Goal: Task Accomplishment & Management: Use online tool/utility

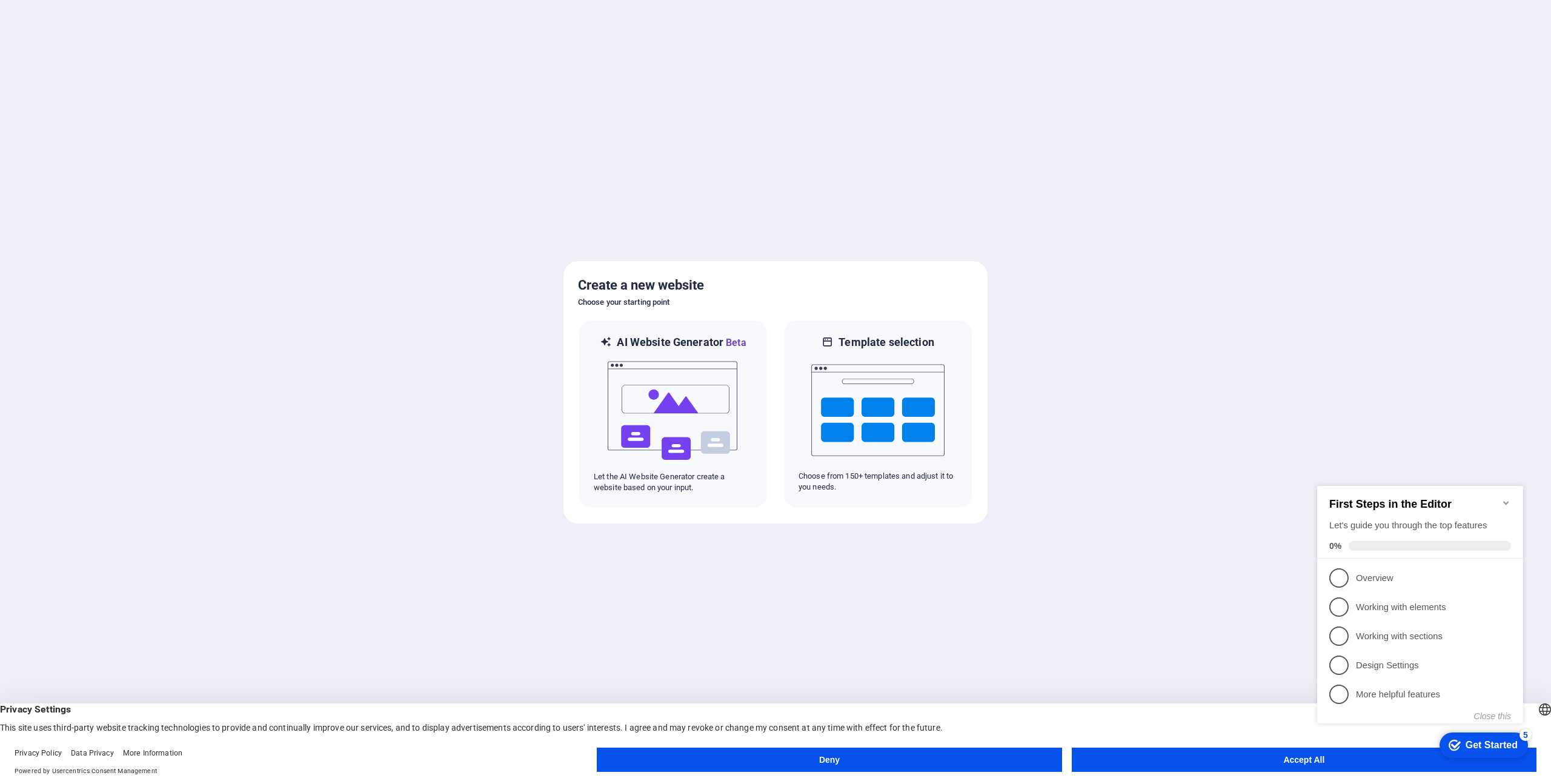
click at [1238, 755] on button "Accept All" at bounding box center [1303, 759] width 464 height 24
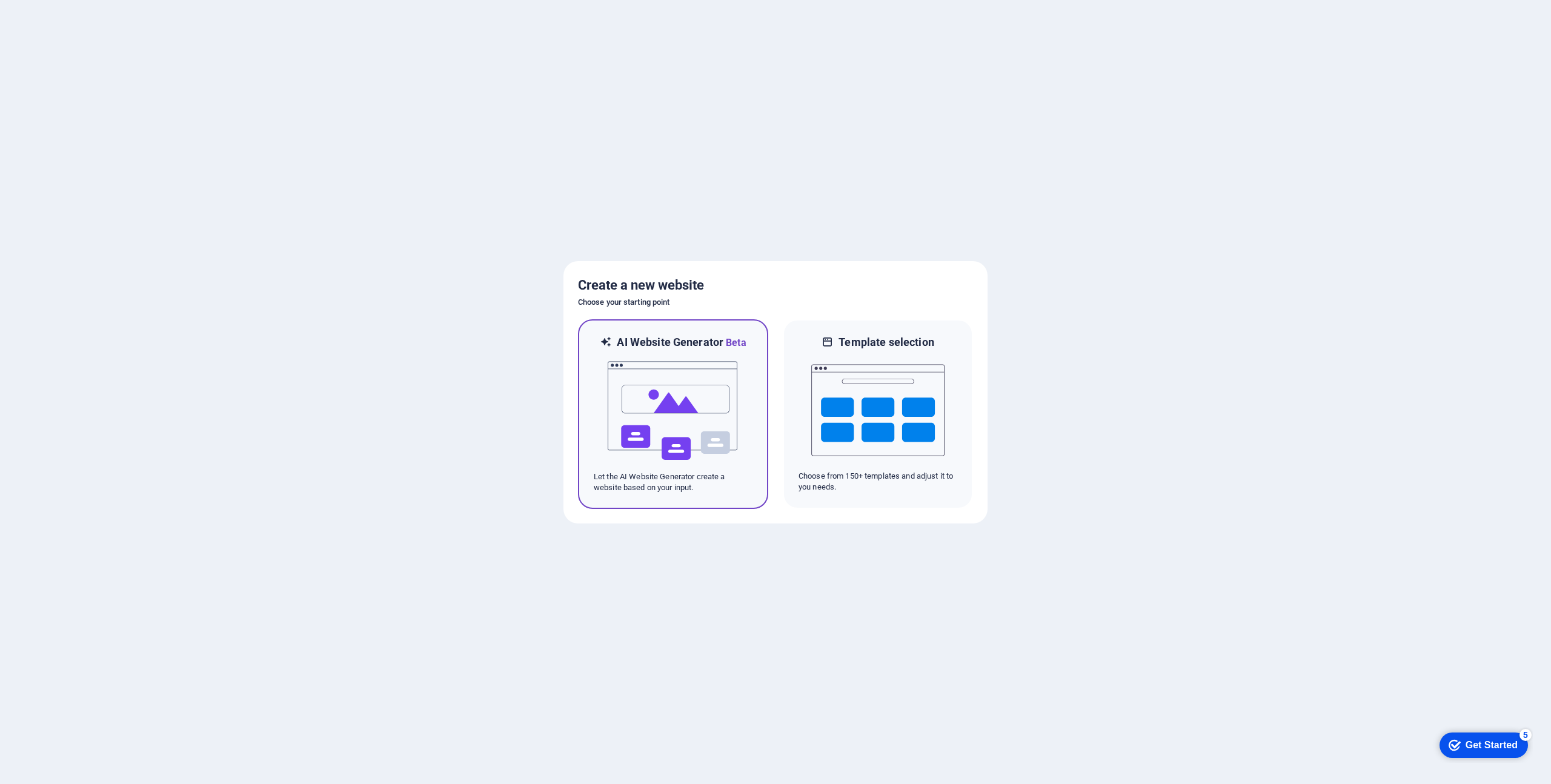
click at [713, 386] on img at bounding box center [673, 410] width 134 height 121
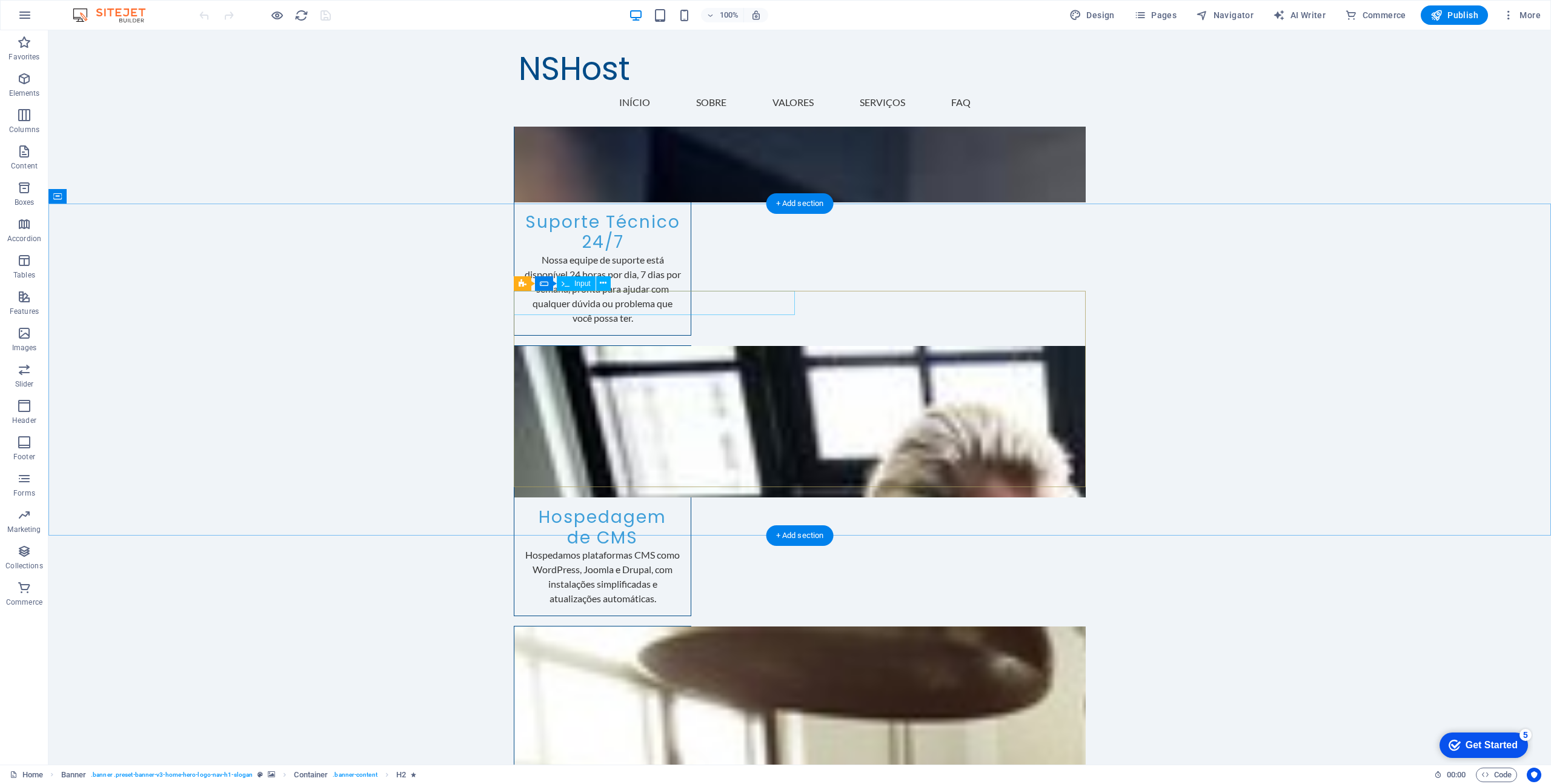
scroll to position [2674, 0]
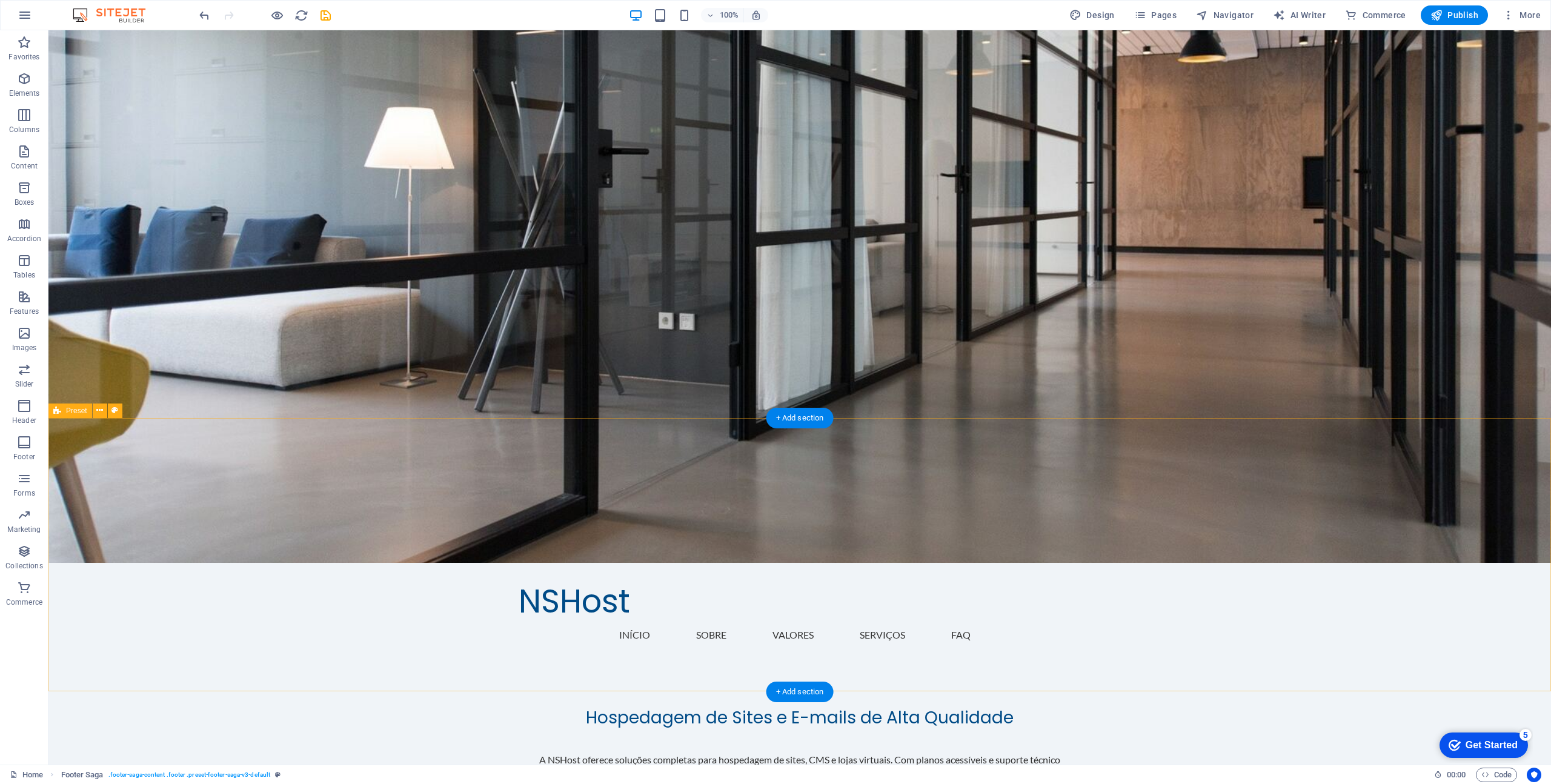
scroll to position [0, 0]
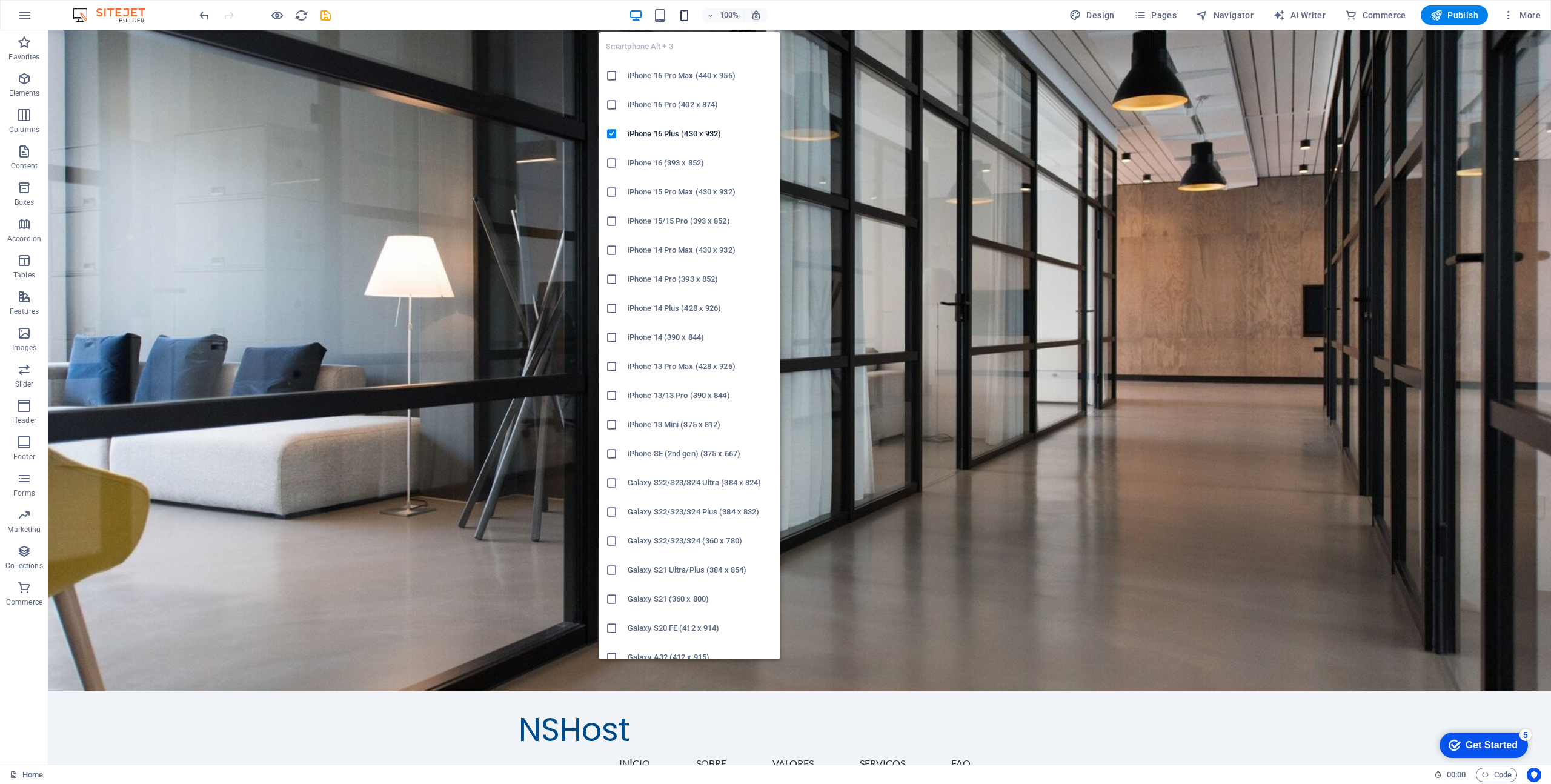
click at [684, 12] on icon "button" at bounding box center [684, 15] width 14 height 14
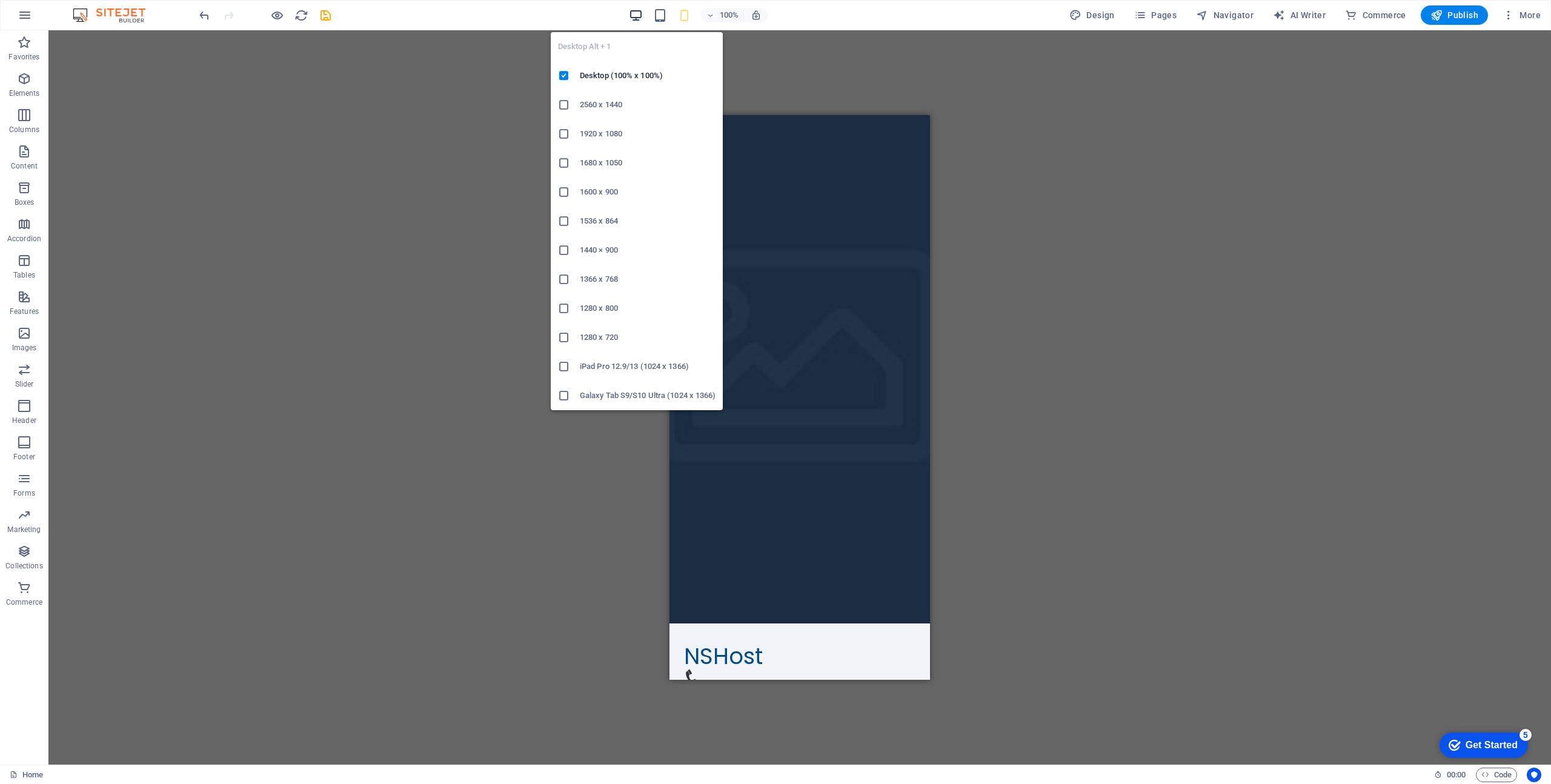
click at [634, 13] on icon "button" at bounding box center [636, 15] width 14 height 14
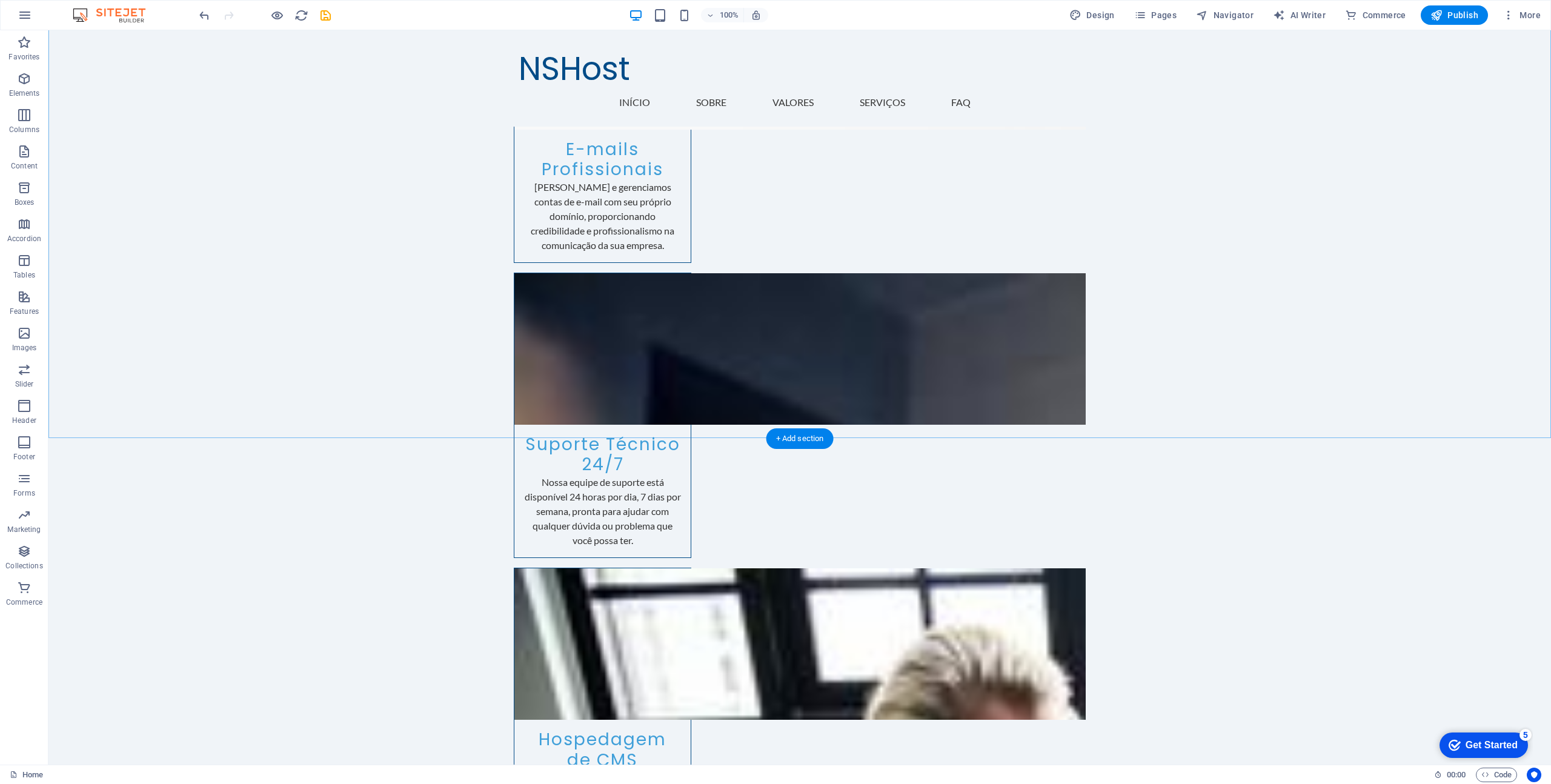
scroll to position [2674, 0]
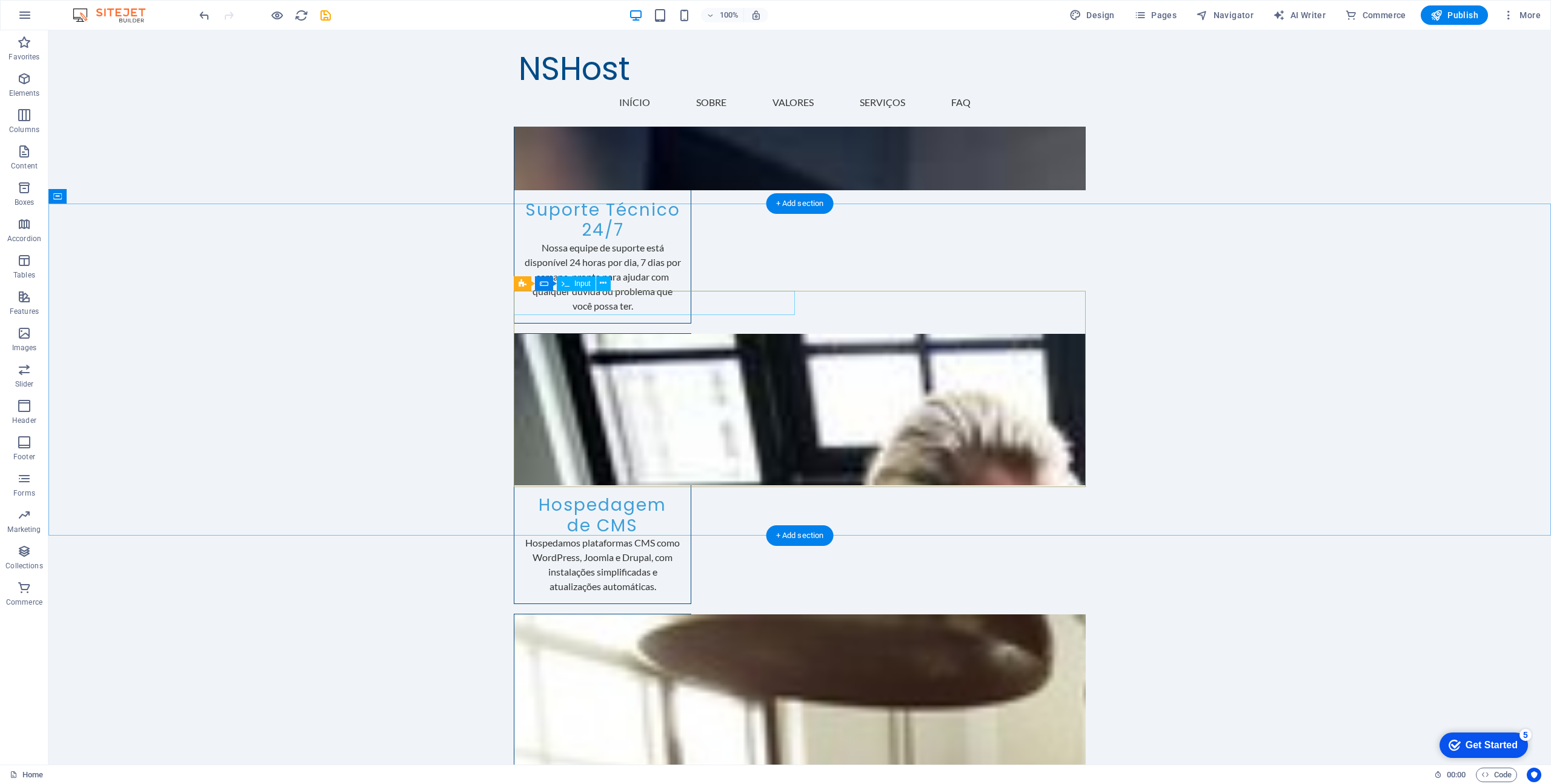
click at [575, 286] on span "Input" at bounding box center [582, 283] width 16 height 8
click at [601, 284] on icon at bounding box center [603, 283] width 7 height 13
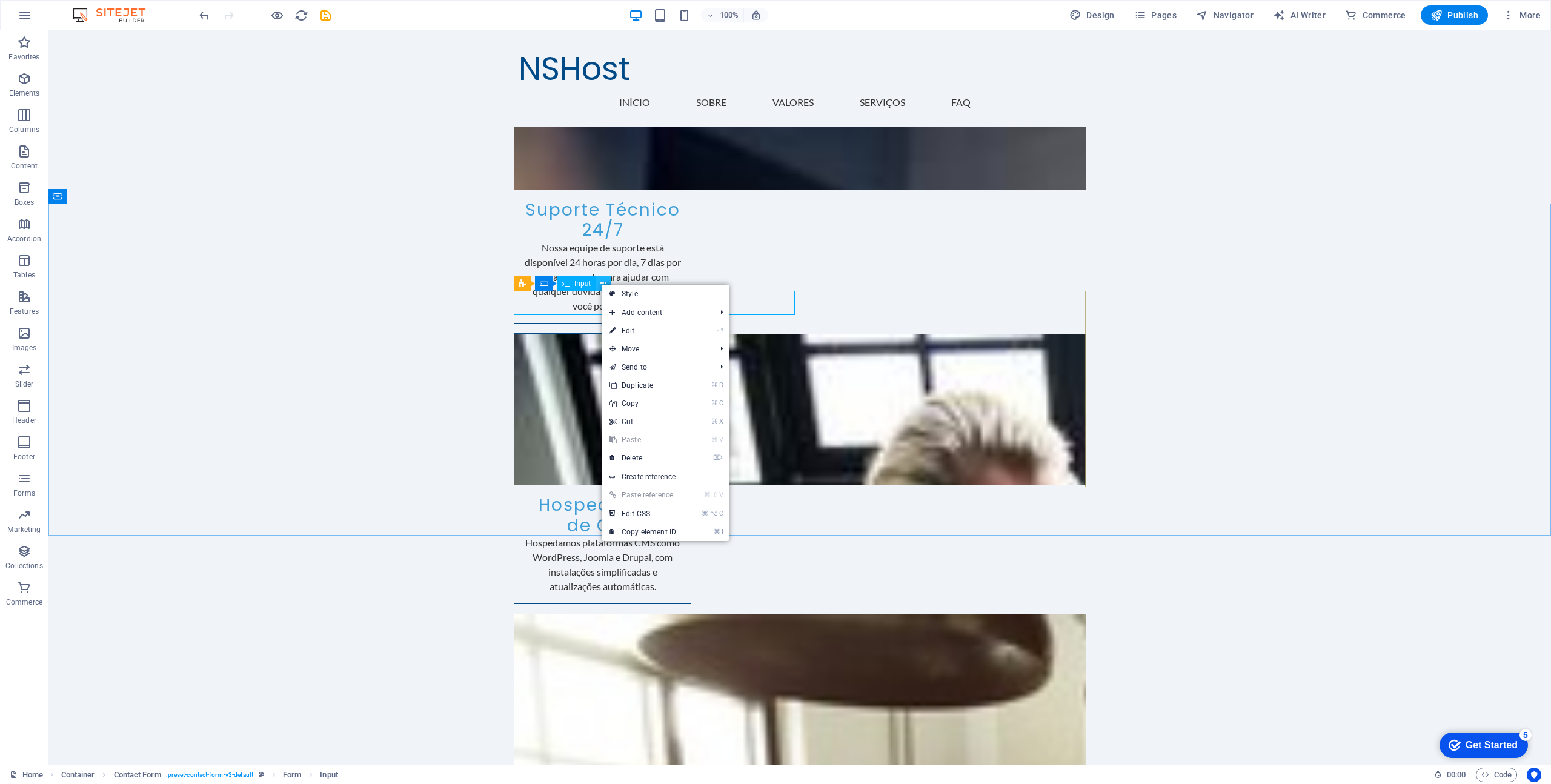
click at [598, 282] on button at bounding box center [603, 283] width 14 height 14
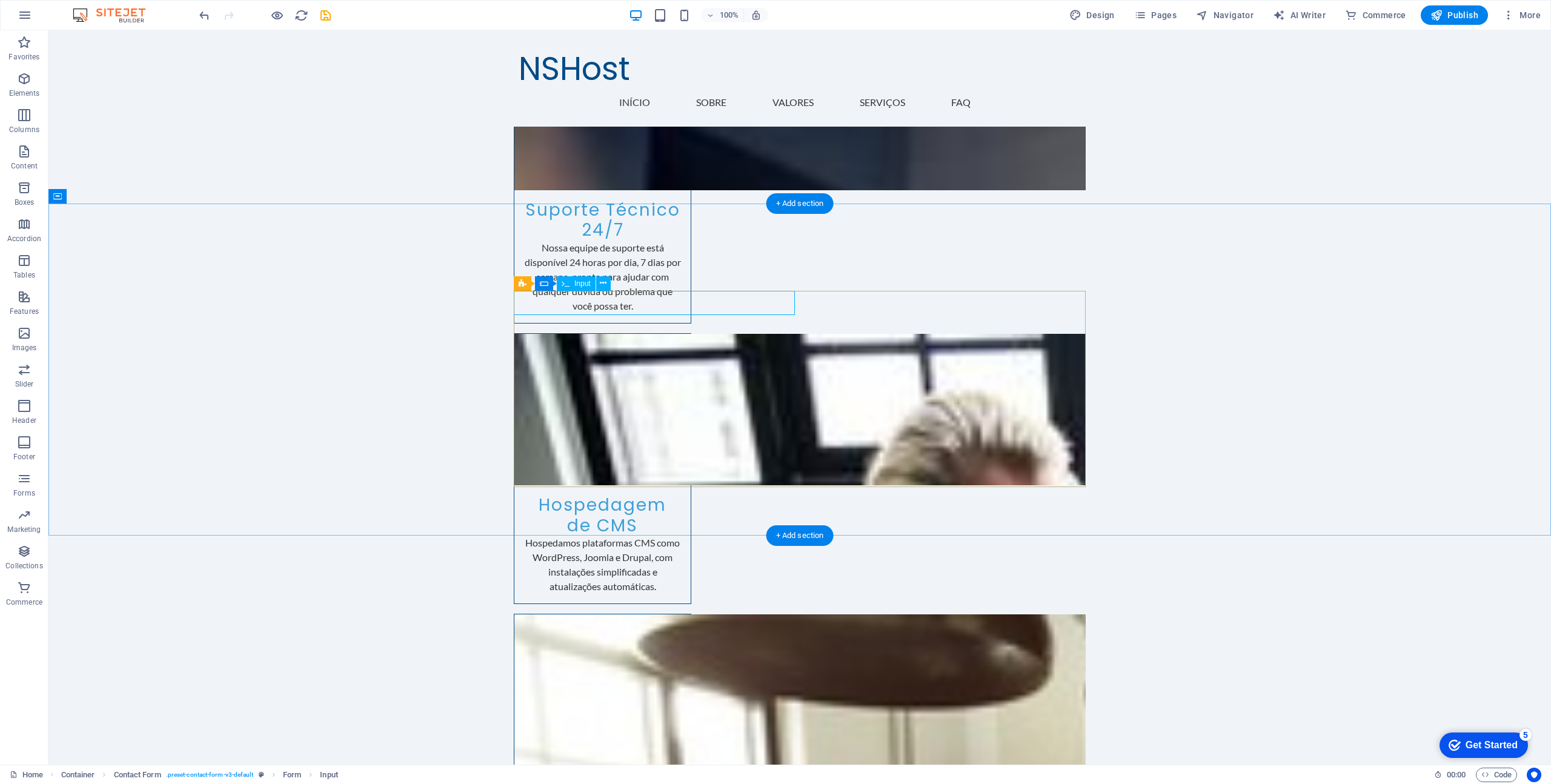
click at [552, 282] on div "Form" at bounding box center [555, 283] width 40 height 14
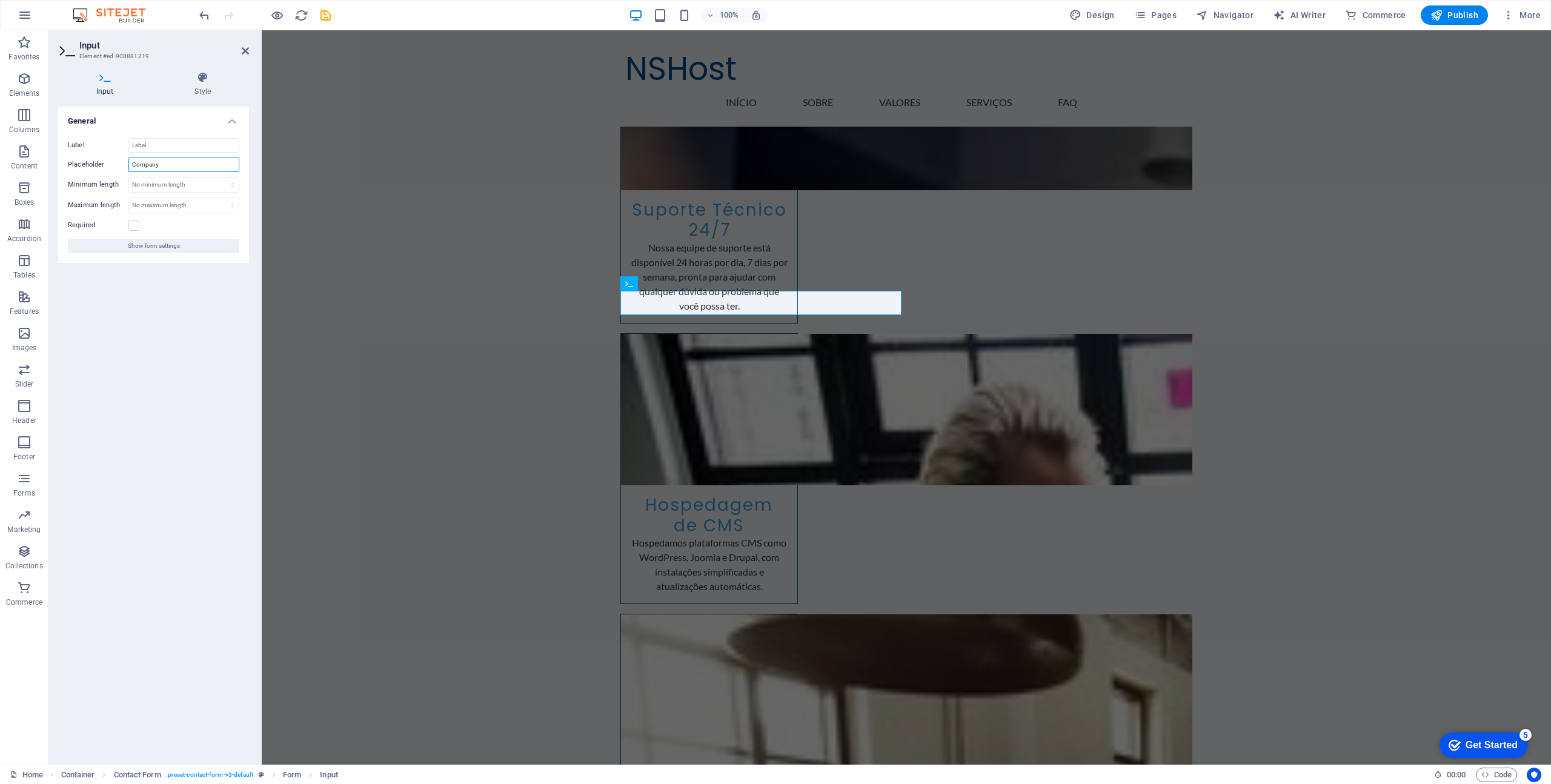
click at [176, 166] on input "Company" at bounding box center [184, 165] width 111 height 14
type input "Empresa"
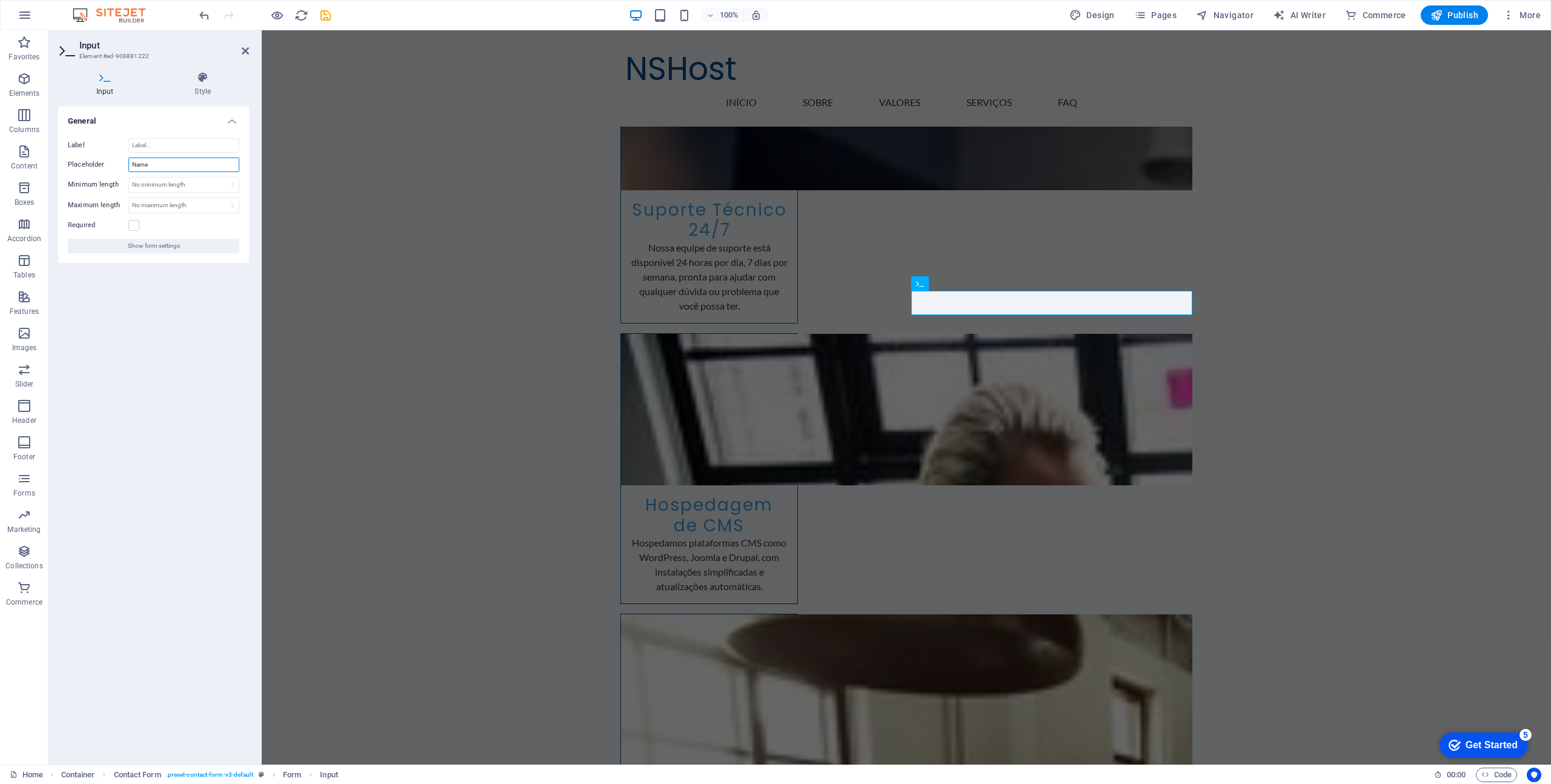
click at [160, 166] on input "Name" at bounding box center [184, 165] width 111 height 14
type input "Nome"
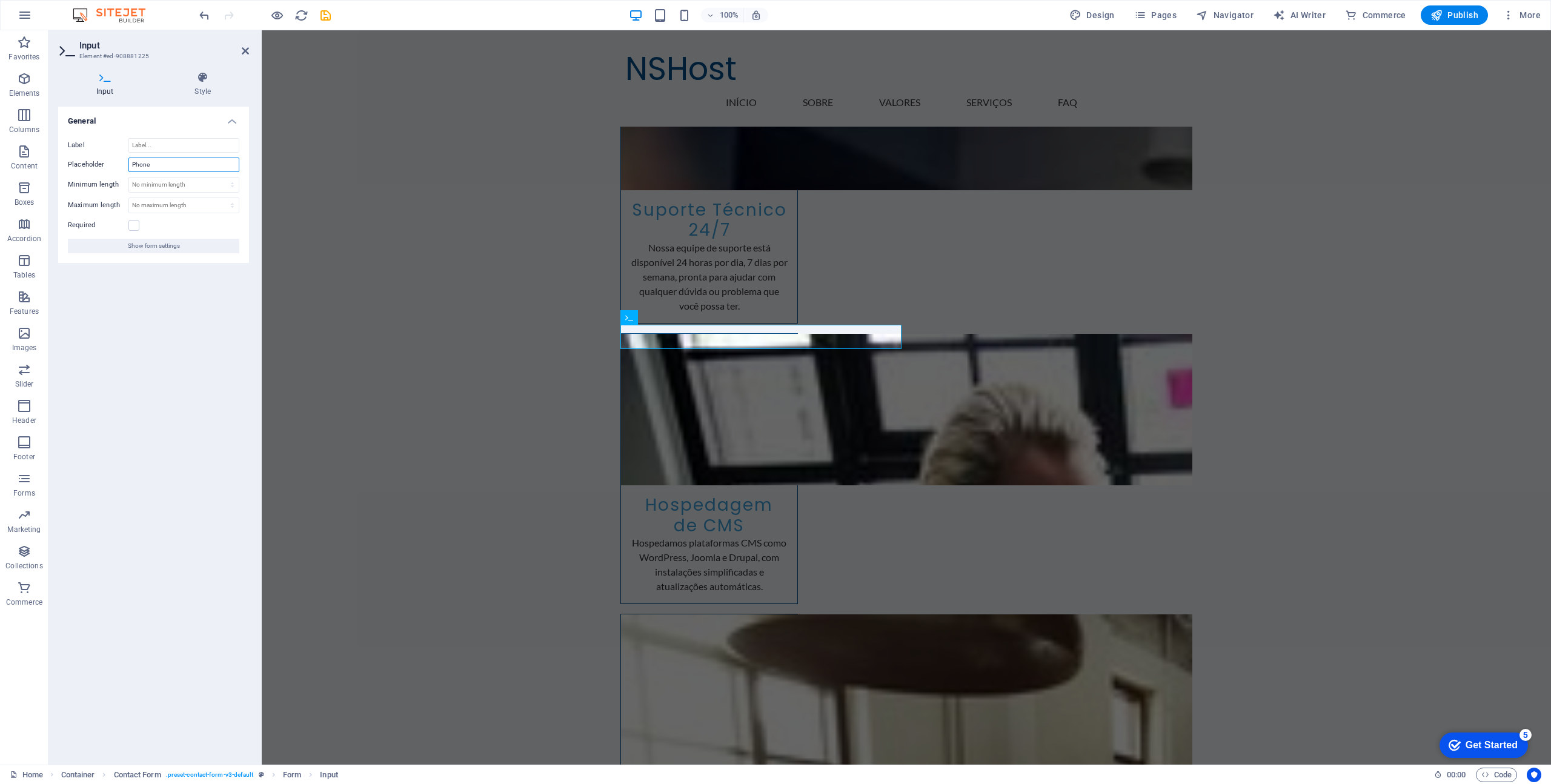
click at [166, 166] on input "Phone" at bounding box center [184, 165] width 111 height 14
type input "Celular"
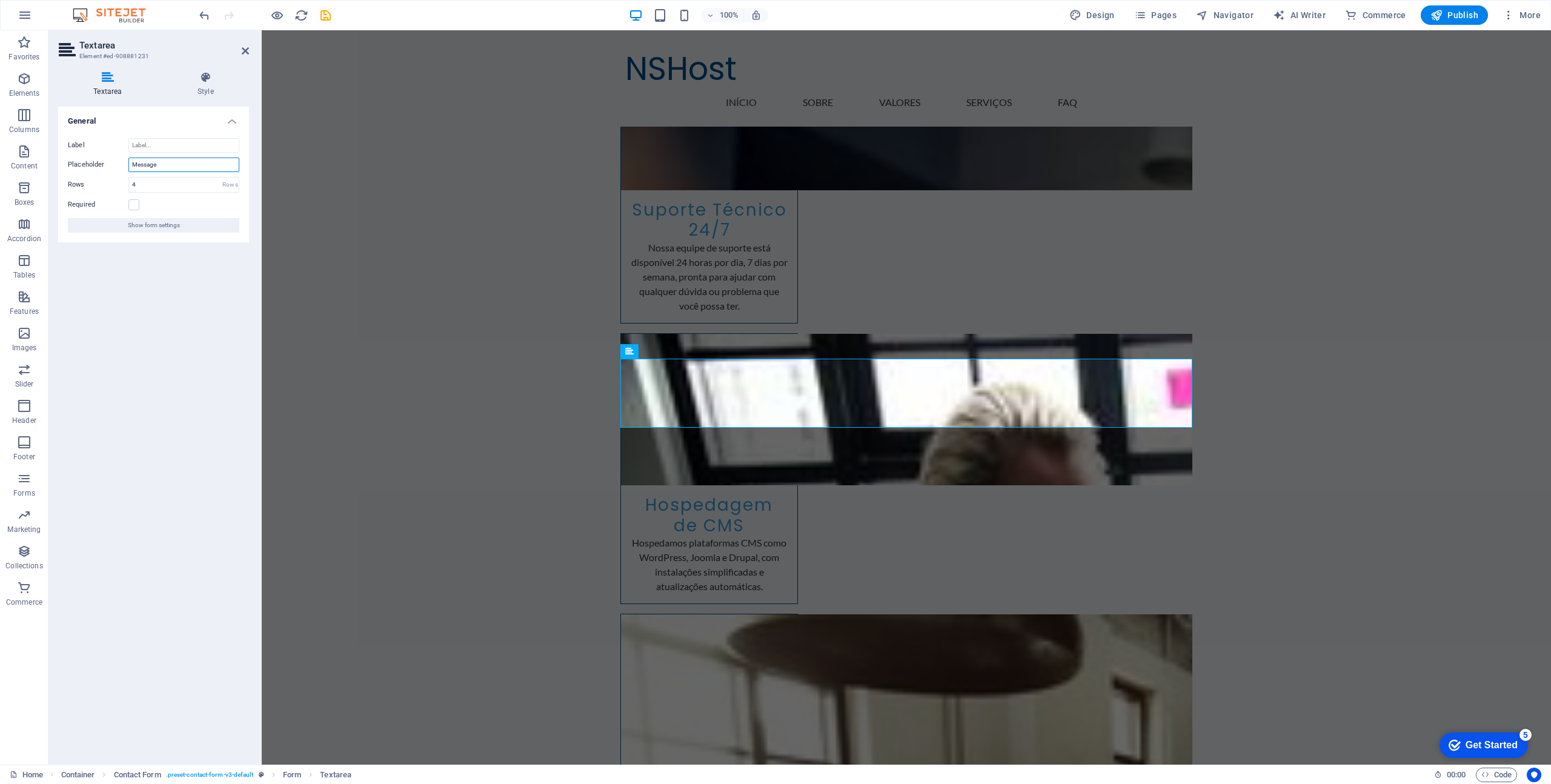
drag, startPoint x: 187, startPoint y: 158, endPoint x: 181, endPoint y: 164, distance: 8.5
click at [184, 160] on input "Message" at bounding box center [184, 165] width 111 height 14
click at [181, 164] on input "Message" at bounding box center [184, 165] width 111 height 14
type input "Mensagem"
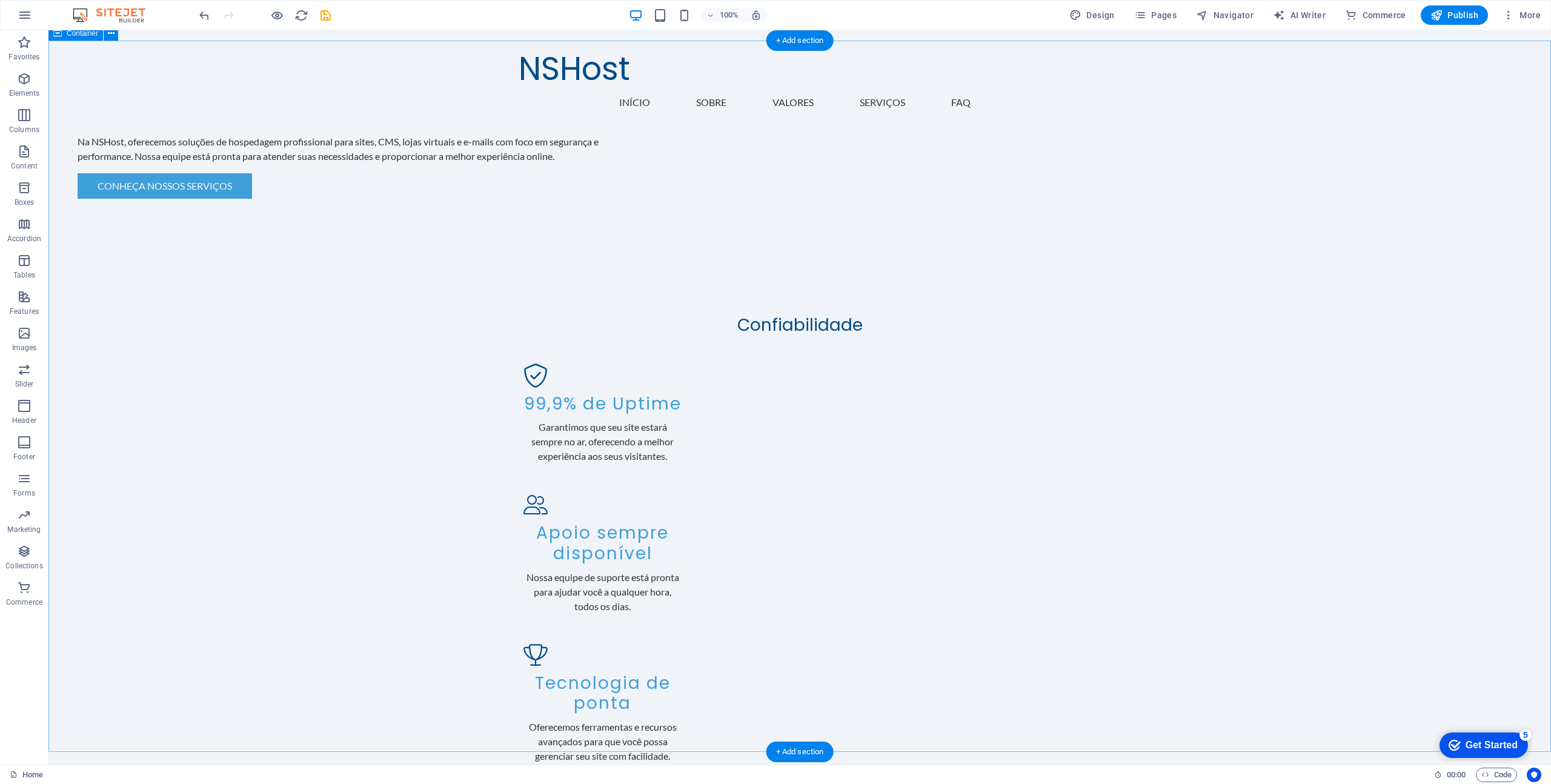
scroll to position [1256, 0]
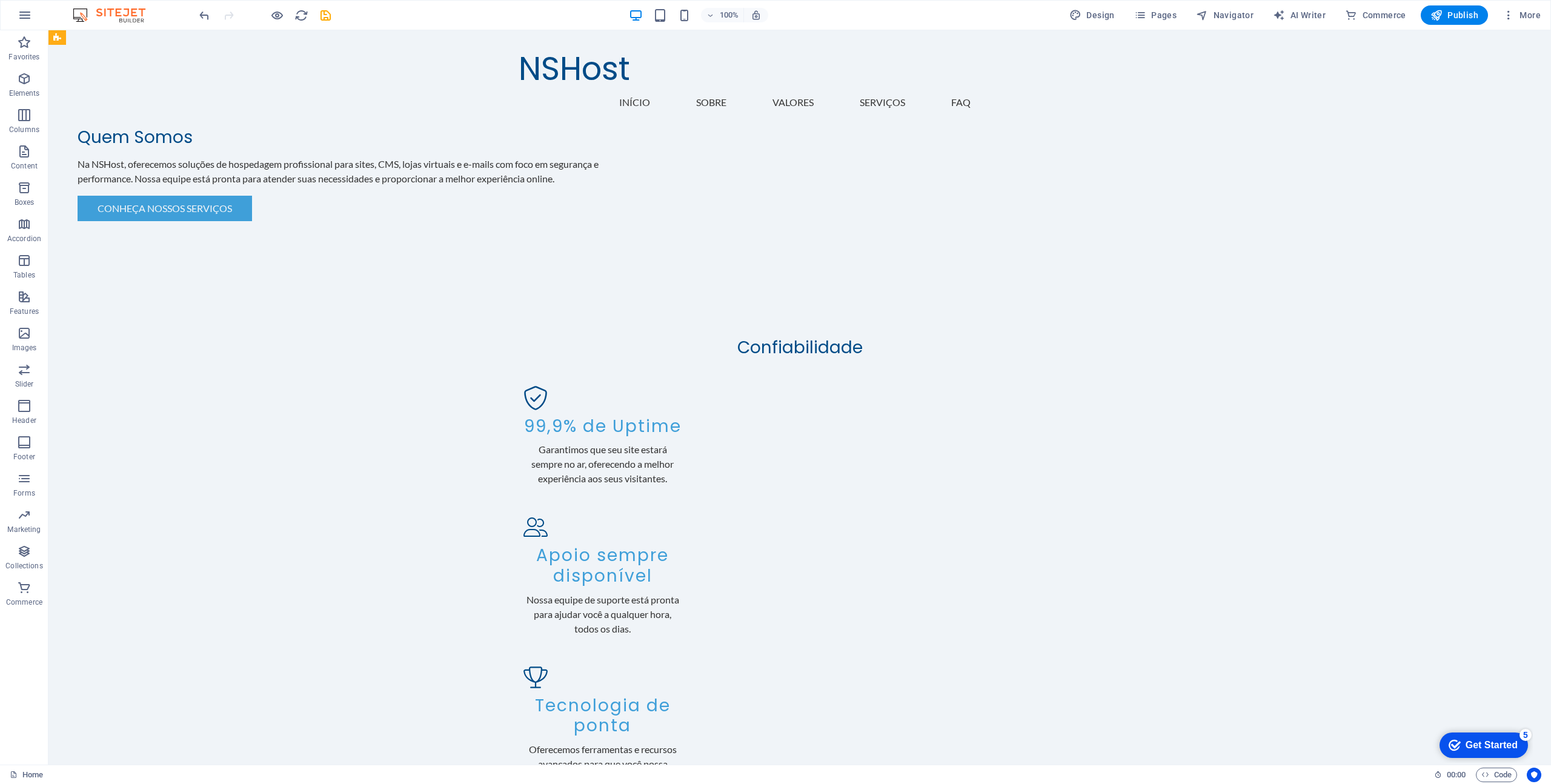
scroll to position [1229, 0]
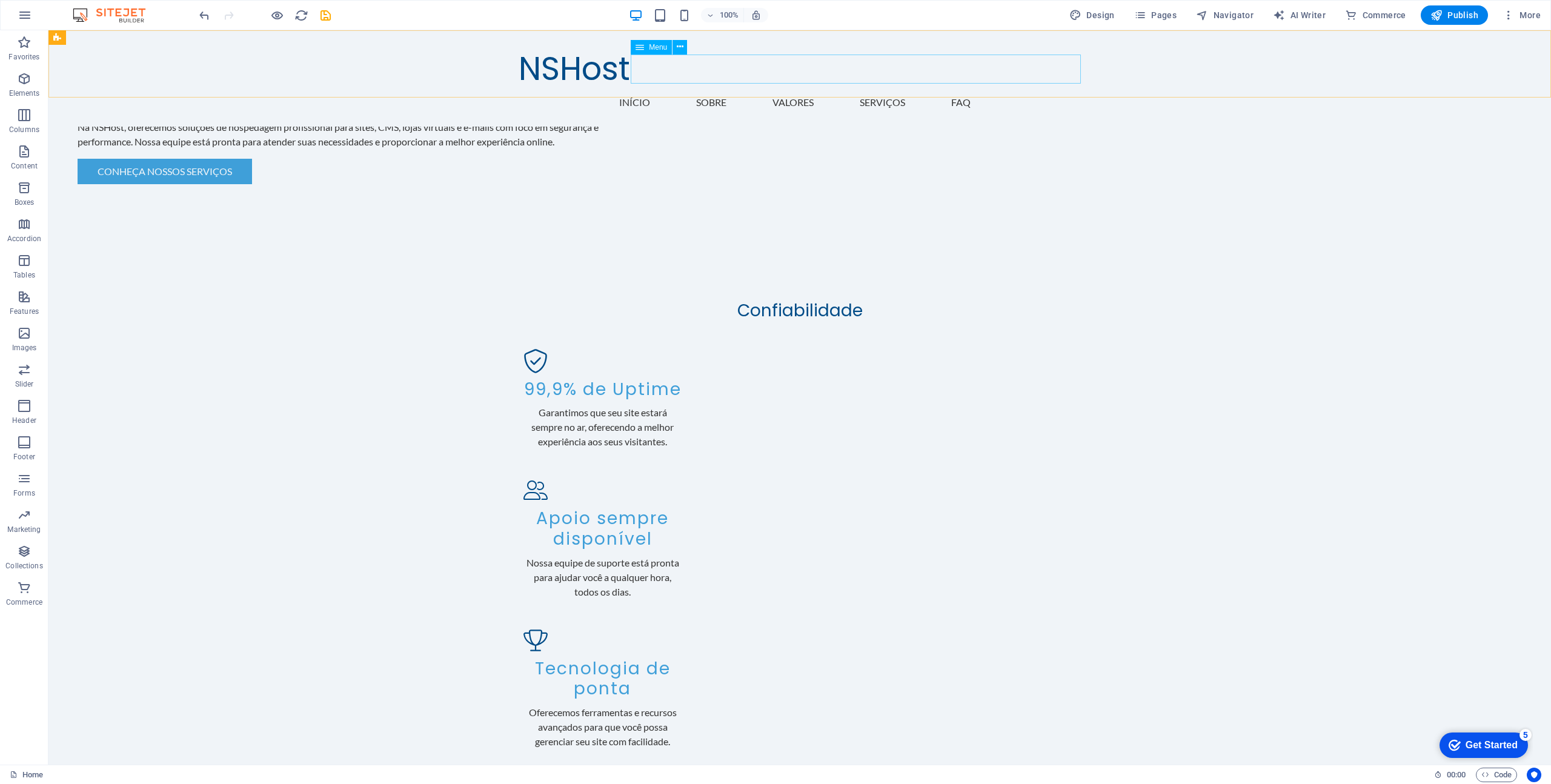
click at [854, 88] on nav "Início Sobre Valores Serviços FAQ" at bounding box center [800, 102] width 563 height 29
click at [851, 88] on nav "Início Sobre Valores Serviços FAQ" at bounding box center [800, 102] width 563 height 29
select select
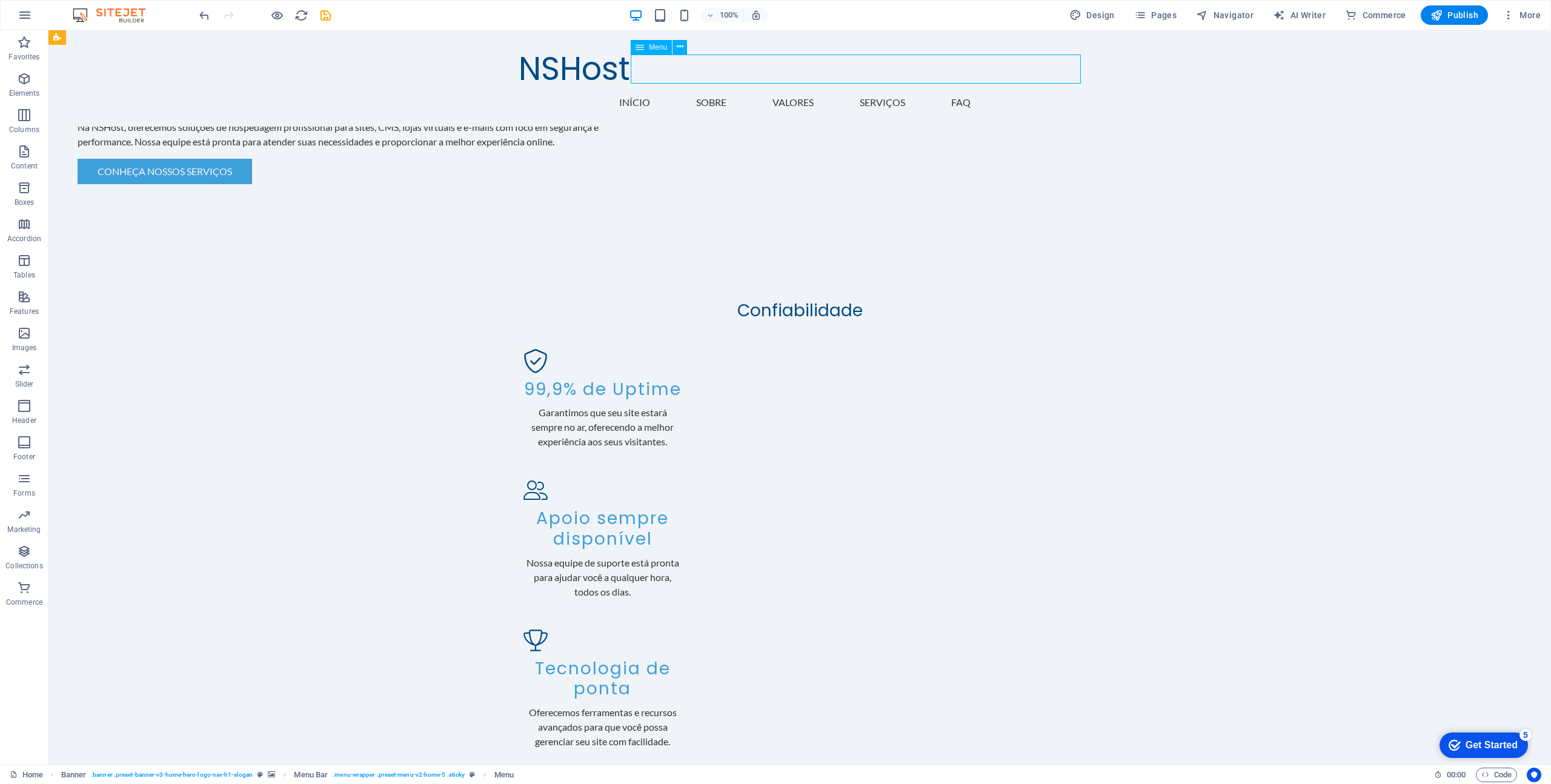
select select
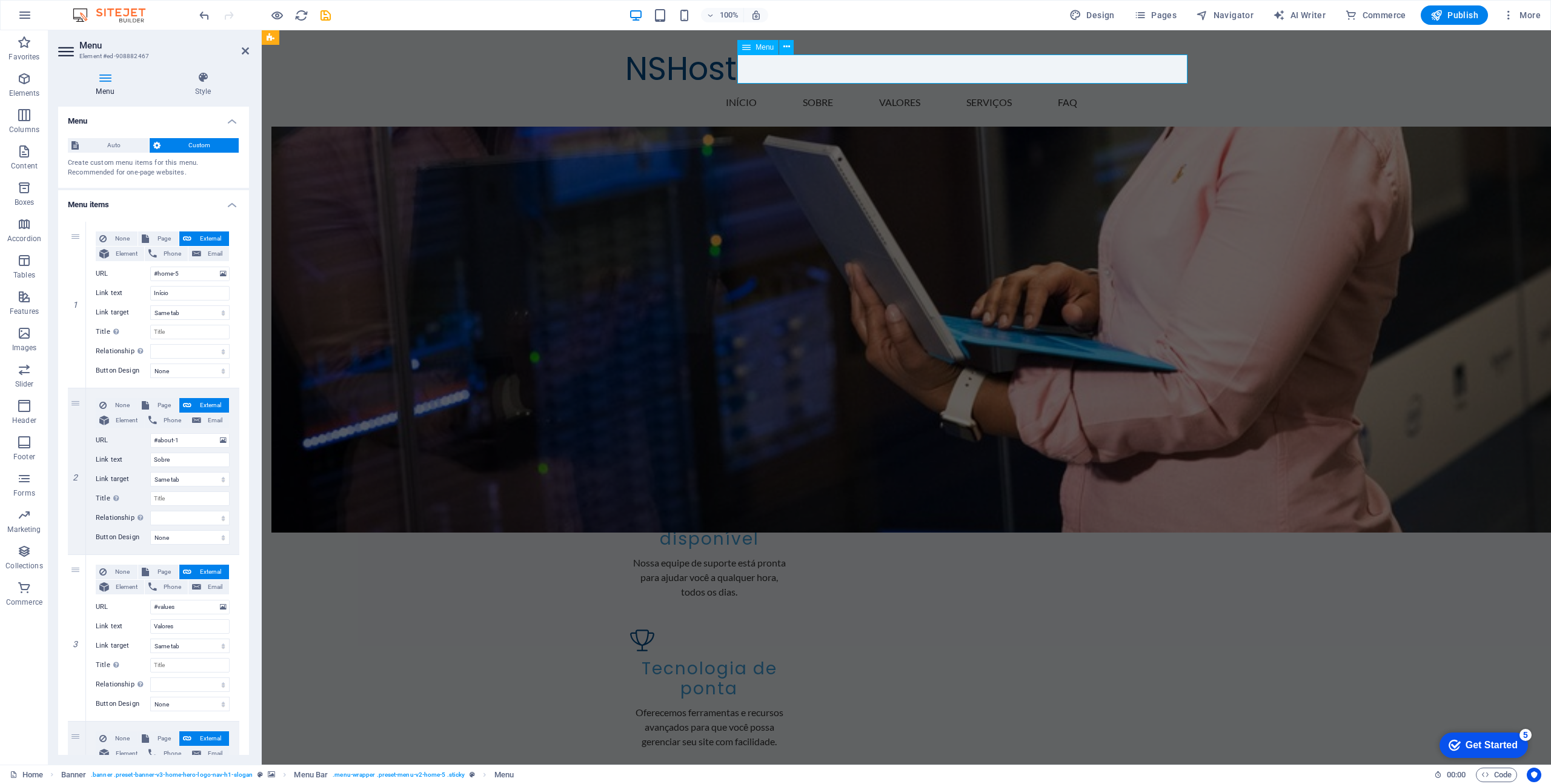
click at [959, 88] on nav "Início Sobre Valores Serviços FAQ" at bounding box center [907, 102] width 563 height 29
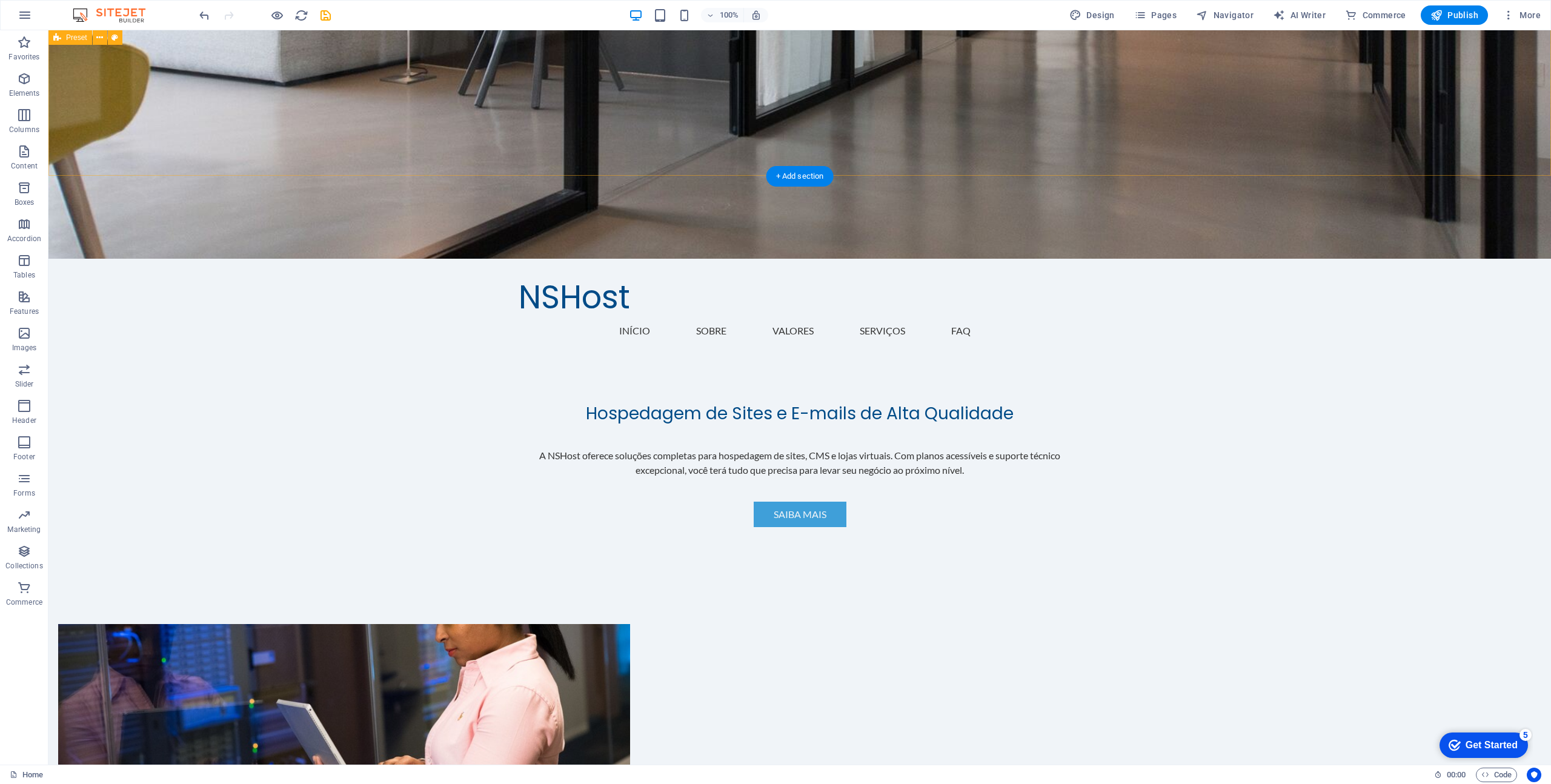
scroll to position [0, 0]
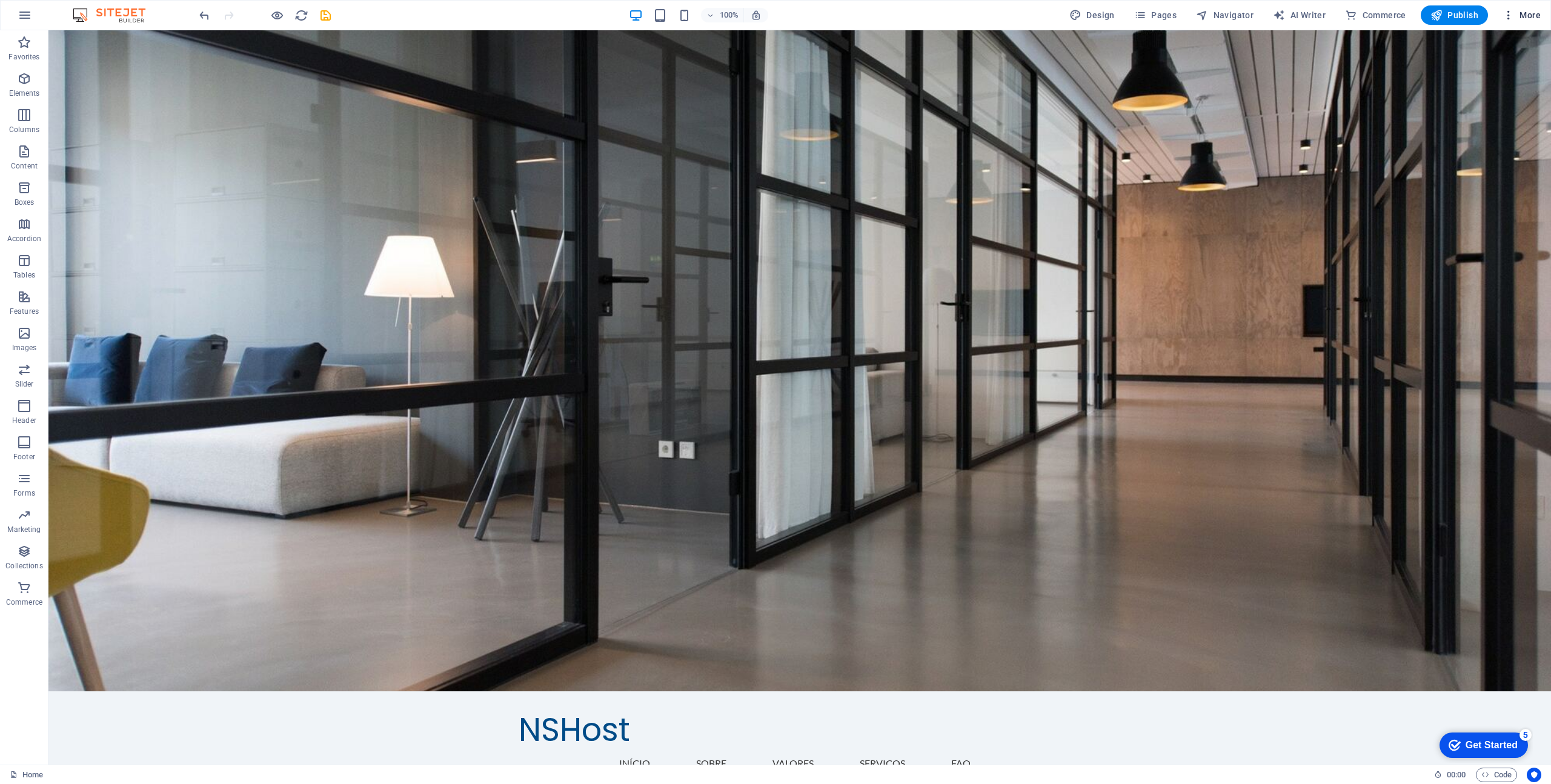
click at [1535, 14] on span "More" at bounding box center [1521, 15] width 38 height 12
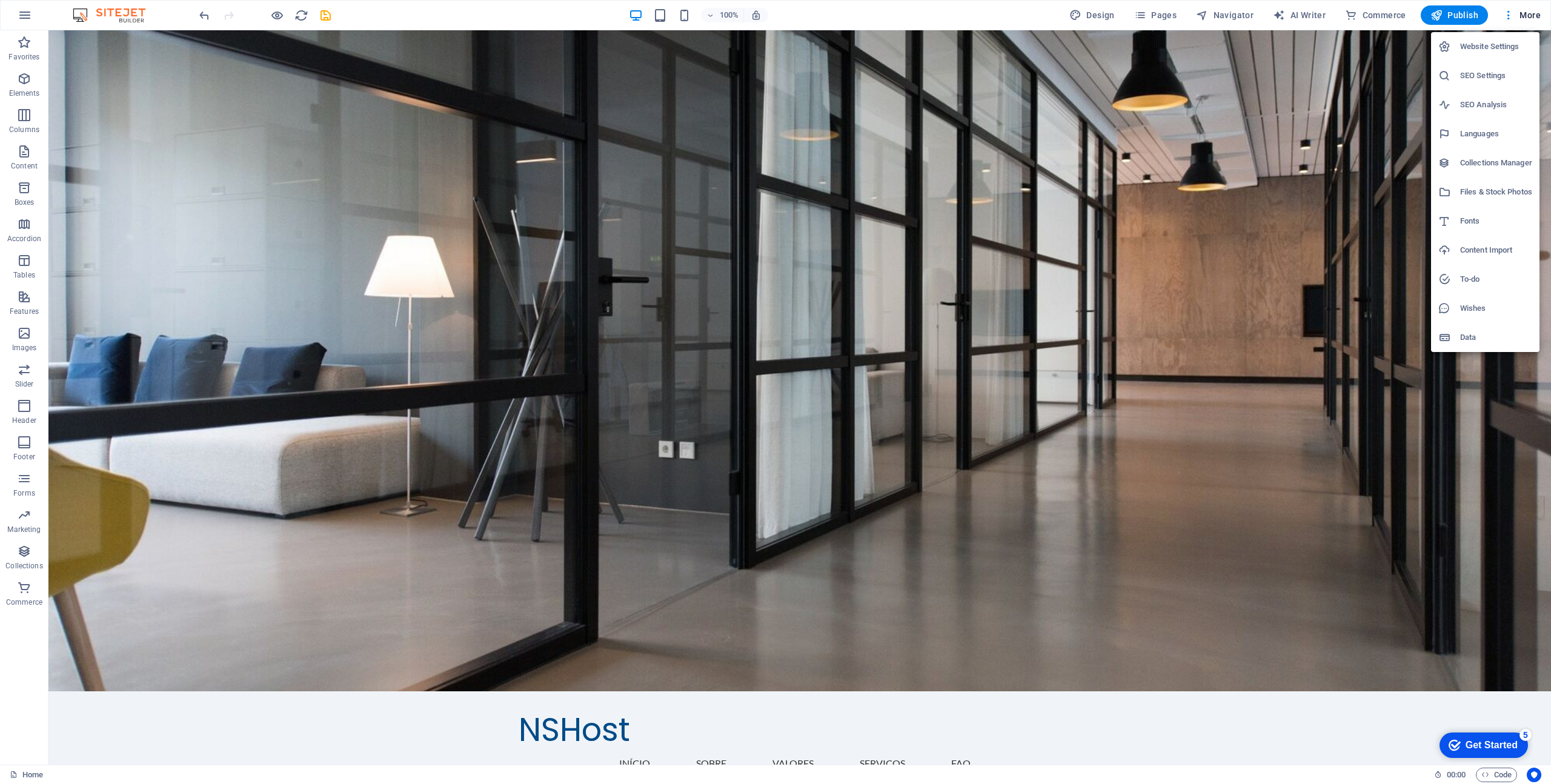
click at [1529, 10] on div at bounding box center [775, 392] width 1551 height 784
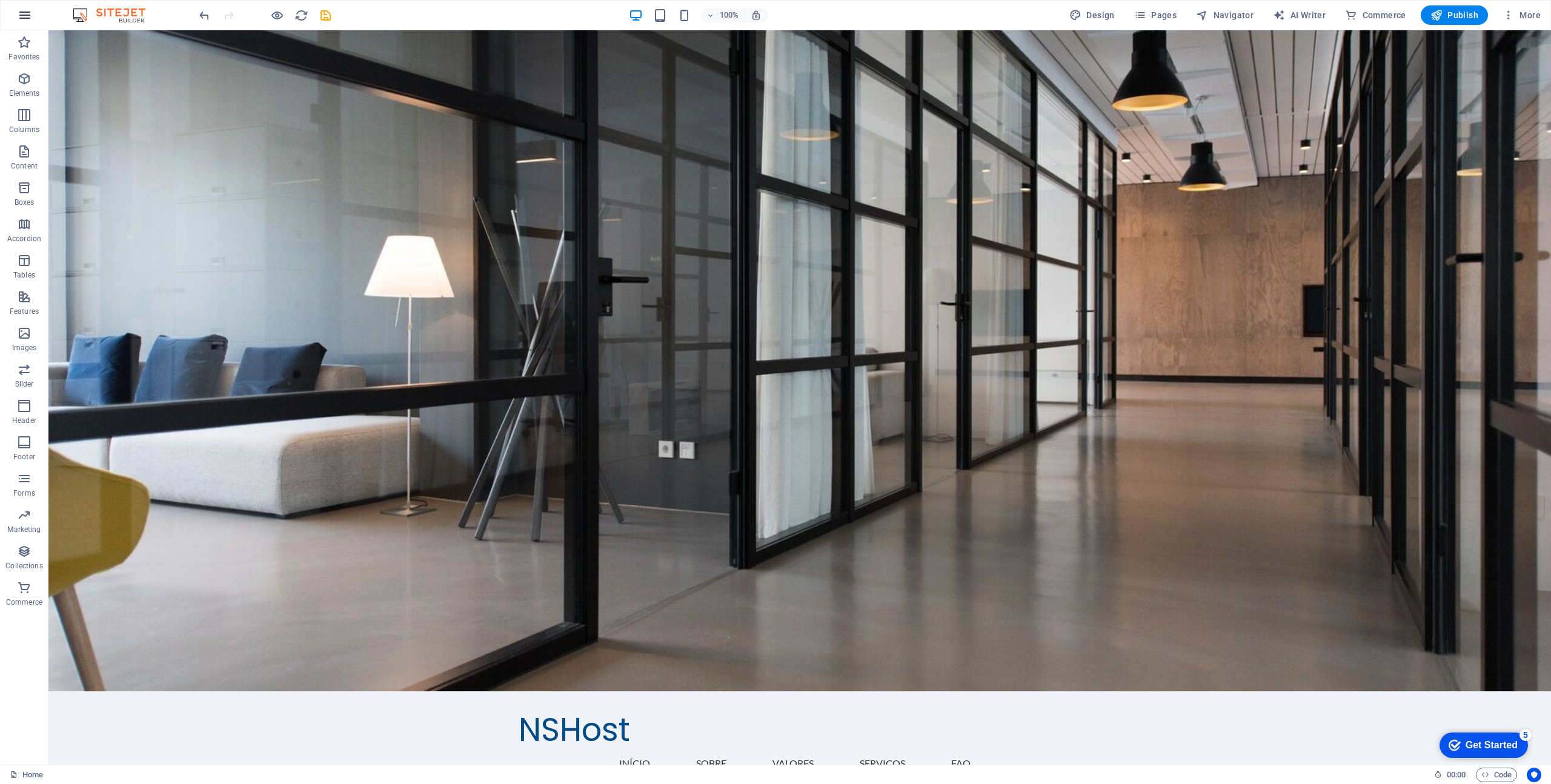
click at [21, 14] on icon "button" at bounding box center [24, 14] width 14 height 14
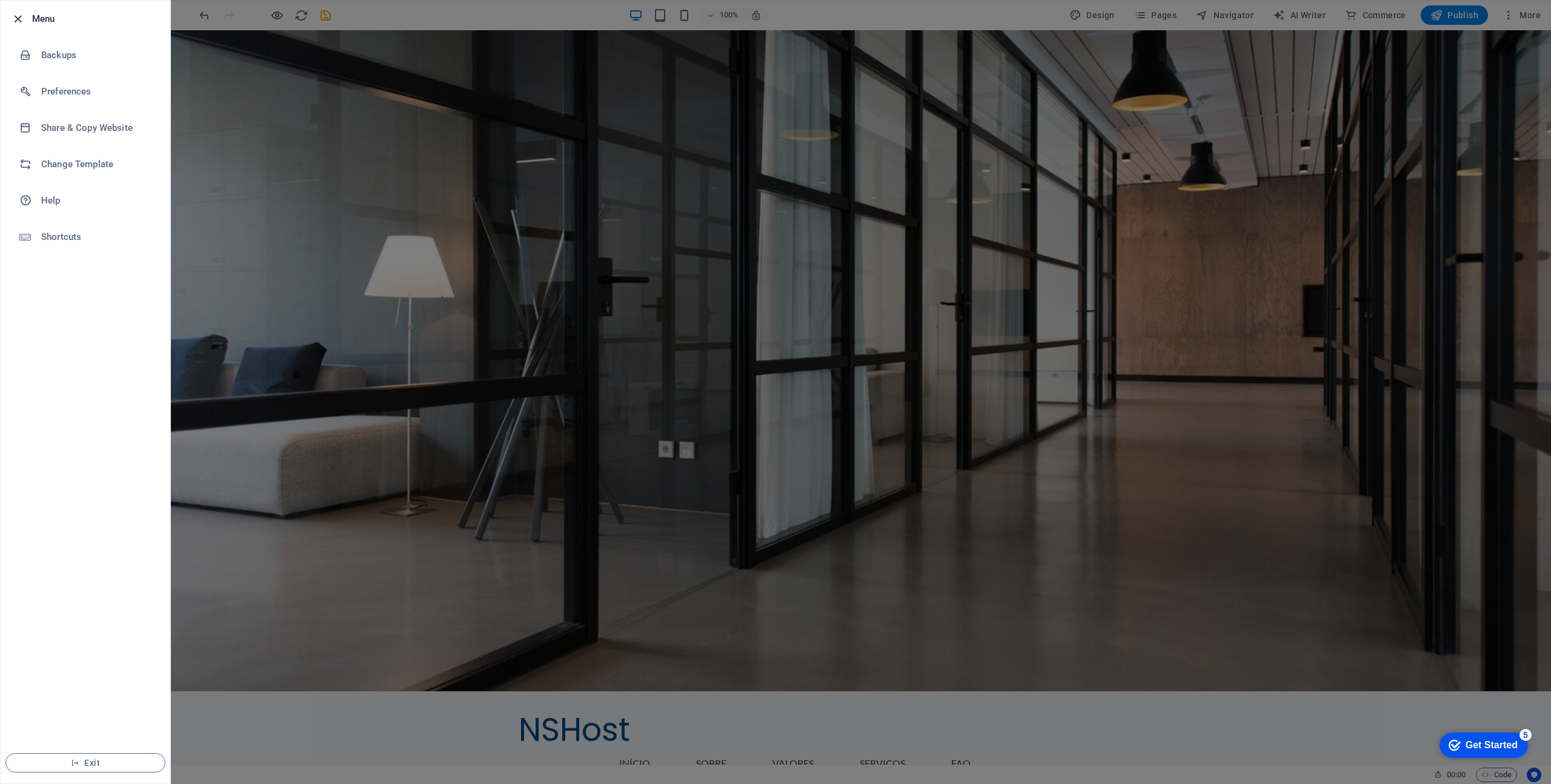
click at [14, 18] on icon "button" at bounding box center [18, 18] width 14 height 14
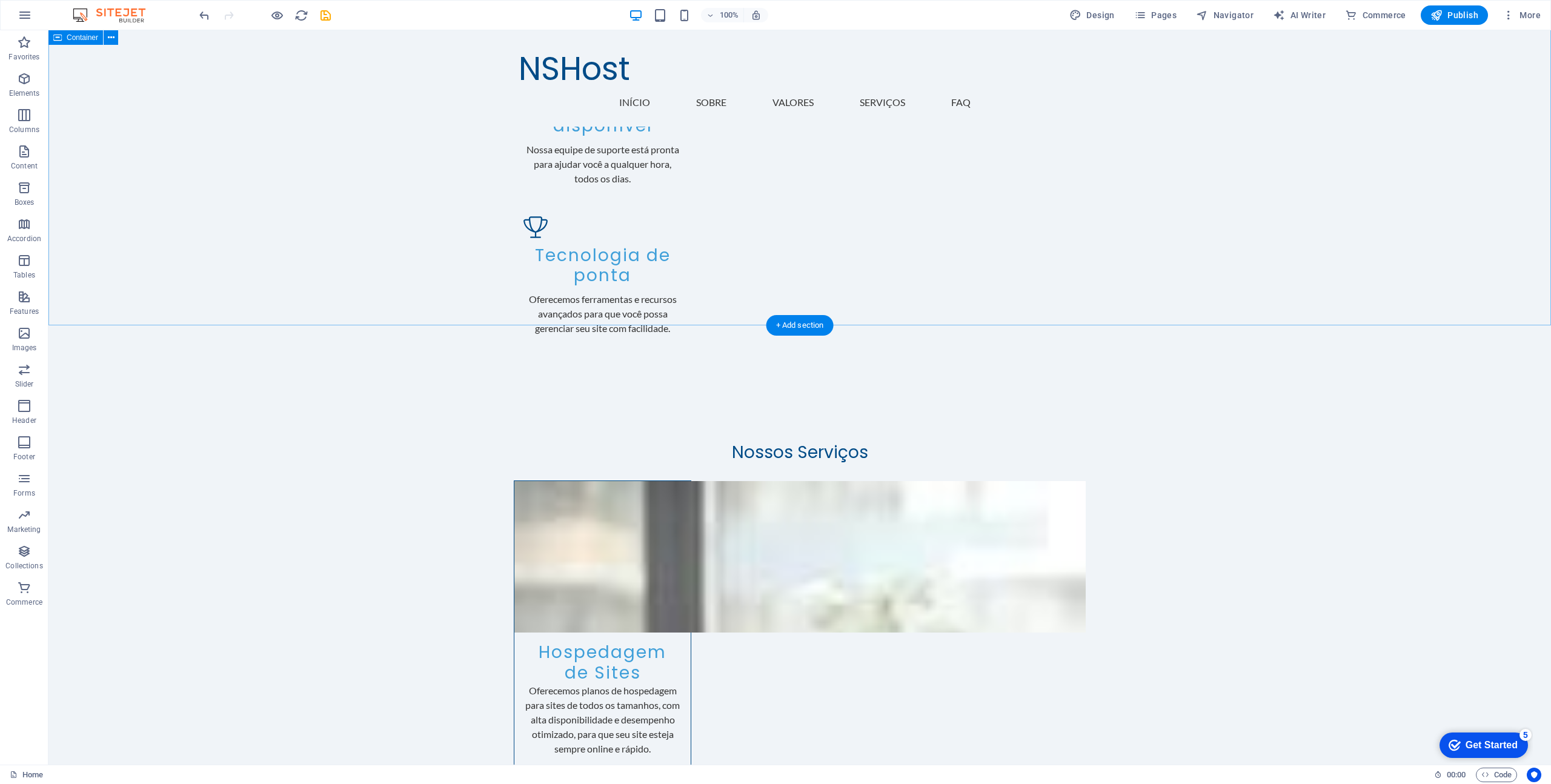
scroll to position [1667, 0]
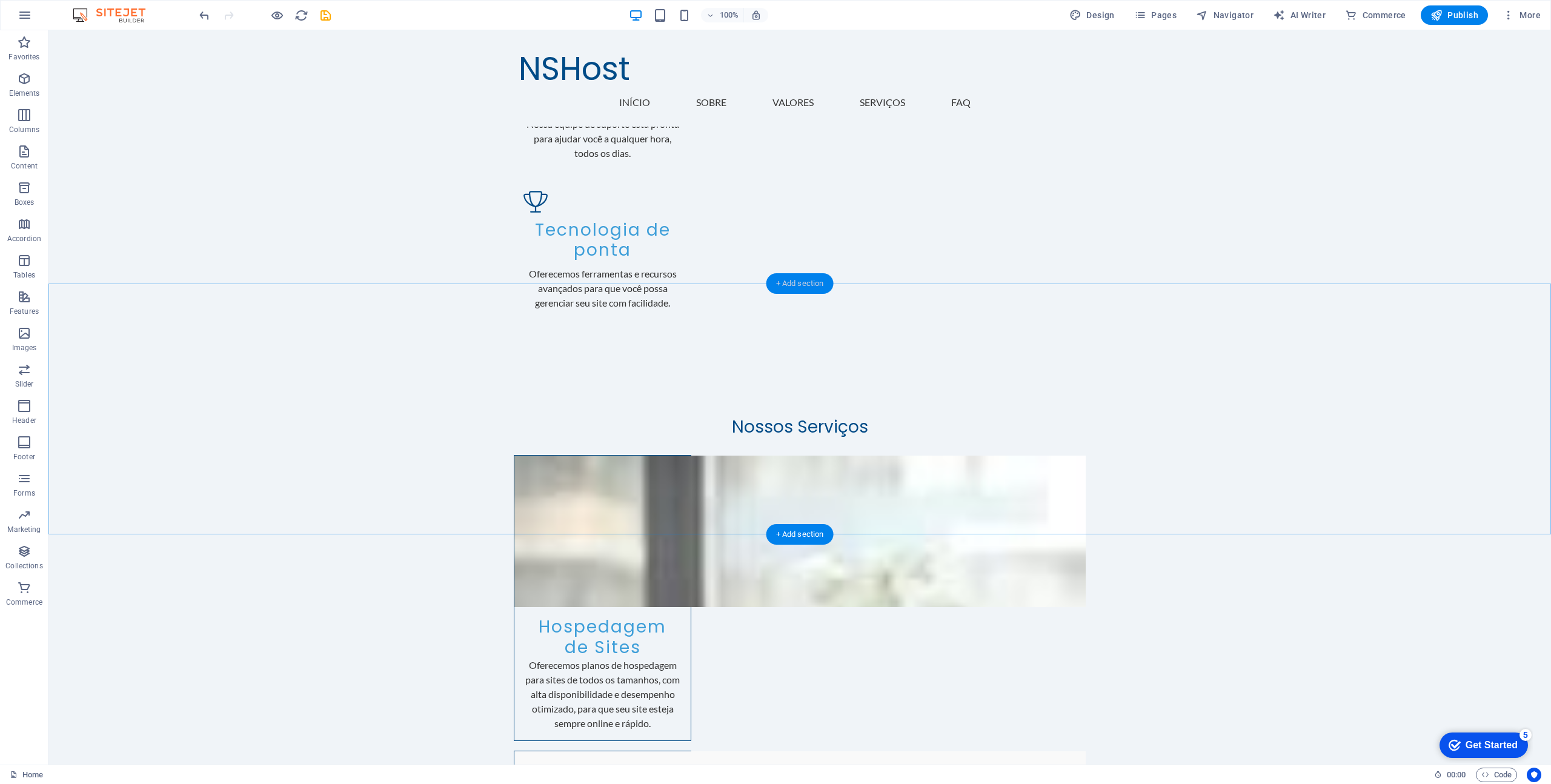
click at [795, 287] on div "+ Add section" at bounding box center [800, 283] width 67 height 21
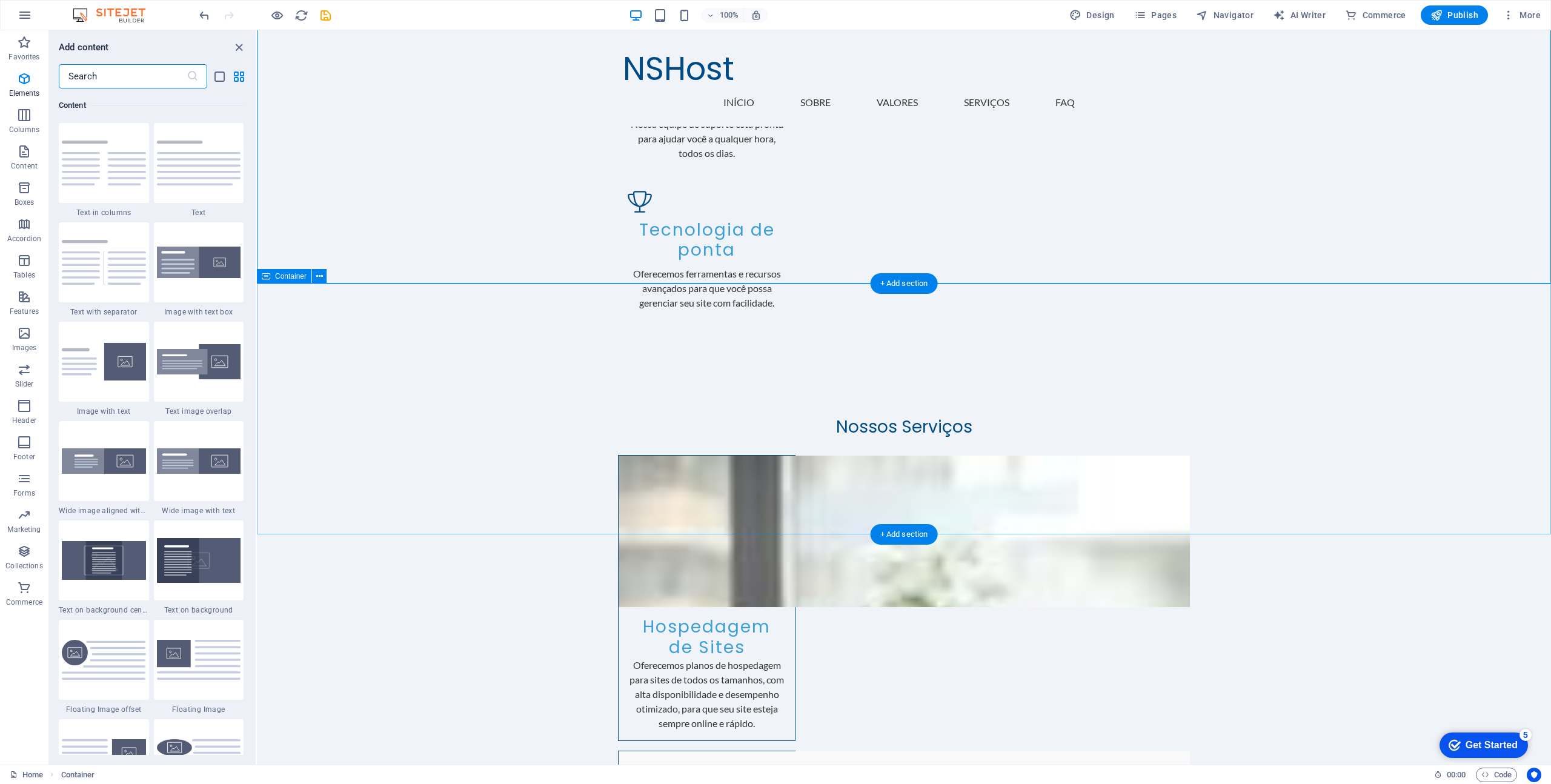
scroll to position [2119, 0]
click at [106, 77] on input "text" at bounding box center [123, 76] width 128 height 24
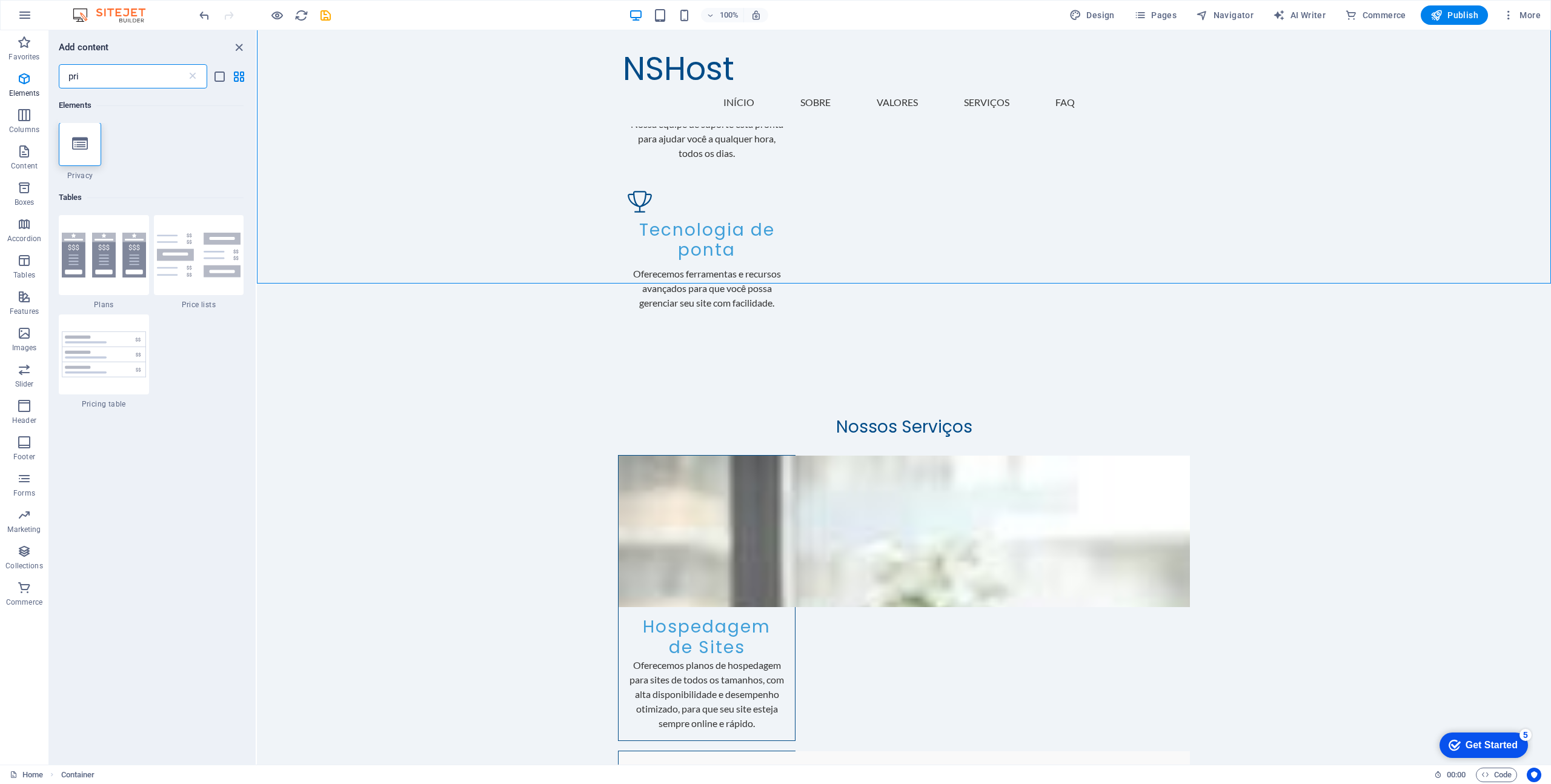
scroll to position [0, 0]
type input "pri"
click at [111, 258] on img at bounding box center [104, 255] width 84 height 44
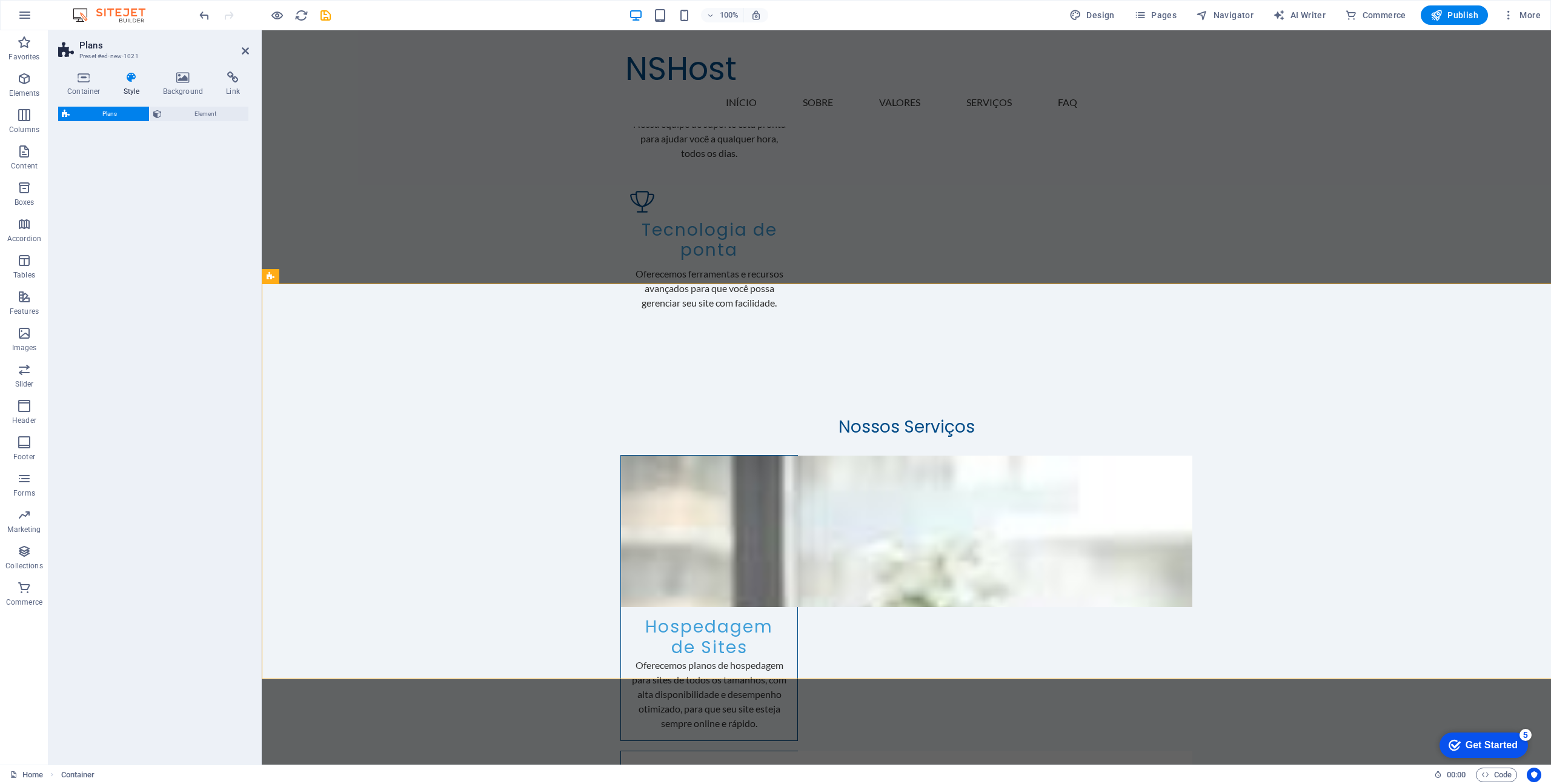
select select "rem"
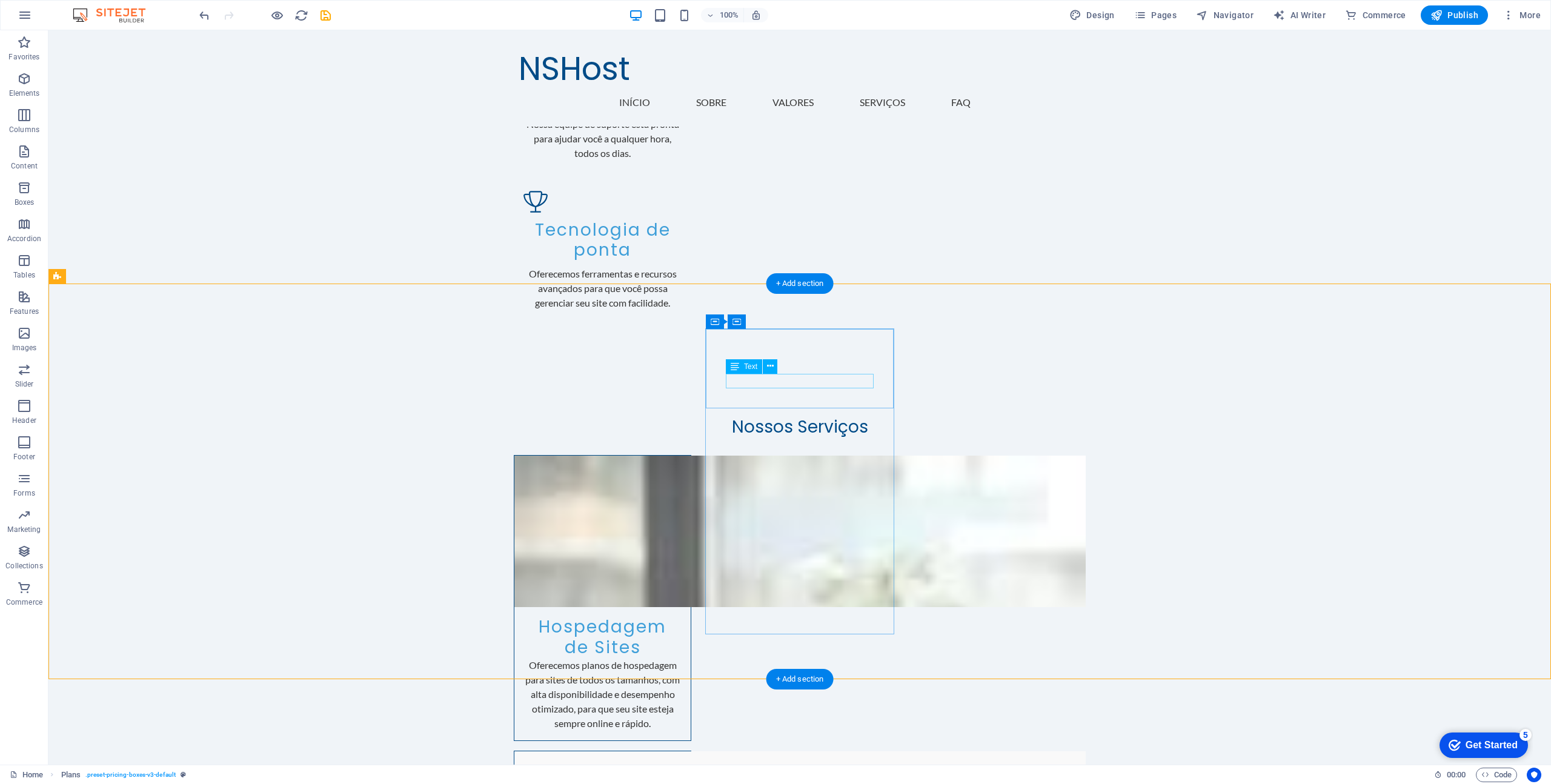
drag, startPoint x: 794, startPoint y: 384, endPoint x: 581, endPoint y: 384, distance: 213.0
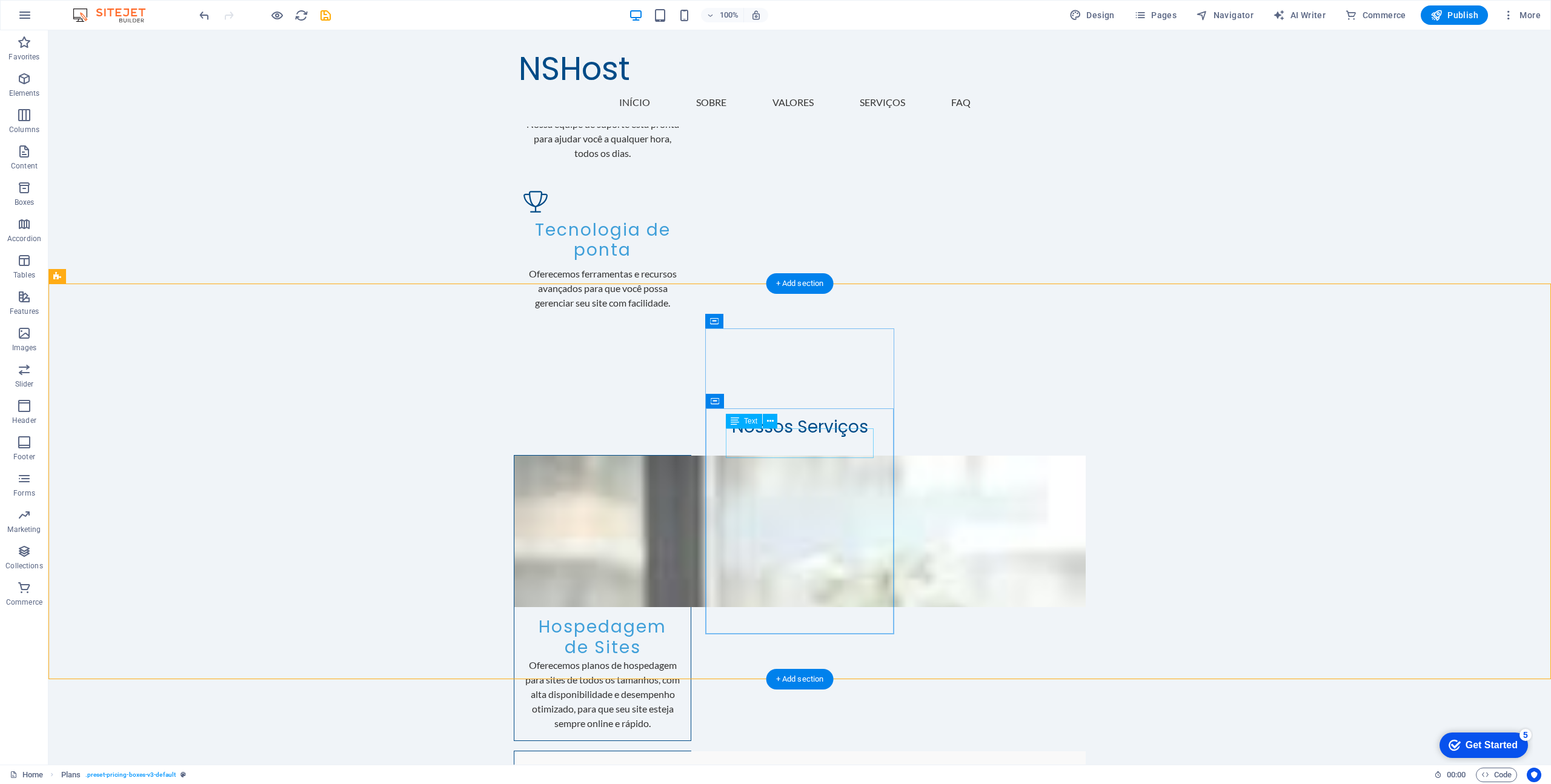
drag, startPoint x: 778, startPoint y: 442, endPoint x: 564, endPoint y: 442, distance: 214.0
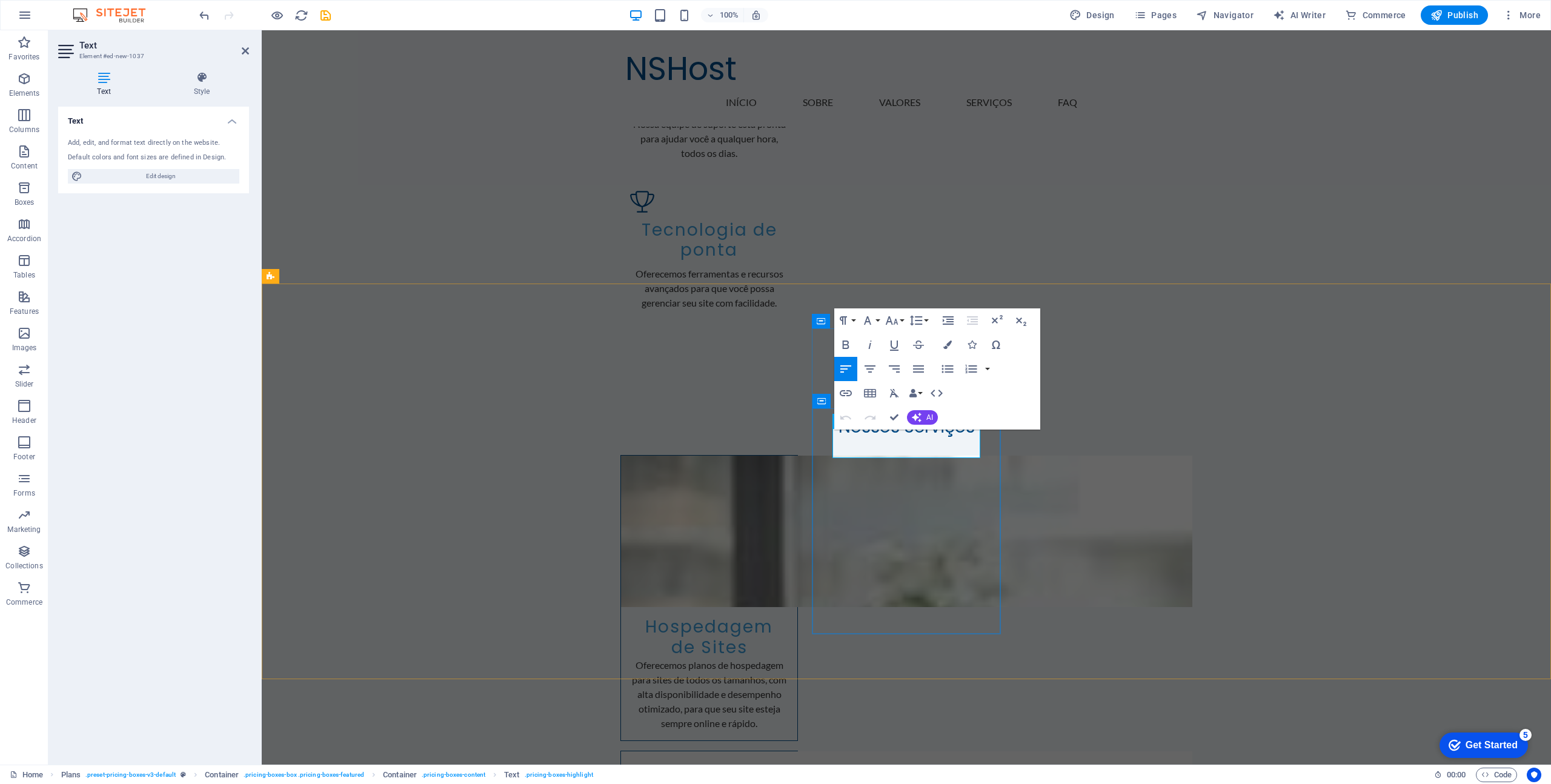
drag, startPoint x: 872, startPoint y: 445, endPoint x: 903, endPoint y: 444, distance: 31.0
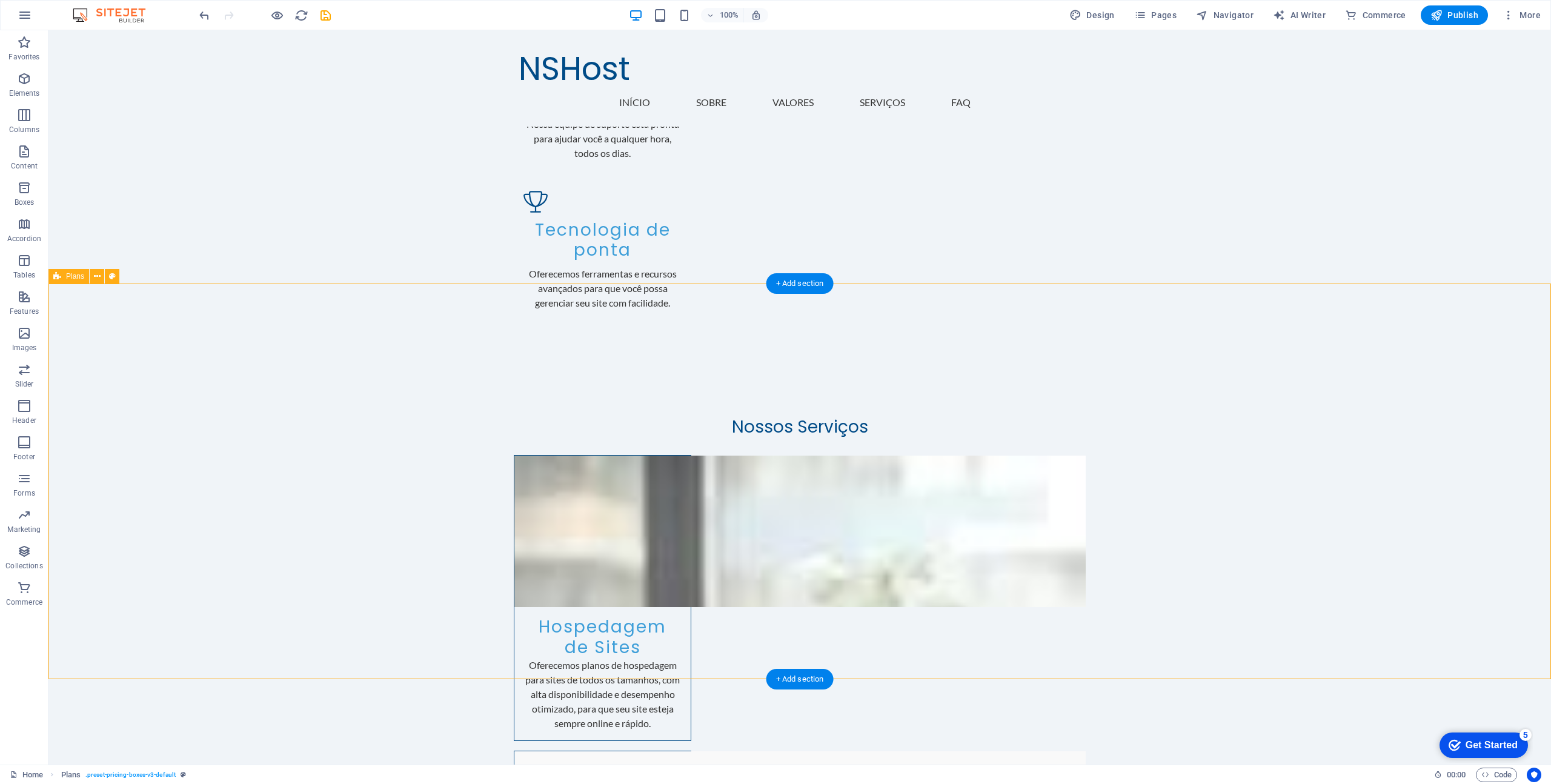
click at [793, 284] on div "+ Add section" at bounding box center [800, 283] width 67 height 21
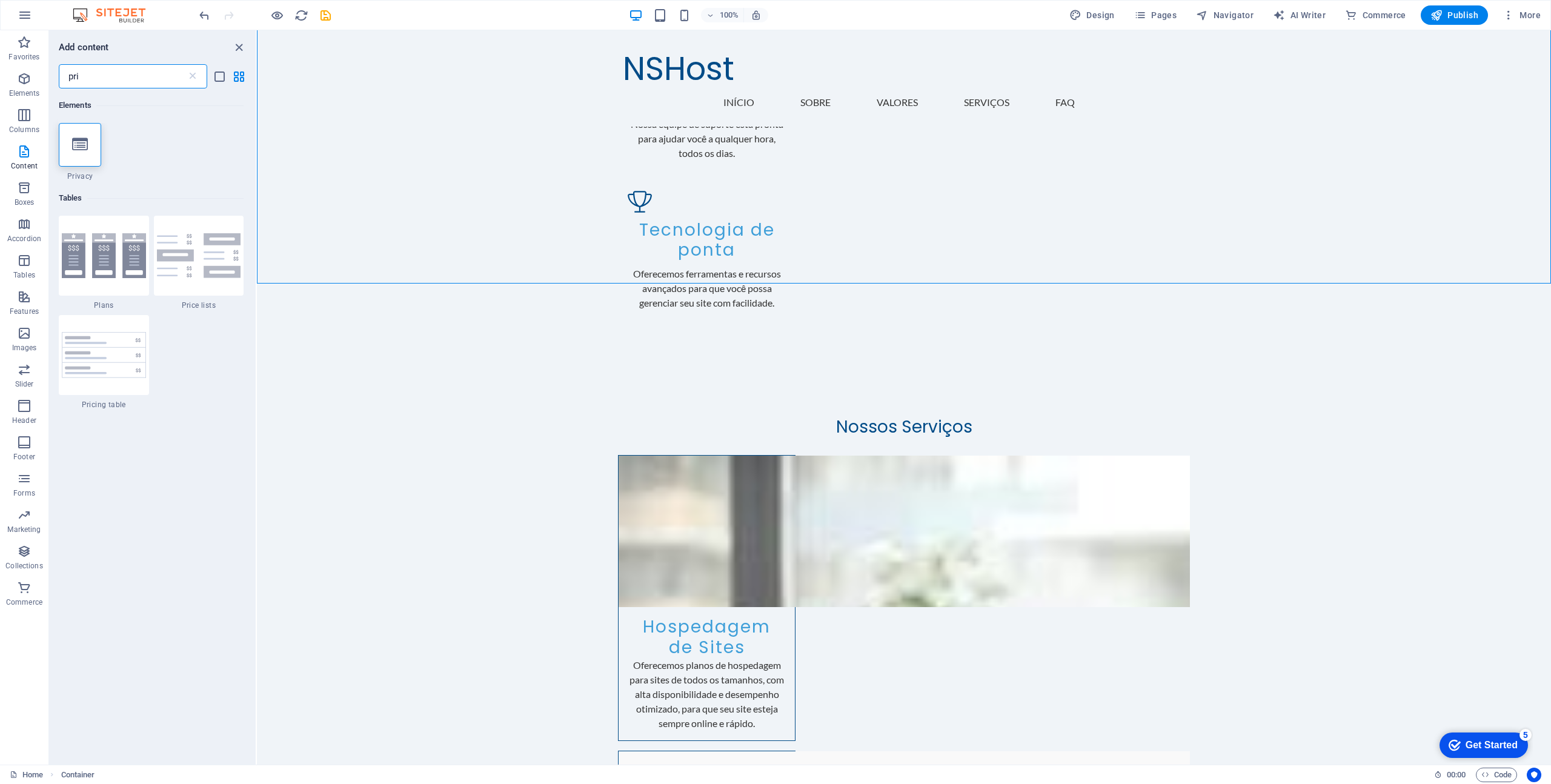
click at [82, 79] on input "pri" at bounding box center [123, 76] width 128 height 24
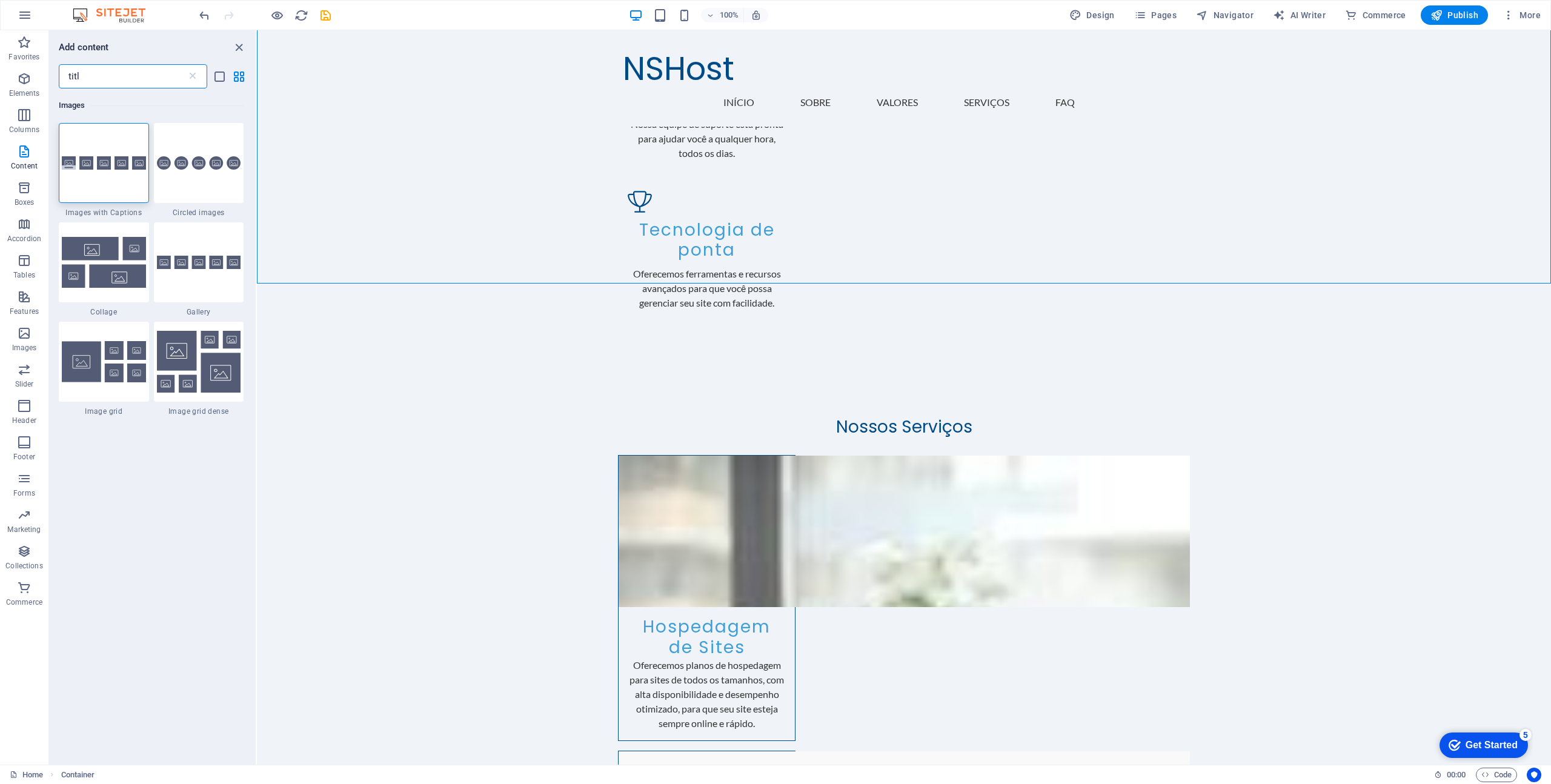
type input "title"
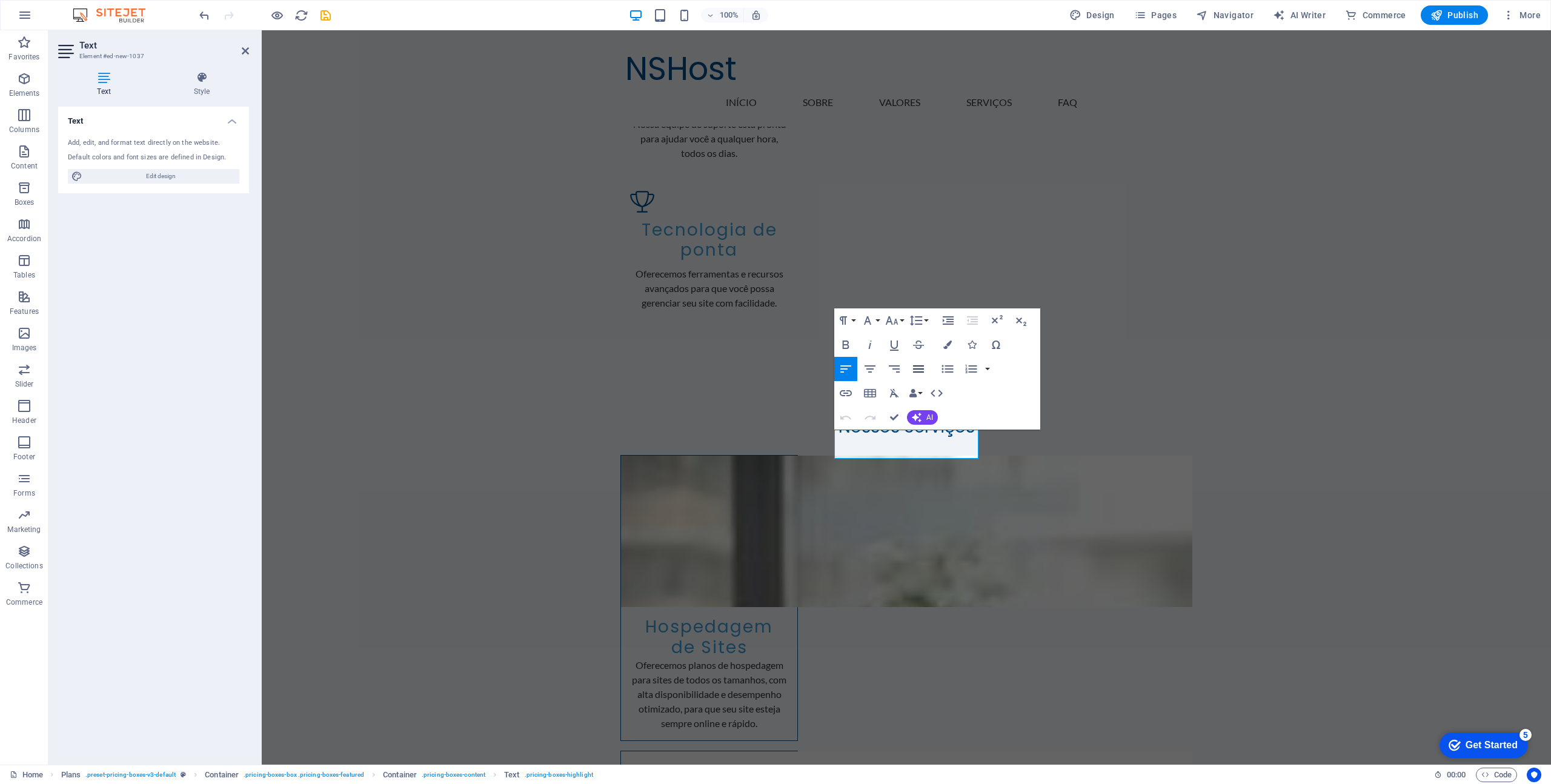
click at [920, 367] on icon "button" at bounding box center [918, 368] width 14 height 14
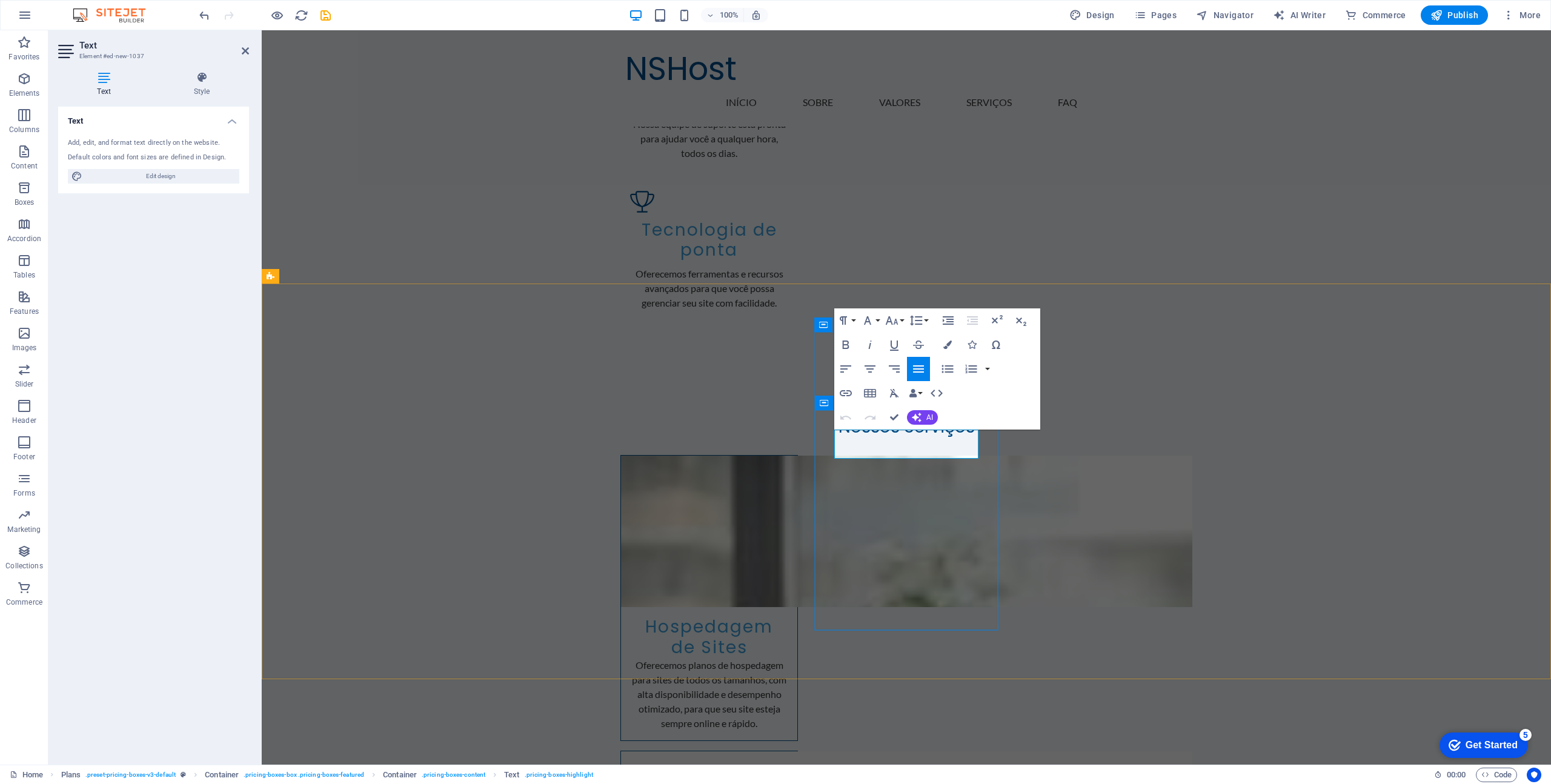
click at [919, 364] on icon "button" at bounding box center [916, 368] width 11 height 8
click at [916, 367] on icon "button" at bounding box center [916, 367] width 14 height 14
click at [894, 368] on icon "button" at bounding box center [892, 367] width 14 height 14
click at [872, 367] on icon "button" at bounding box center [869, 368] width 14 height 14
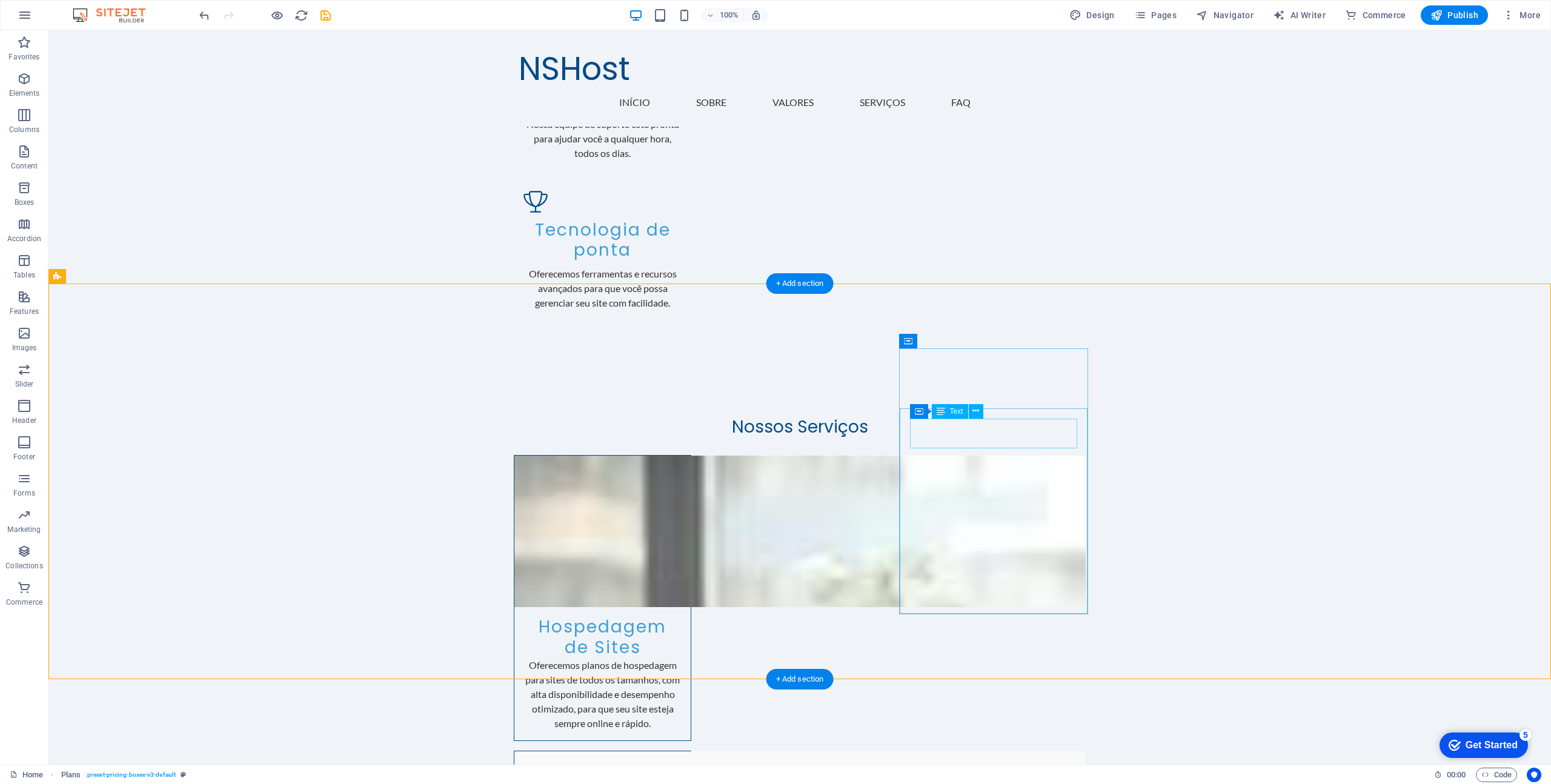
drag, startPoint x: 946, startPoint y: 431, endPoint x: 732, endPoint y: 431, distance: 214.0
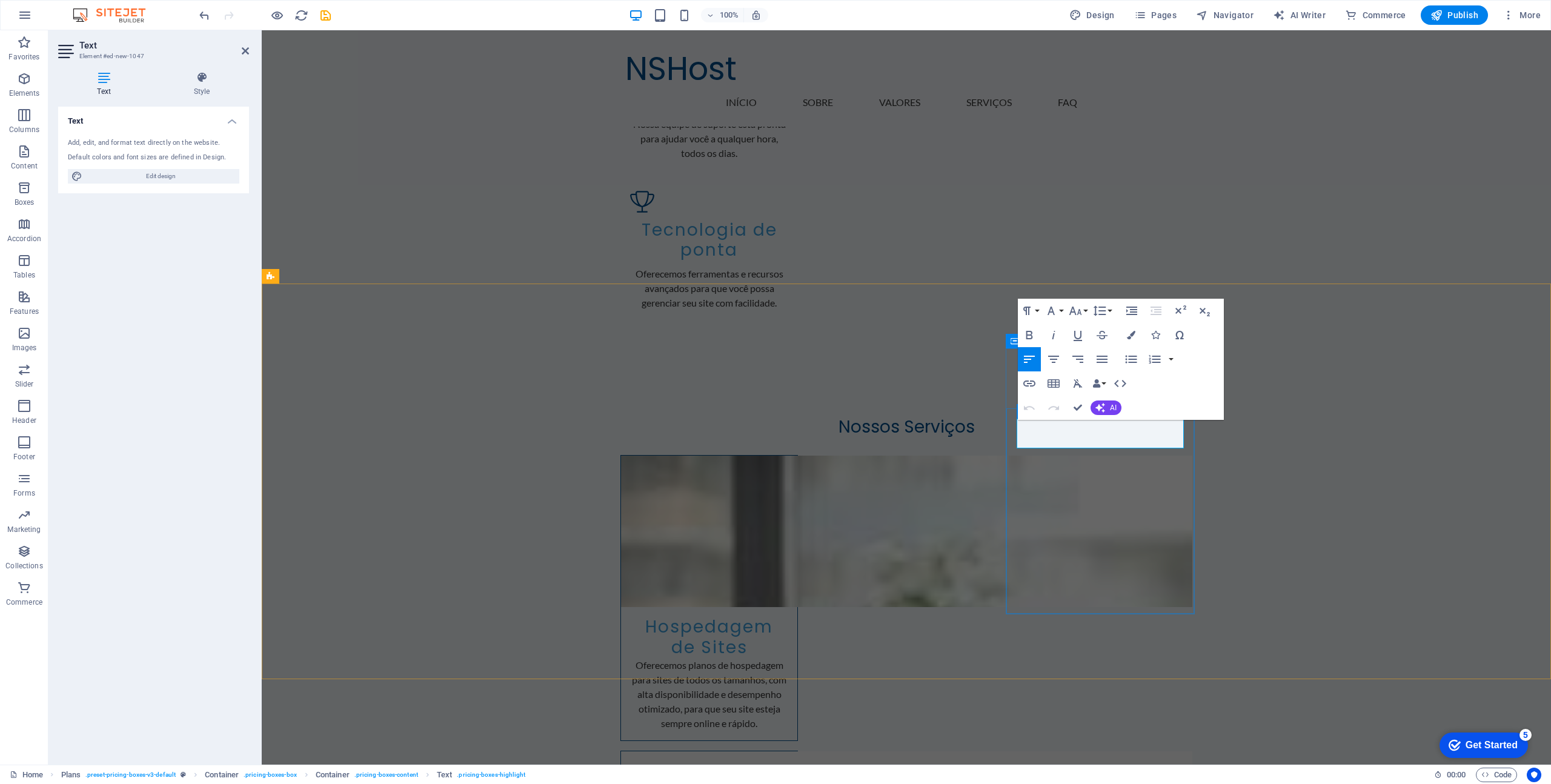
click at [1055, 358] on icon "button" at bounding box center [1052, 358] width 14 height 14
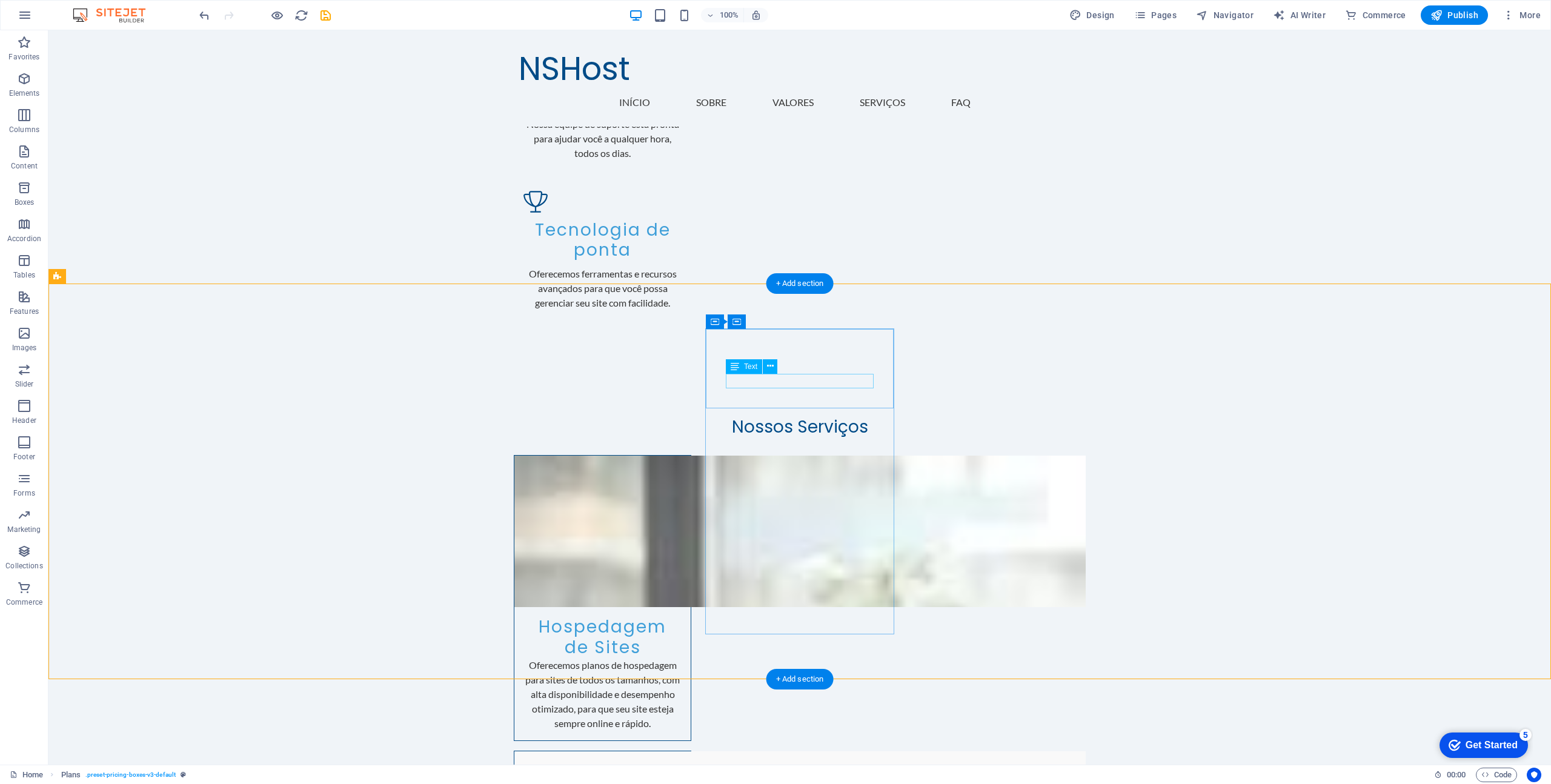
click at [735, 367] on icon at bounding box center [736, 368] width 8 height 14
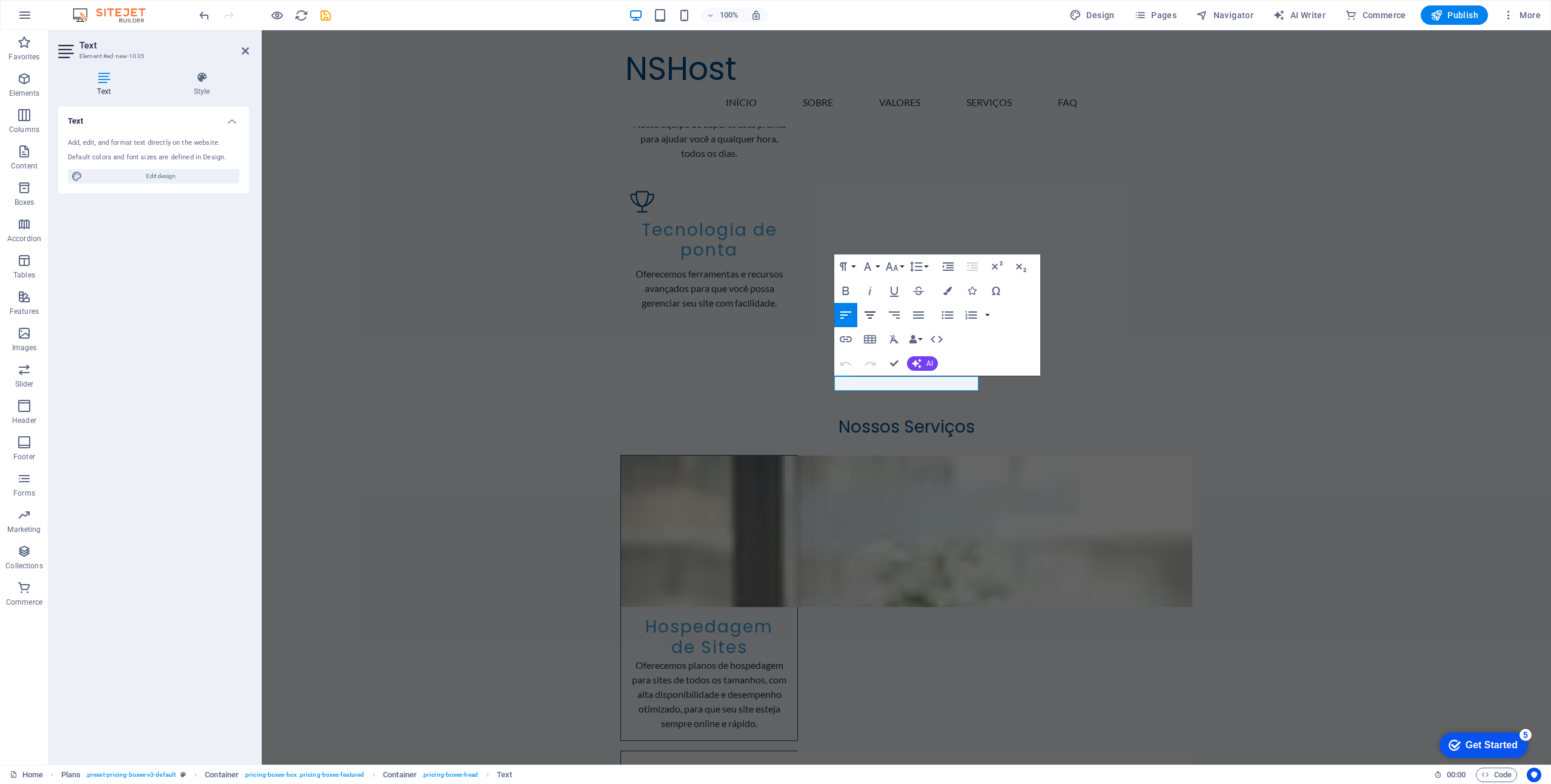
click at [875, 312] on icon "button" at bounding box center [870, 315] width 11 height 8
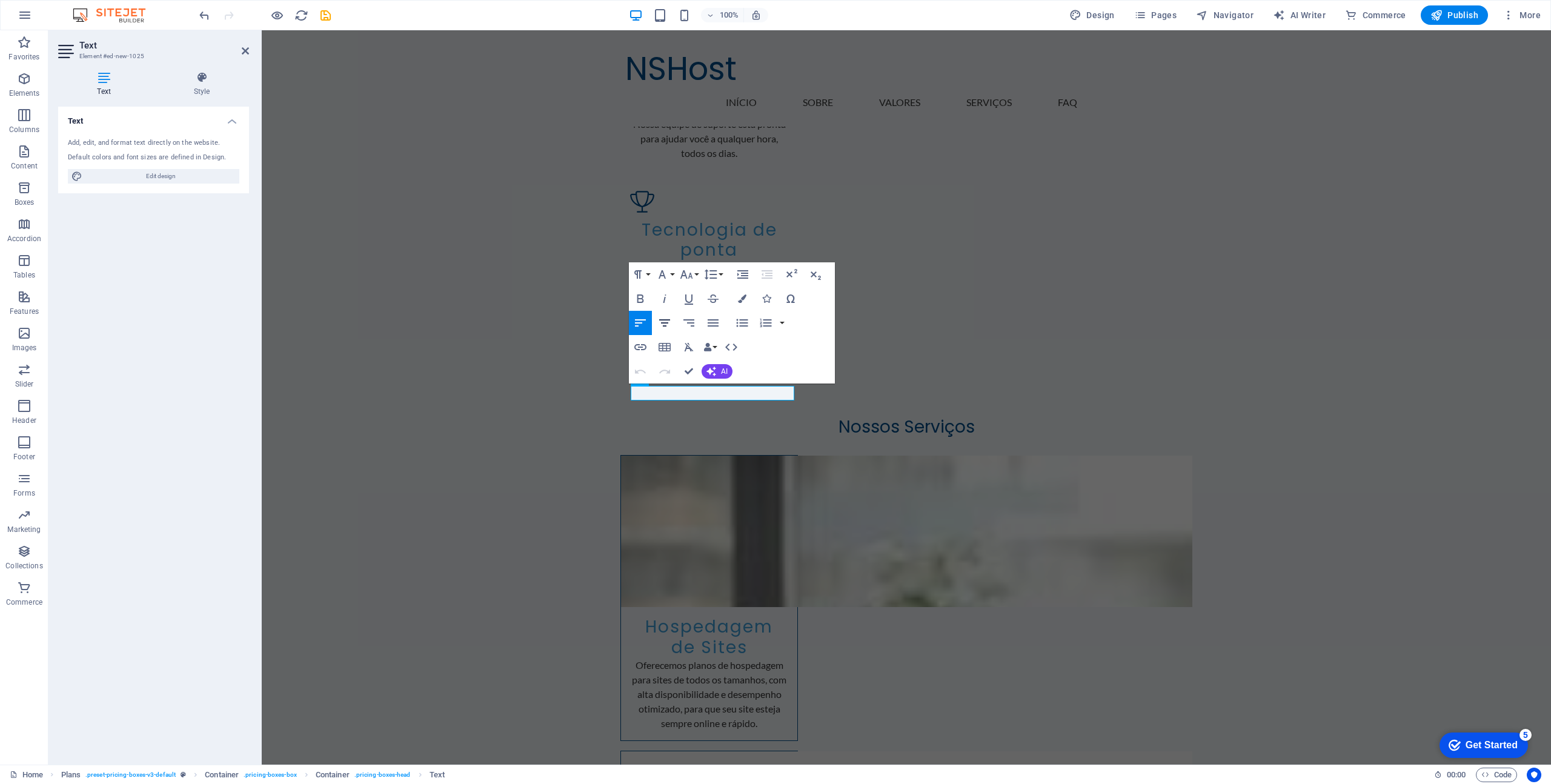
click at [668, 322] on icon "button" at bounding box center [664, 322] width 14 height 14
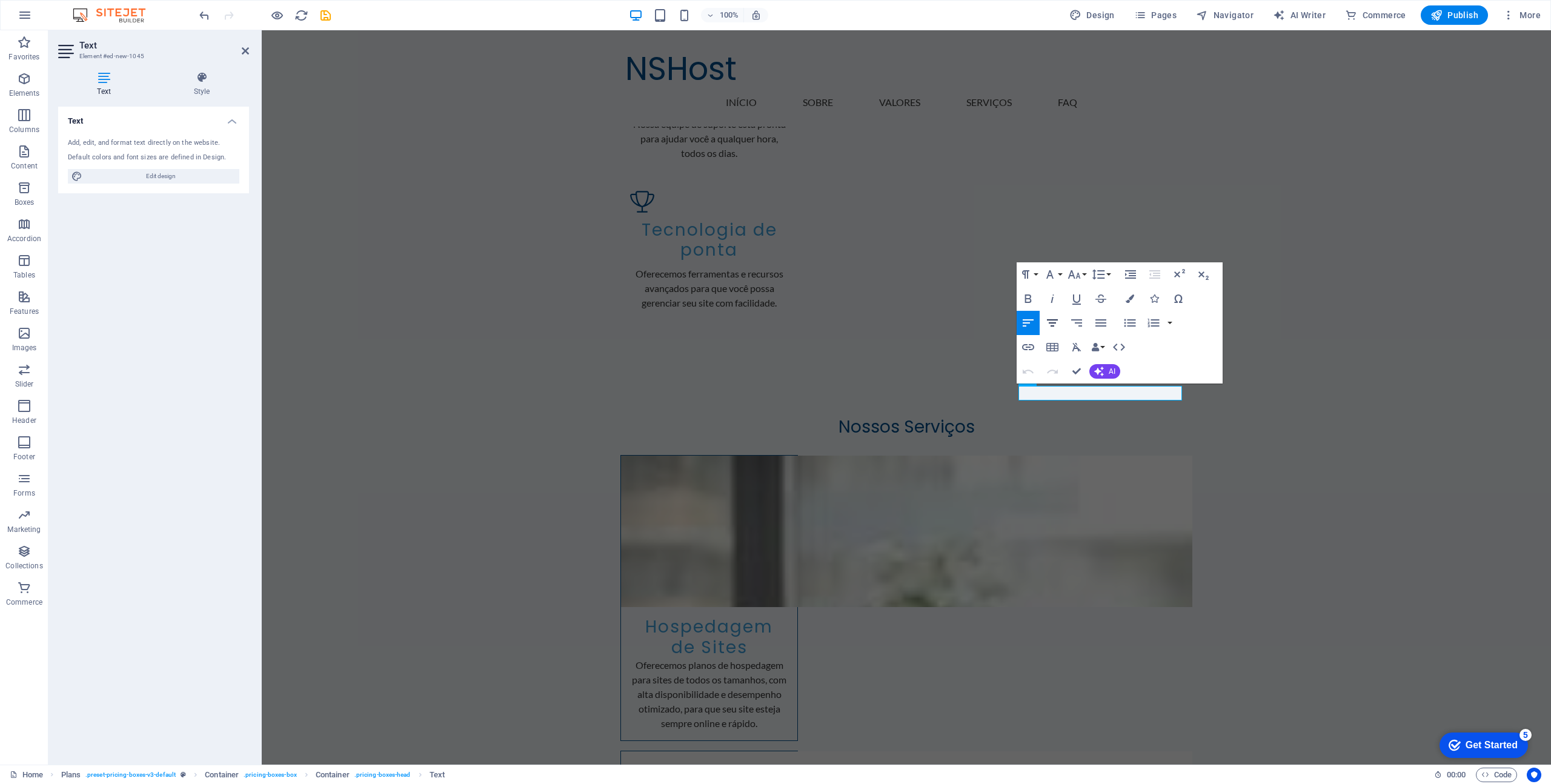
click at [1048, 322] on icon "button" at bounding box center [1052, 322] width 14 height 14
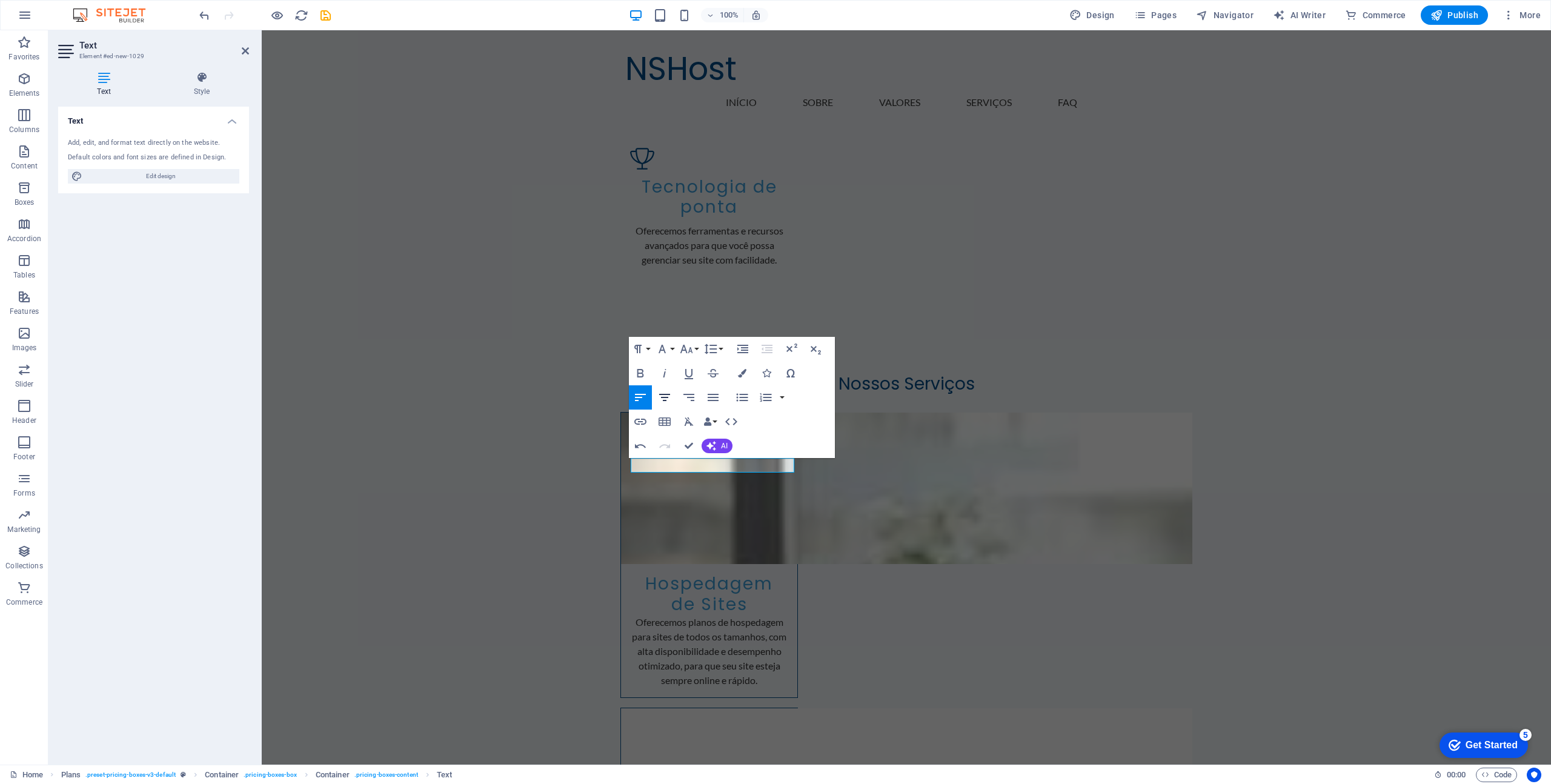
click at [663, 400] on icon "button" at bounding box center [664, 397] width 11 height 8
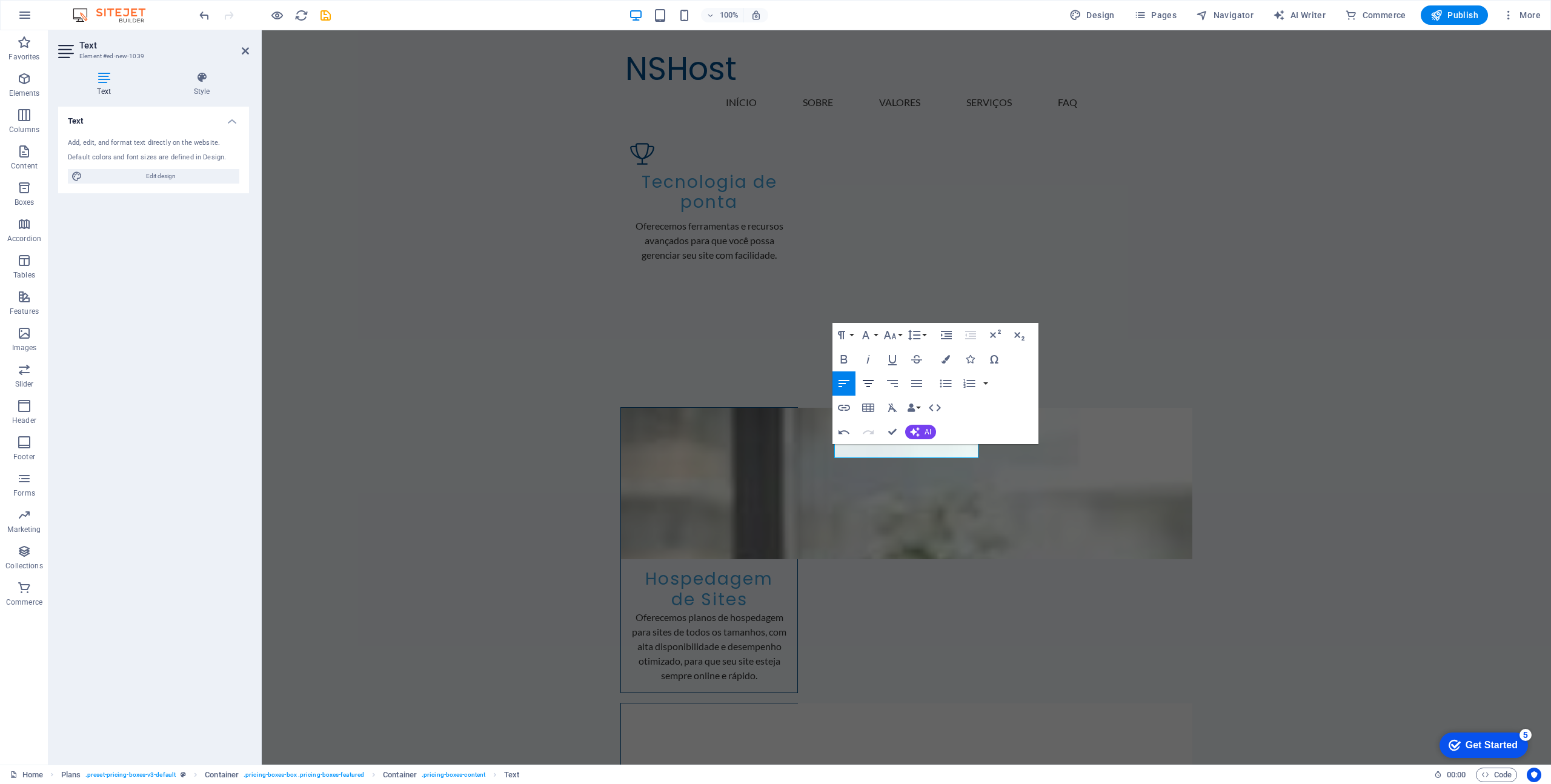
click at [867, 378] on icon "button" at bounding box center [867, 383] width 14 height 14
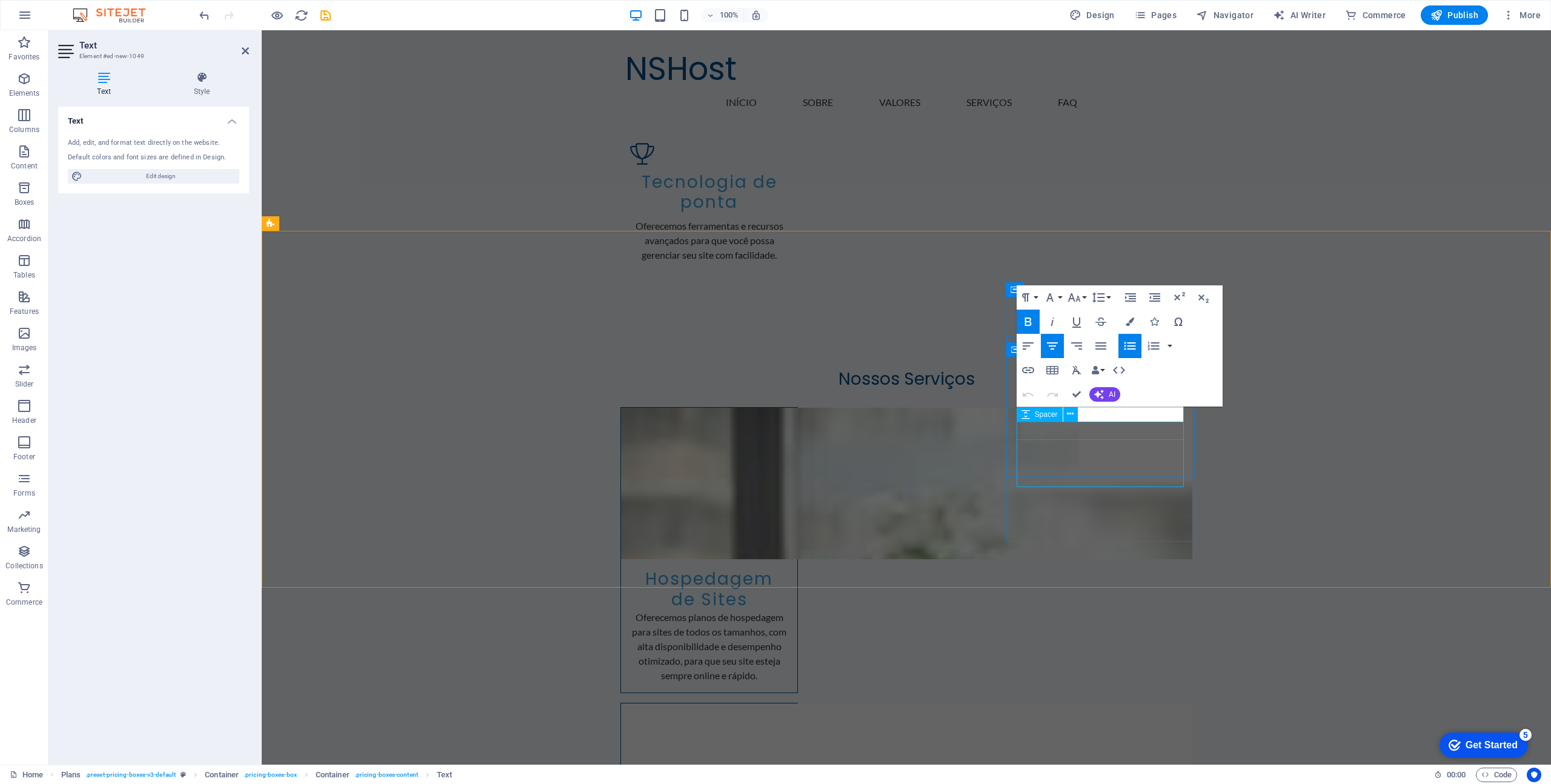
scroll to position [1720, 0]
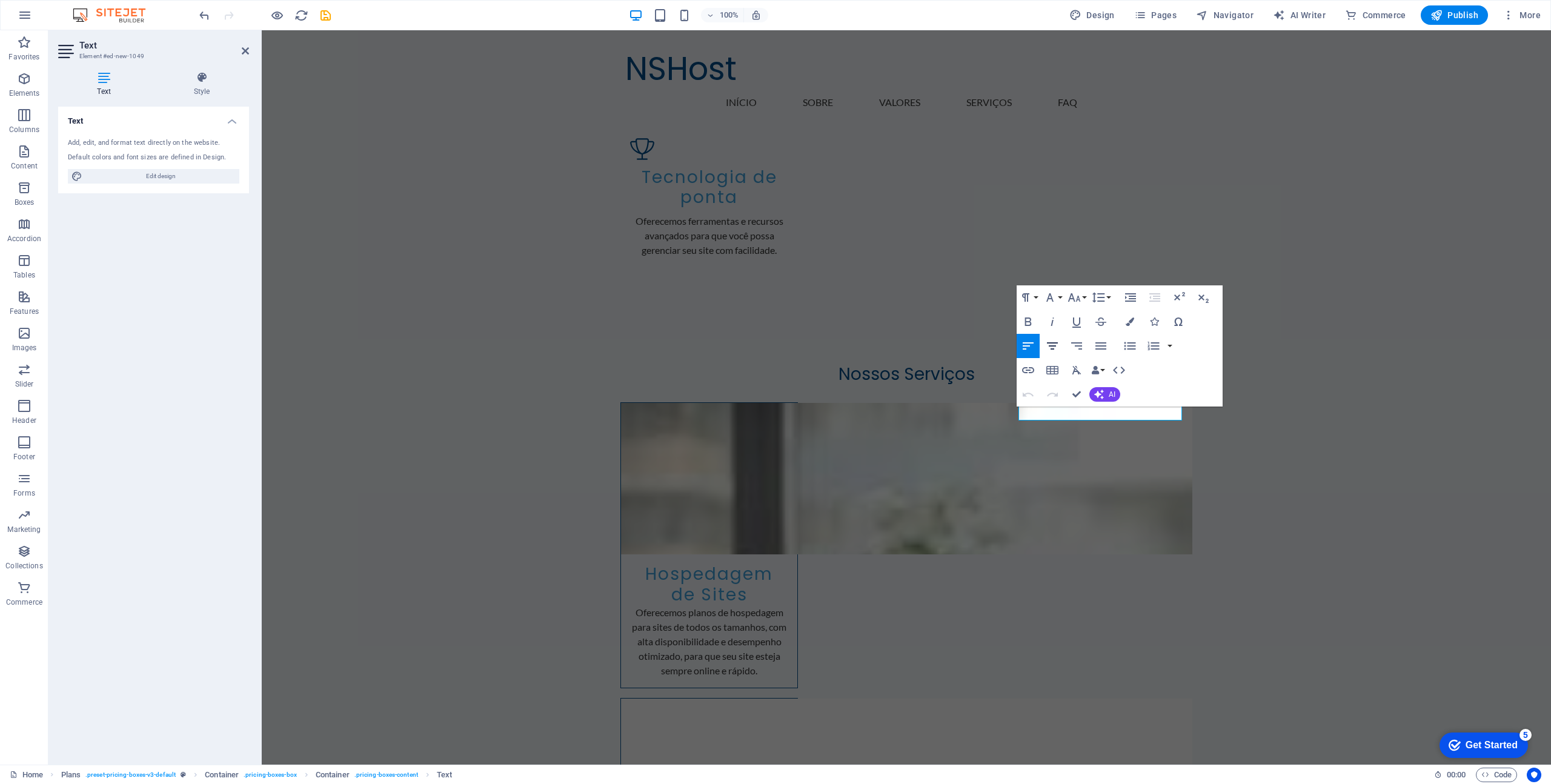
click at [1056, 347] on icon "button" at bounding box center [1052, 345] width 14 height 14
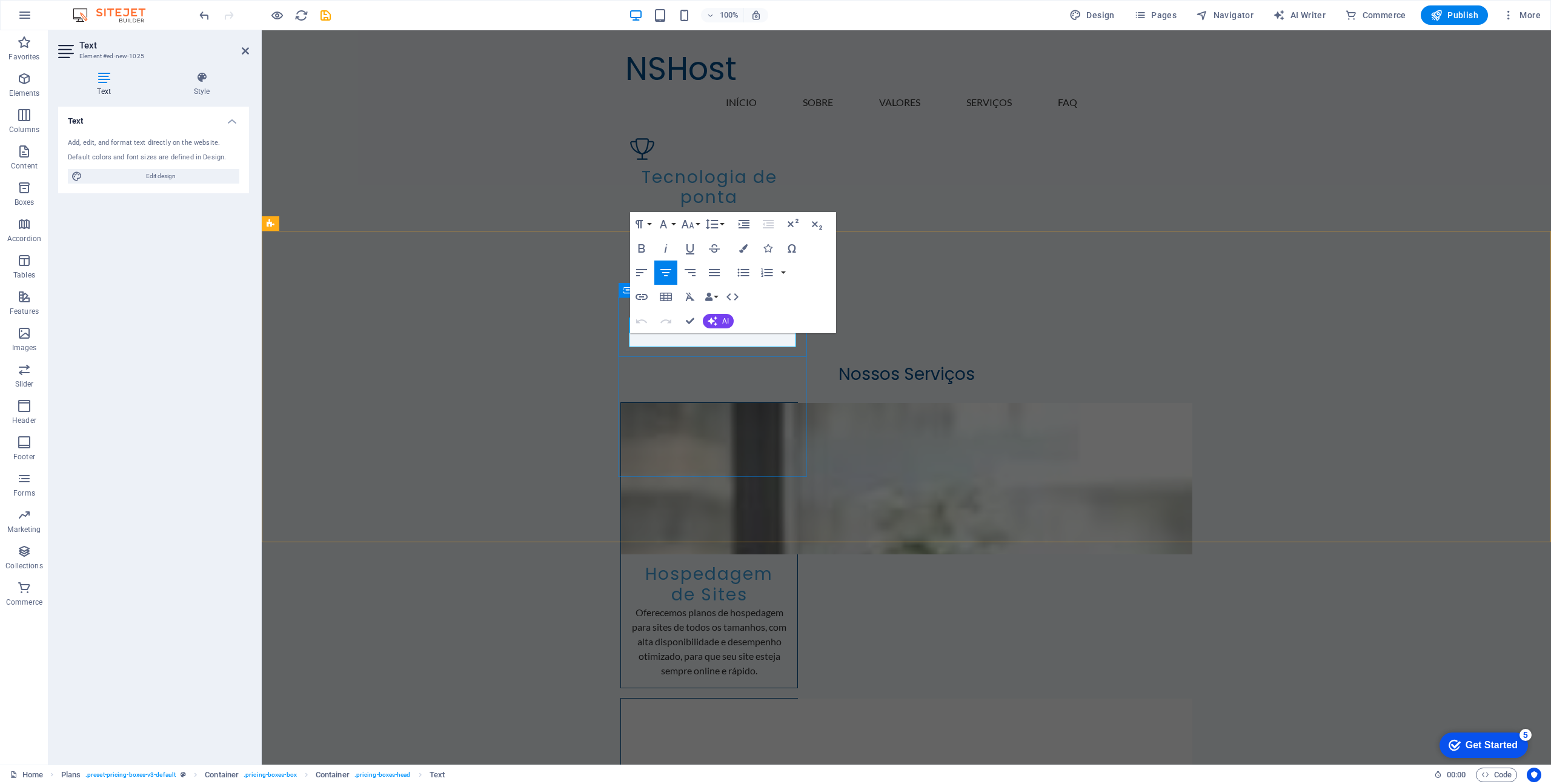
copy p "Corporativo"
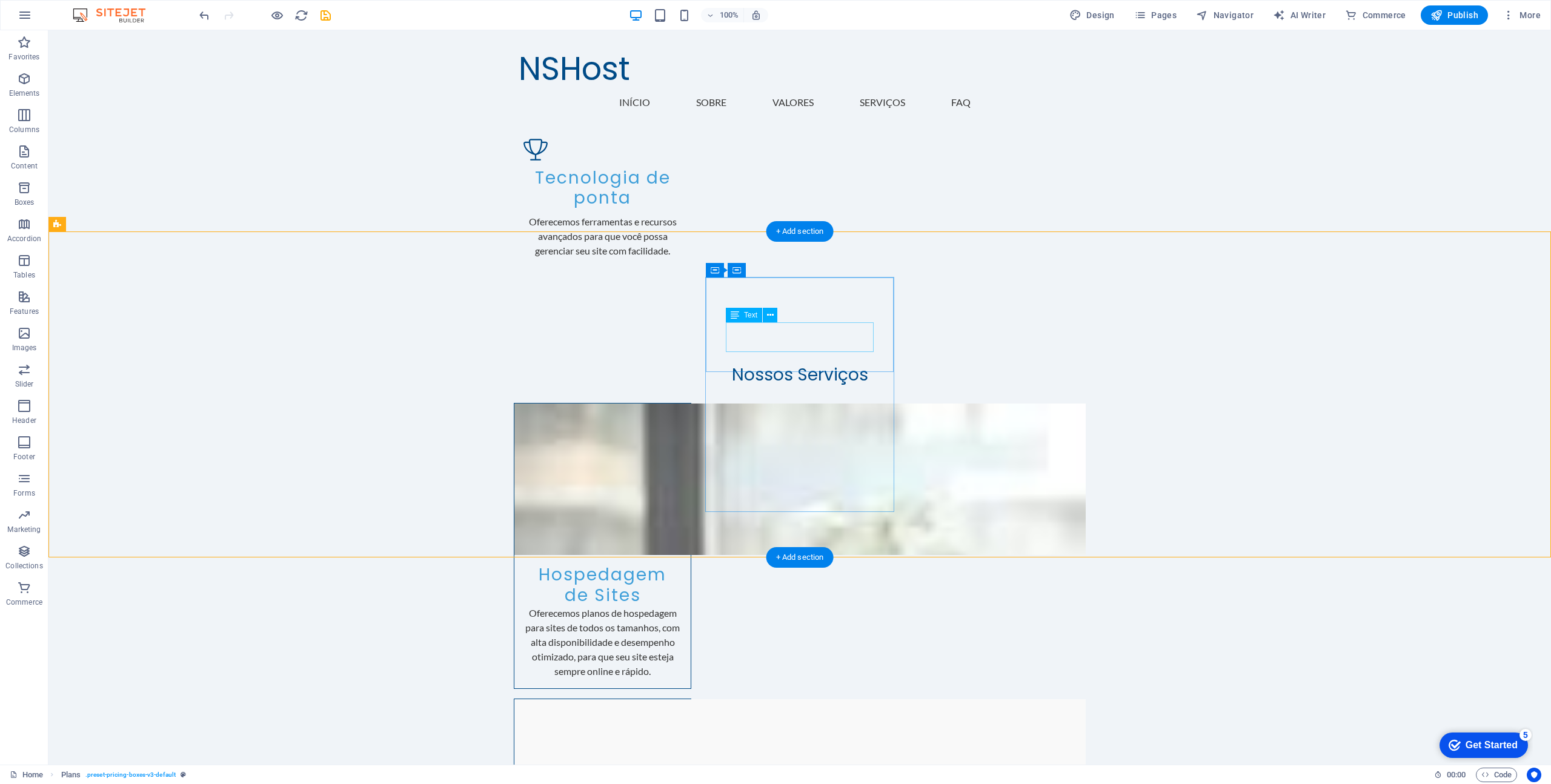
drag, startPoint x: 783, startPoint y: 331, endPoint x: 569, endPoint y: 331, distance: 214.0
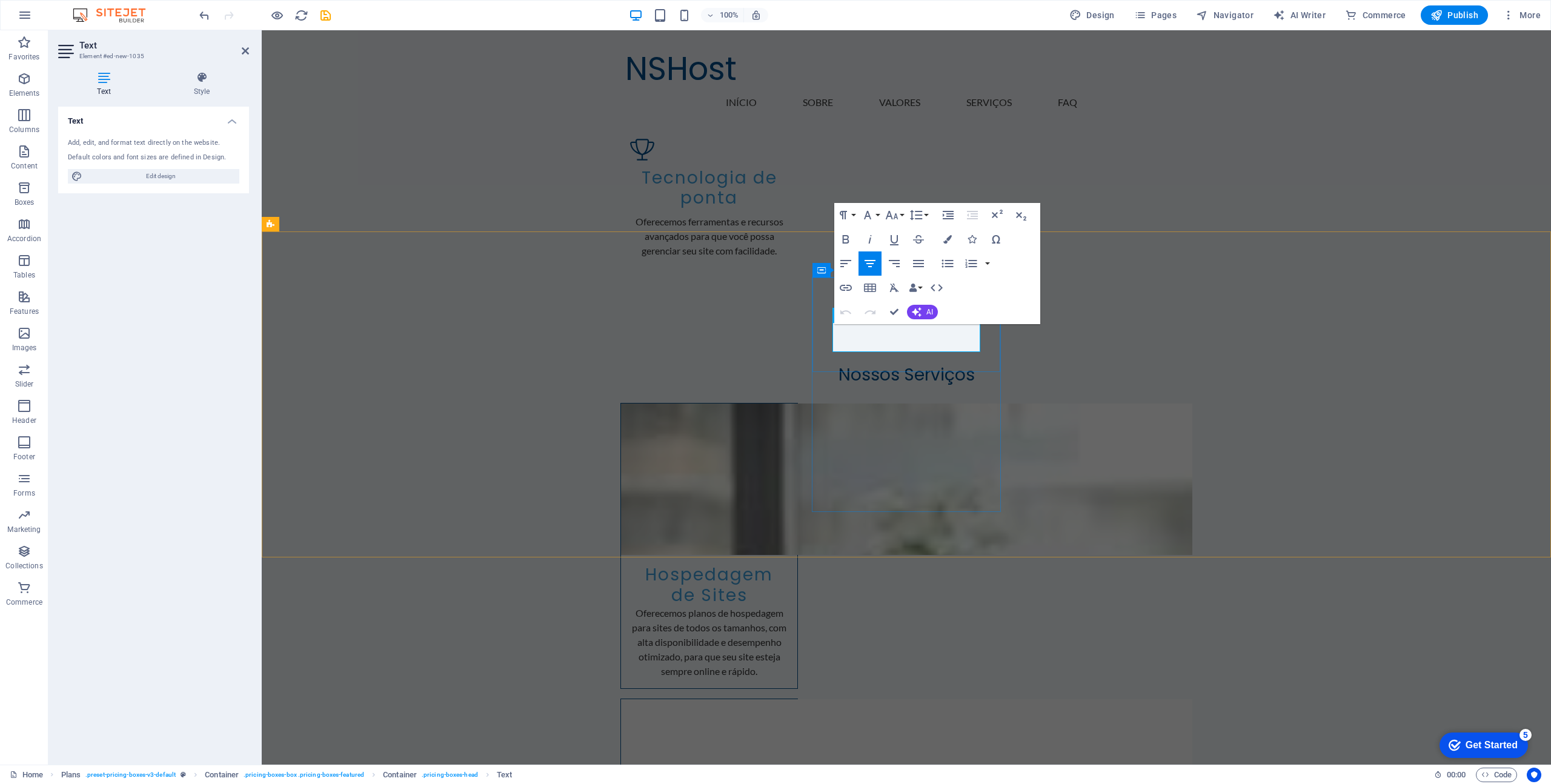
drag, startPoint x: 895, startPoint y: 342, endPoint x: 904, endPoint y: 342, distance: 9.0
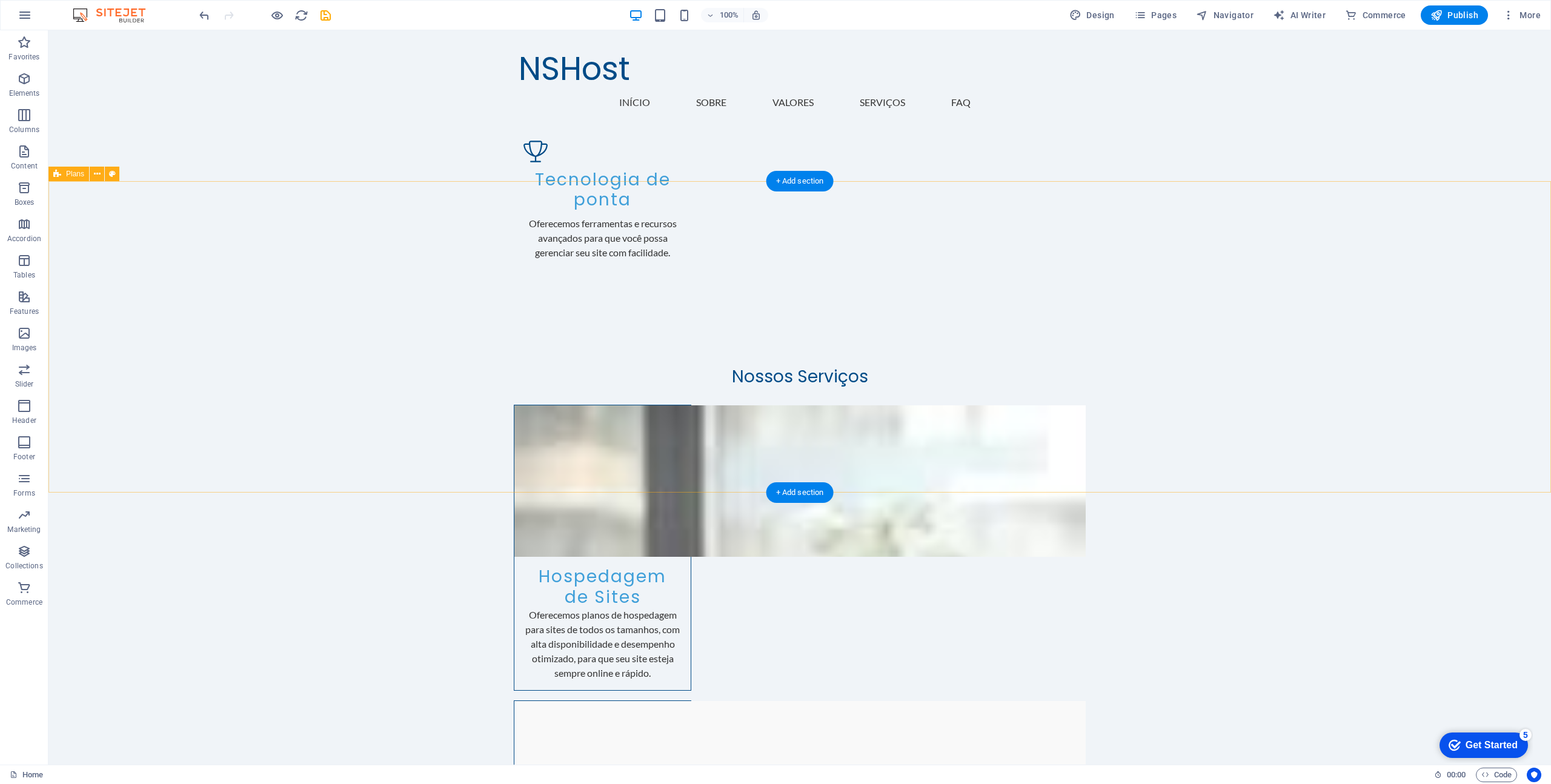
scroll to position [1701, 0]
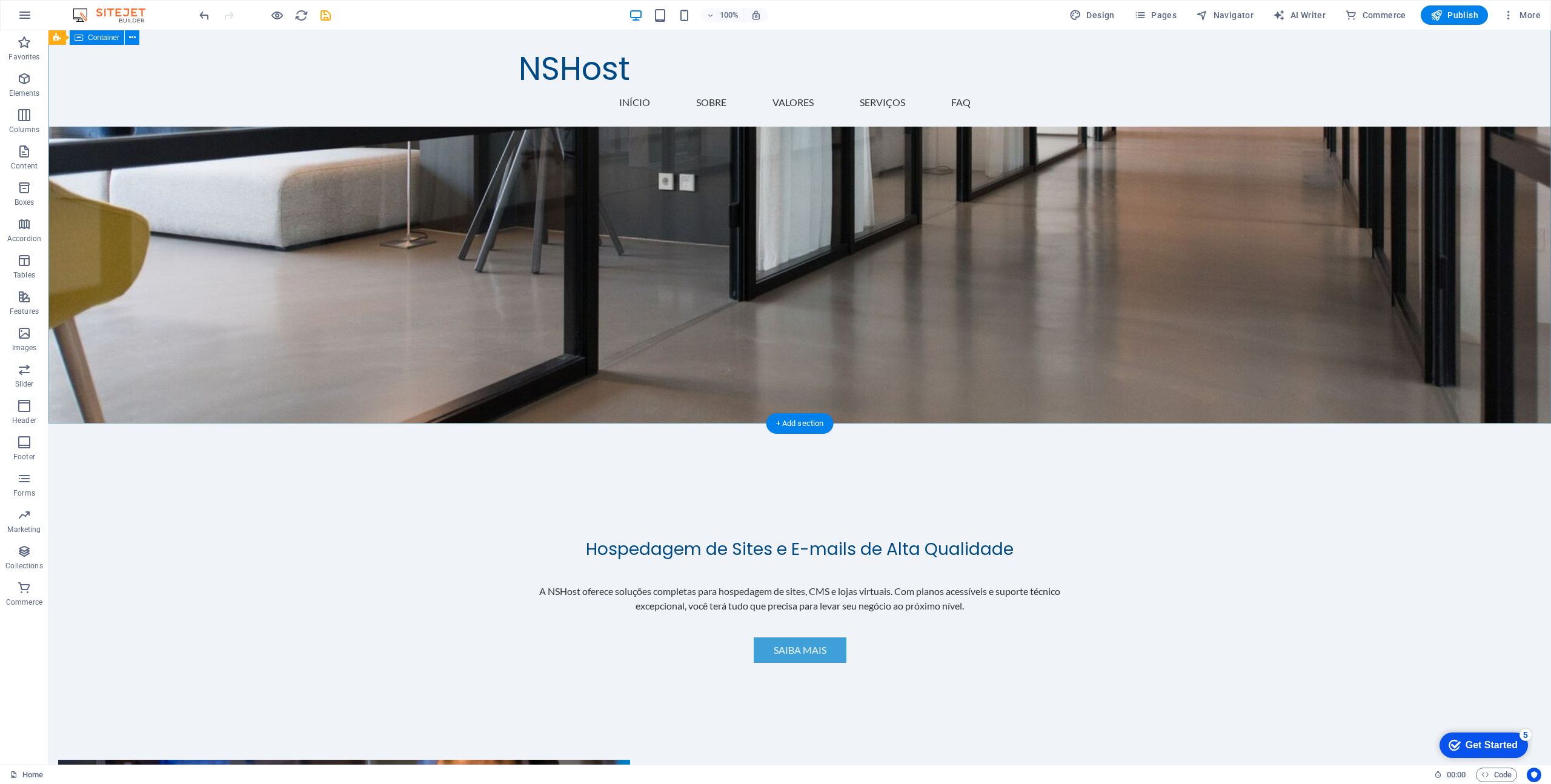
scroll to position [0, 0]
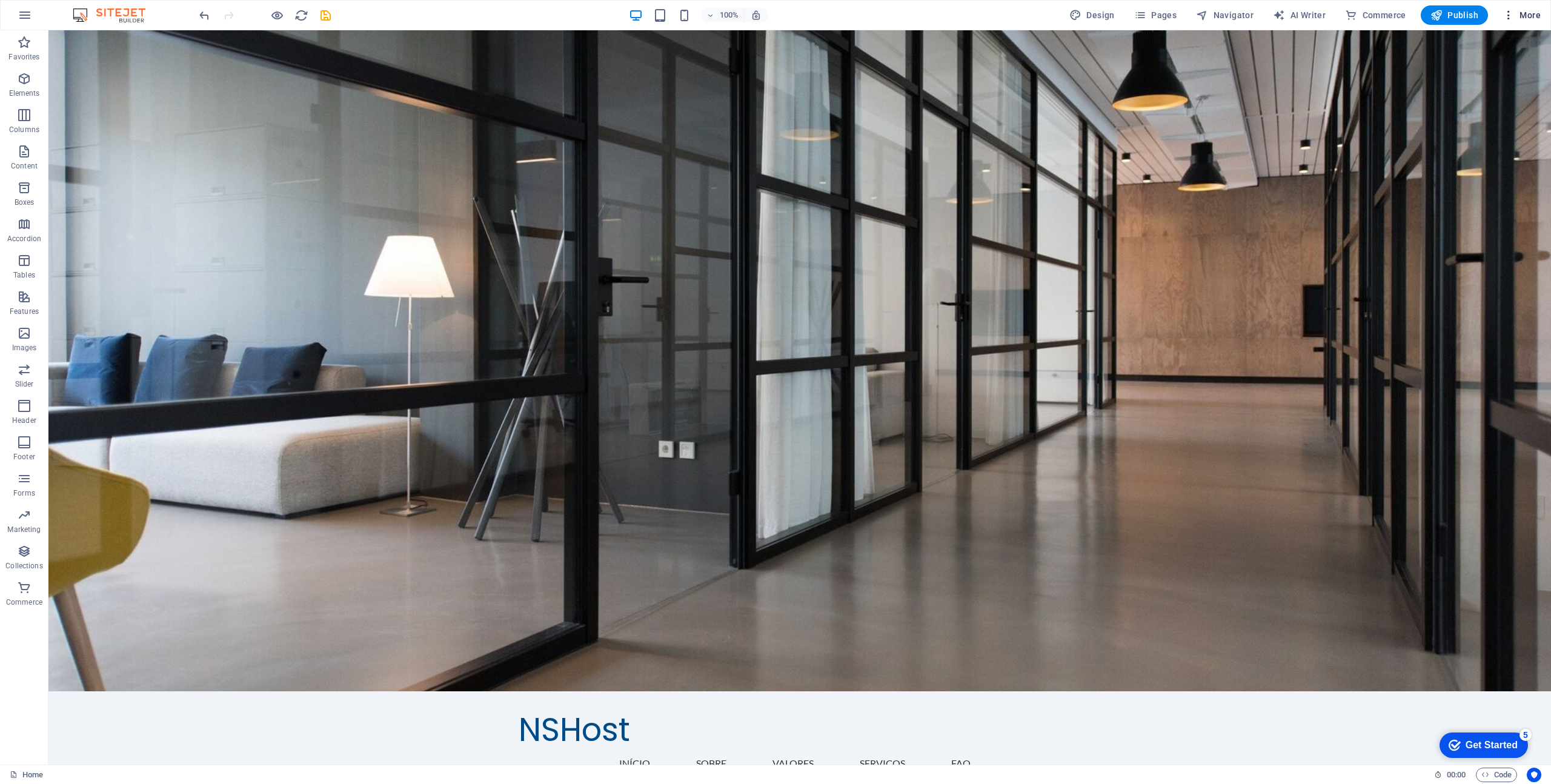
click at [1531, 12] on span "More" at bounding box center [1521, 15] width 38 height 12
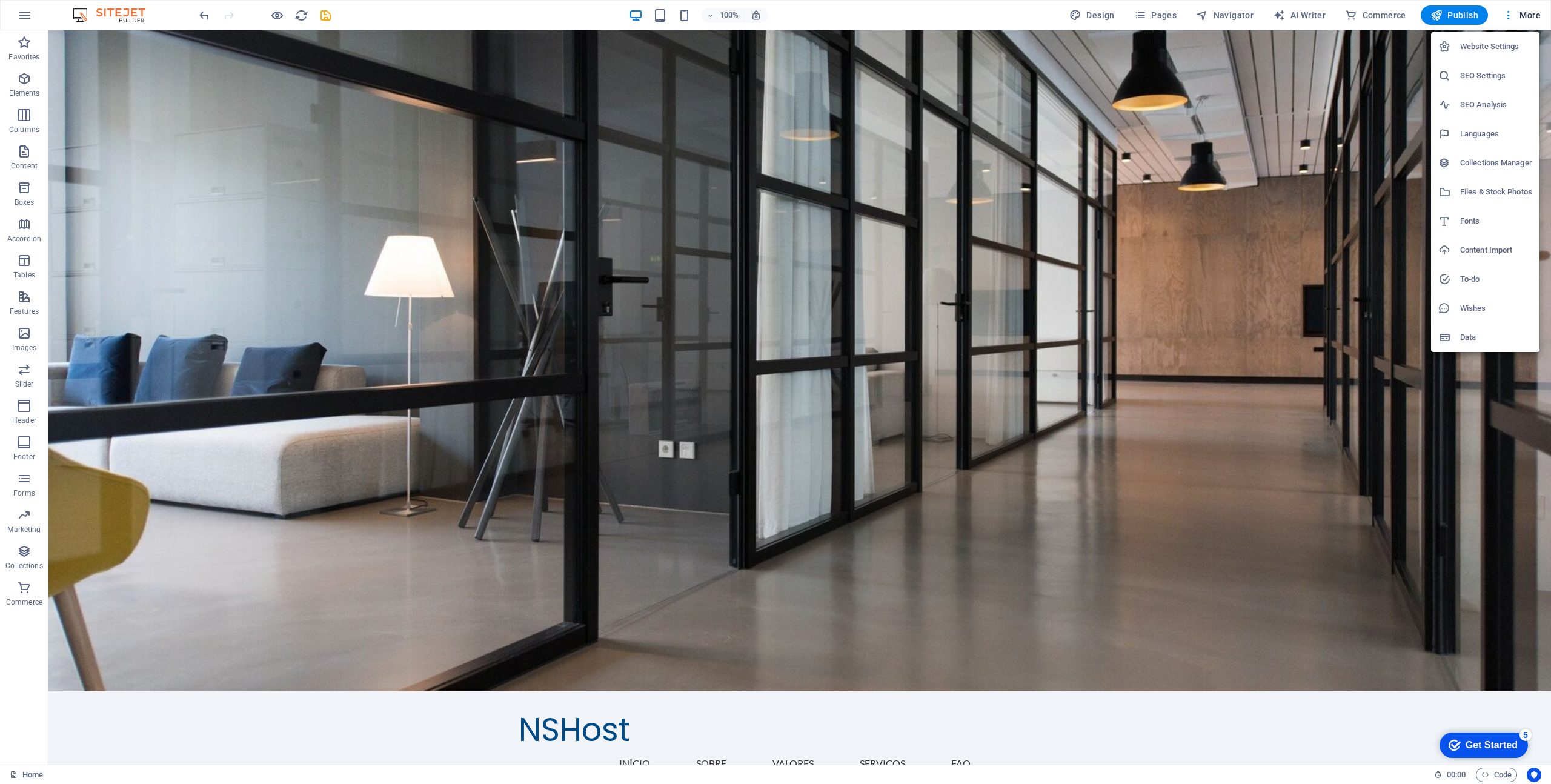
click at [1510, 44] on h6 "Website Settings" at bounding box center [1496, 46] width 72 height 14
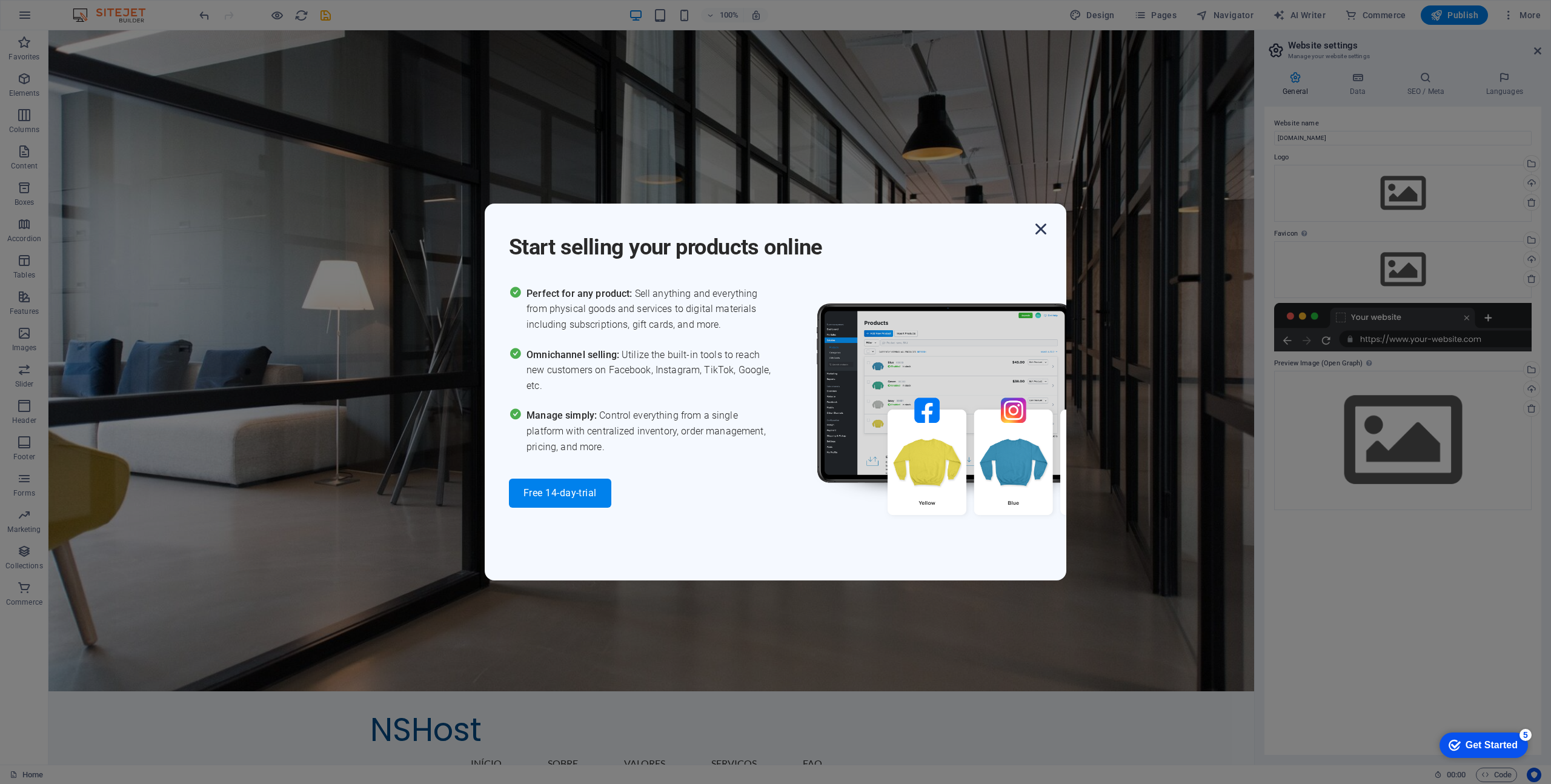
click at [1041, 225] on icon "button" at bounding box center [1041, 229] width 22 height 22
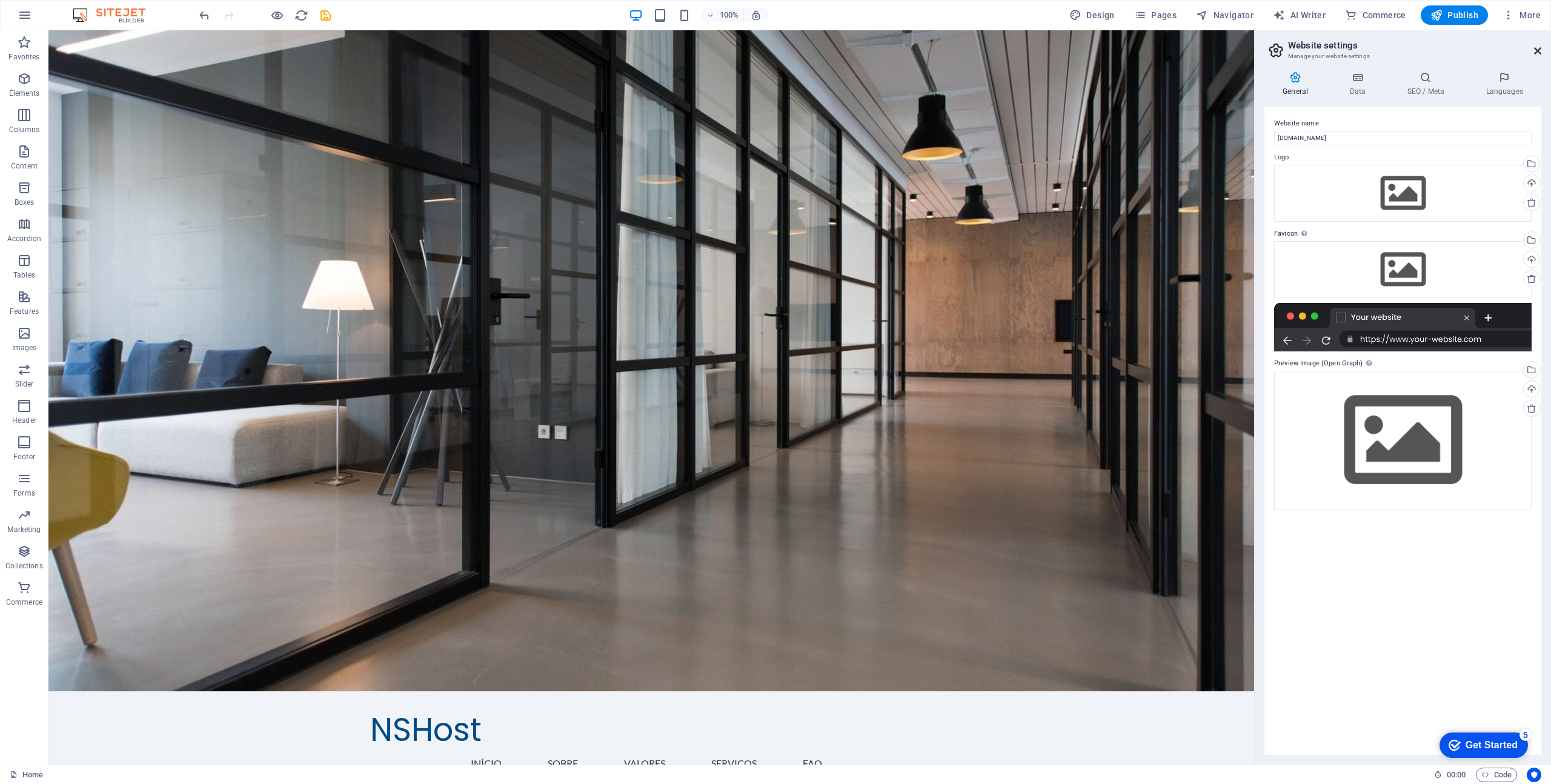
click at [1541, 45] on aside "Website settings Manage your website settings General Data SEO / Meta Languages…" at bounding box center [1403, 397] width 297 height 734
click at [1537, 49] on icon at bounding box center [1538, 51] width 8 height 10
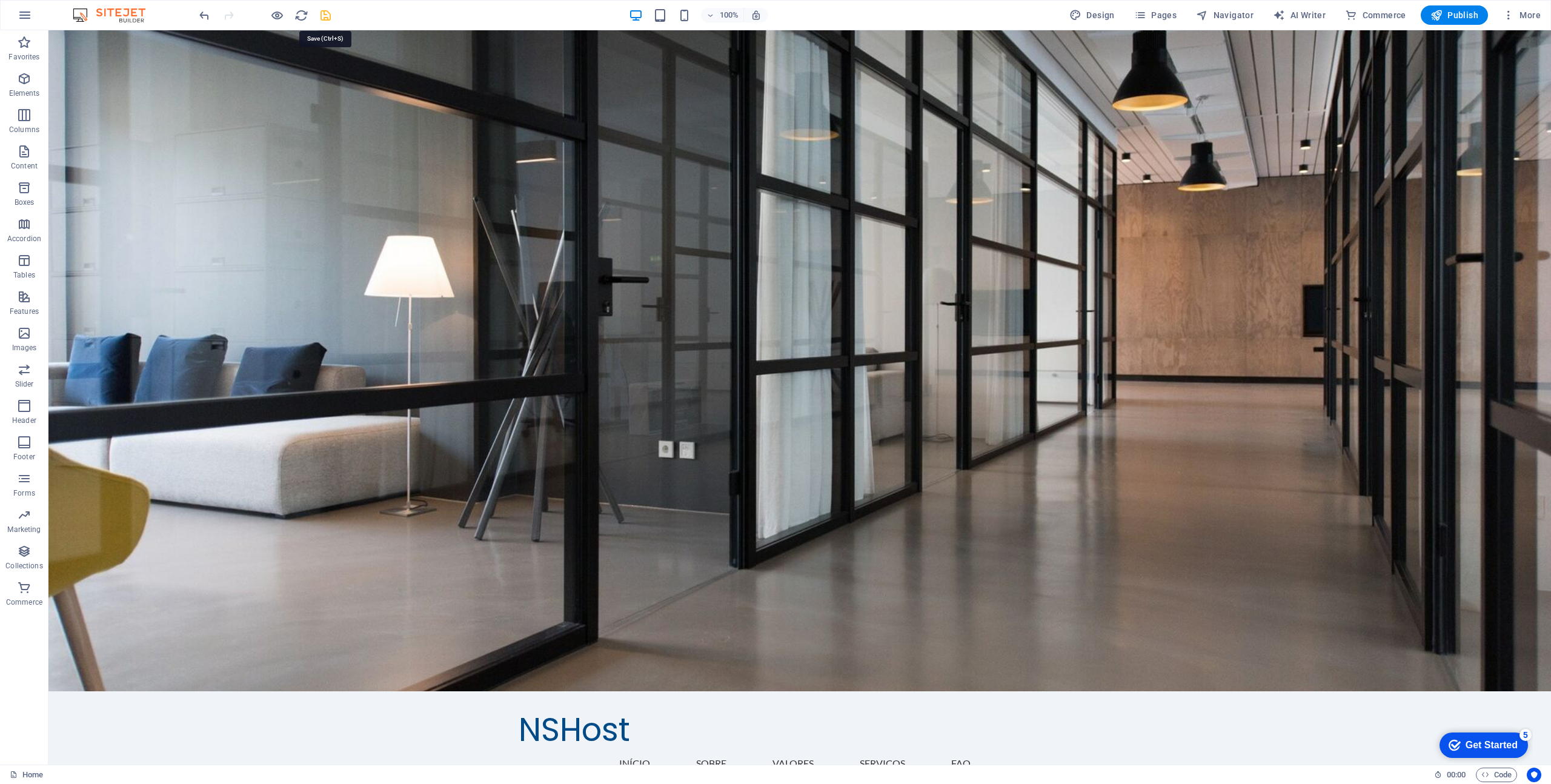
click at [321, 14] on icon "save" at bounding box center [326, 15] width 14 height 14
click at [12, 14] on button "button" at bounding box center [24, 15] width 29 height 29
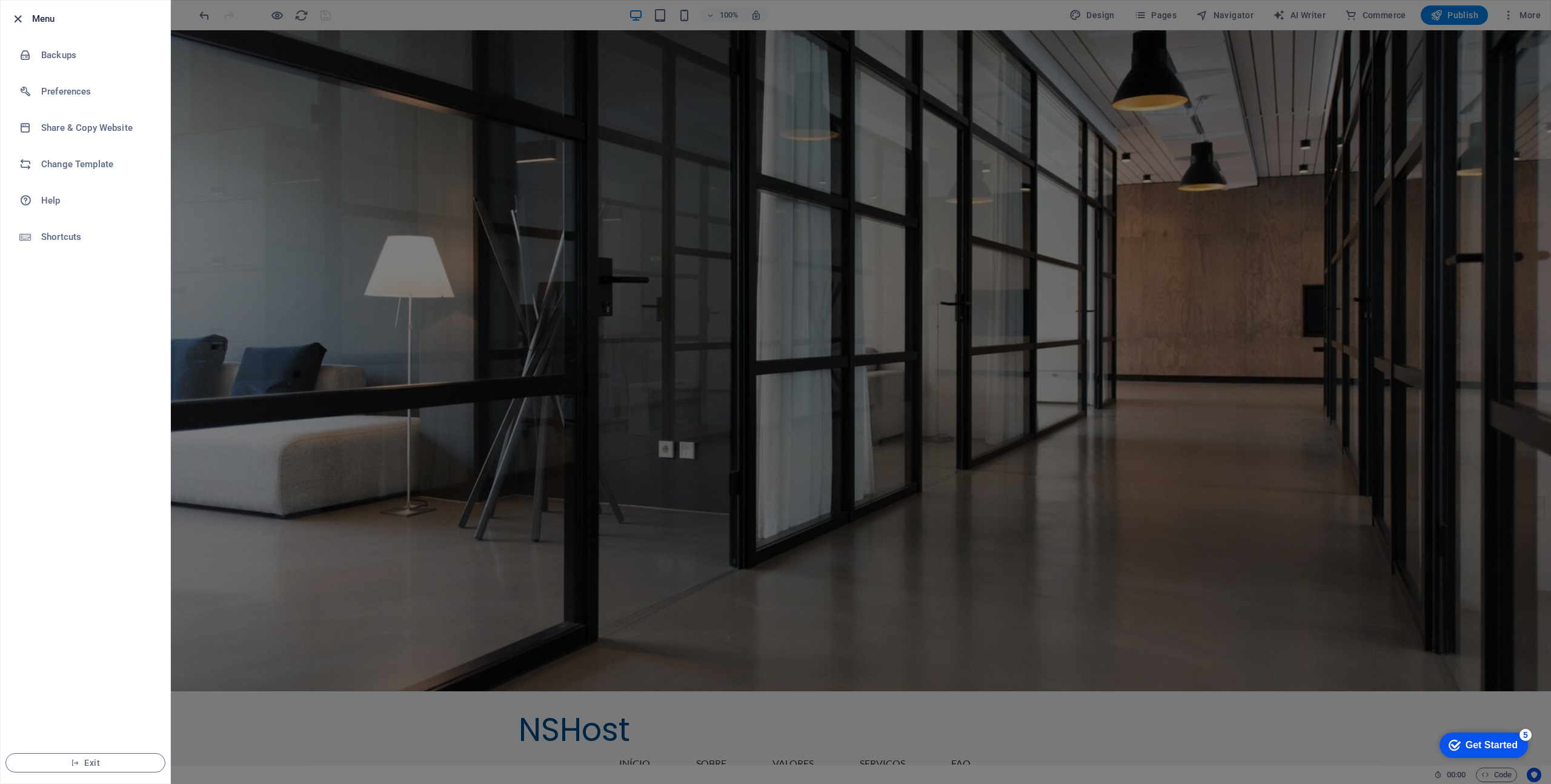
click at [16, 13] on icon "button" at bounding box center [18, 18] width 14 height 14
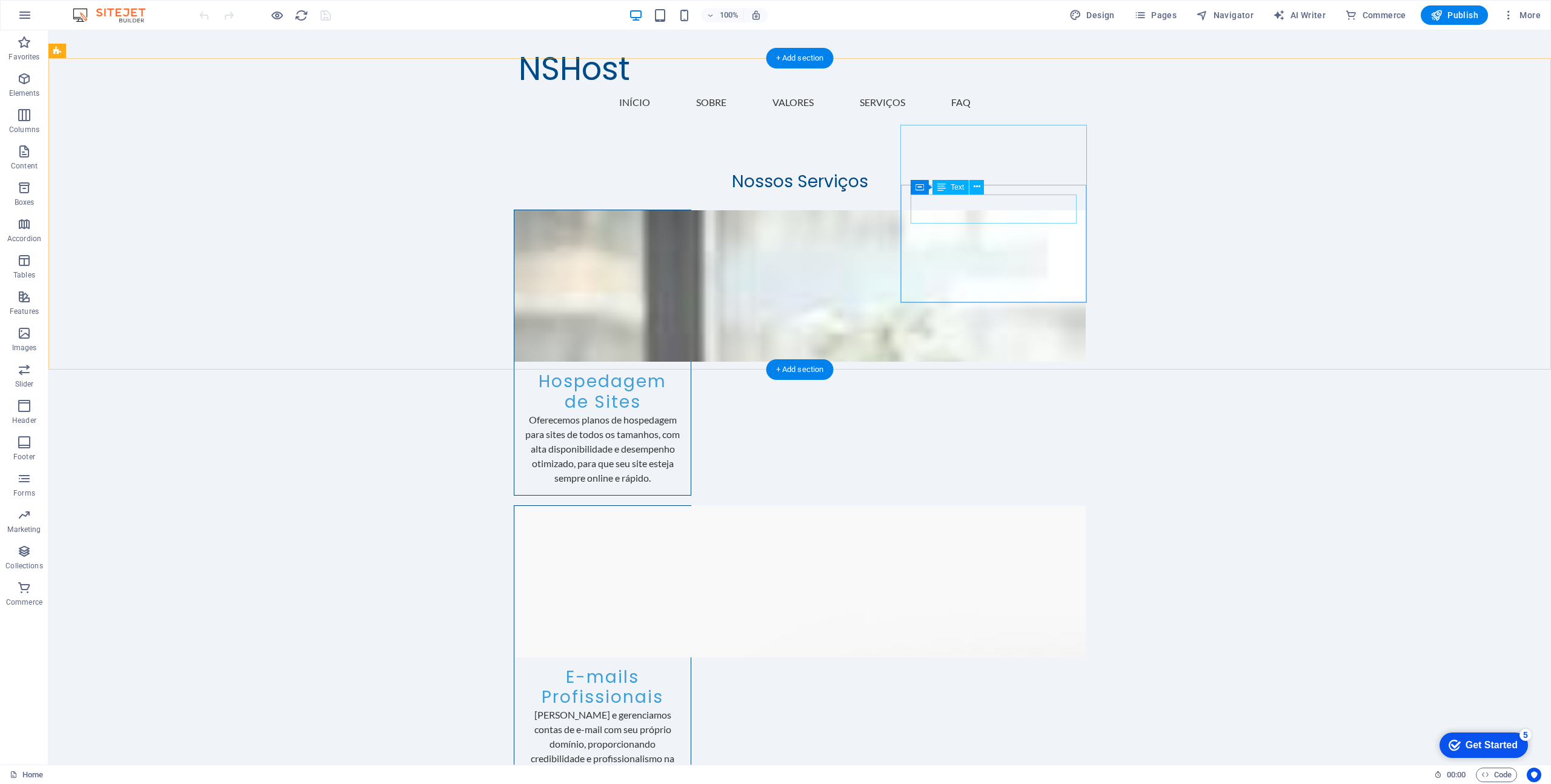
scroll to position [1887, 0]
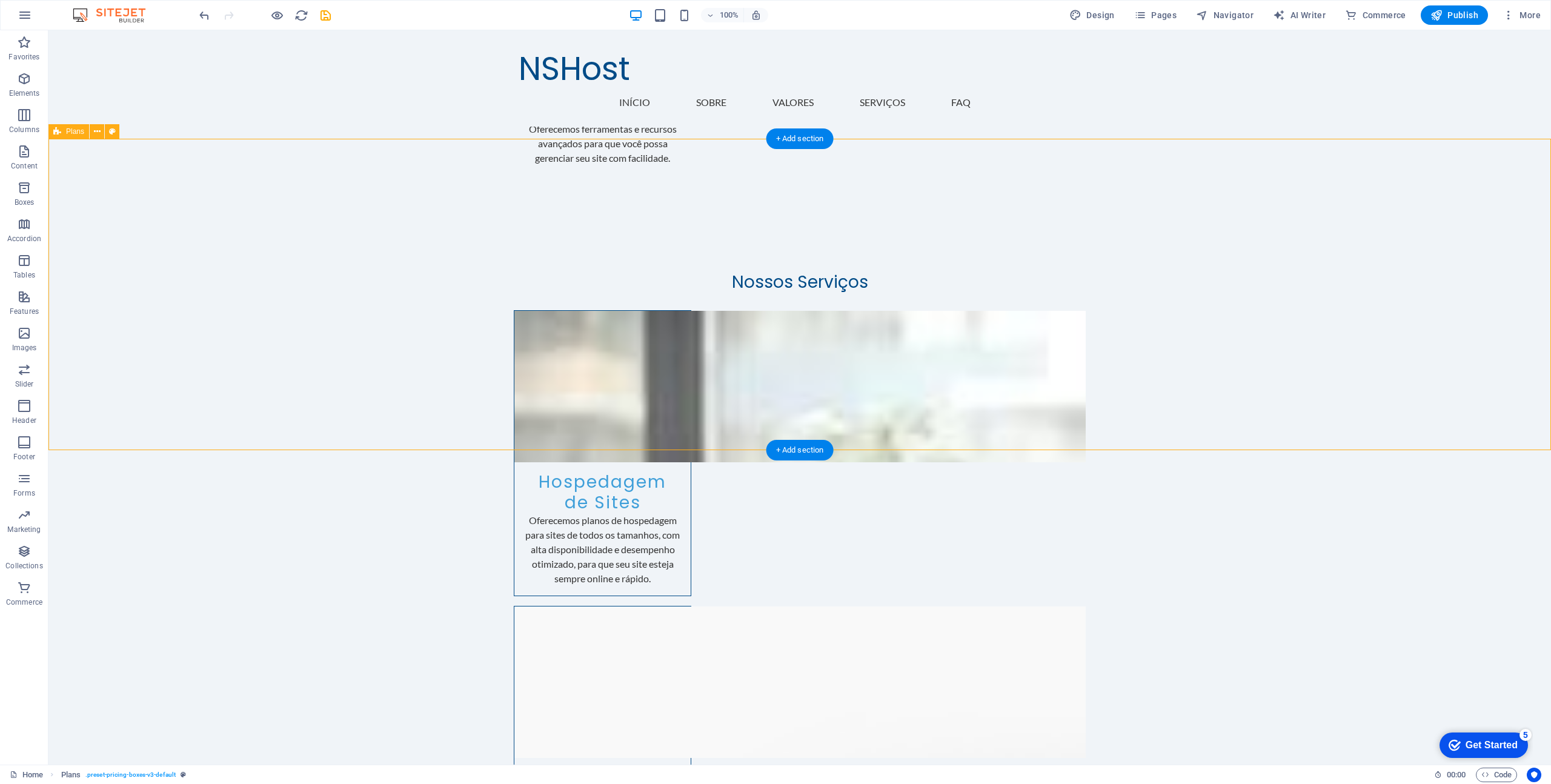
scroll to position [1811, 0]
click at [810, 139] on div "+ Add section" at bounding box center [800, 139] width 67 height 21
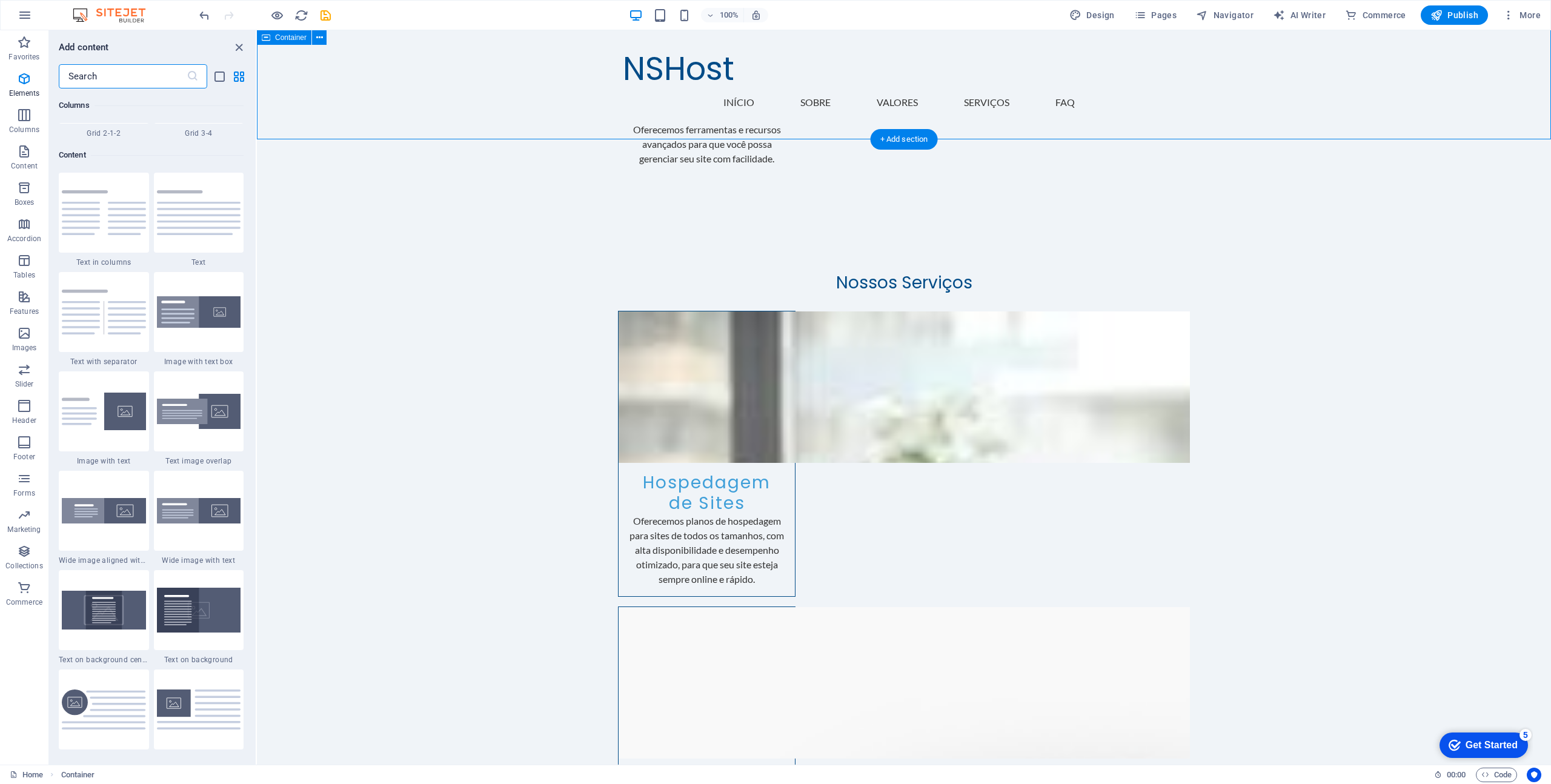
scroll to position [2119, 0]
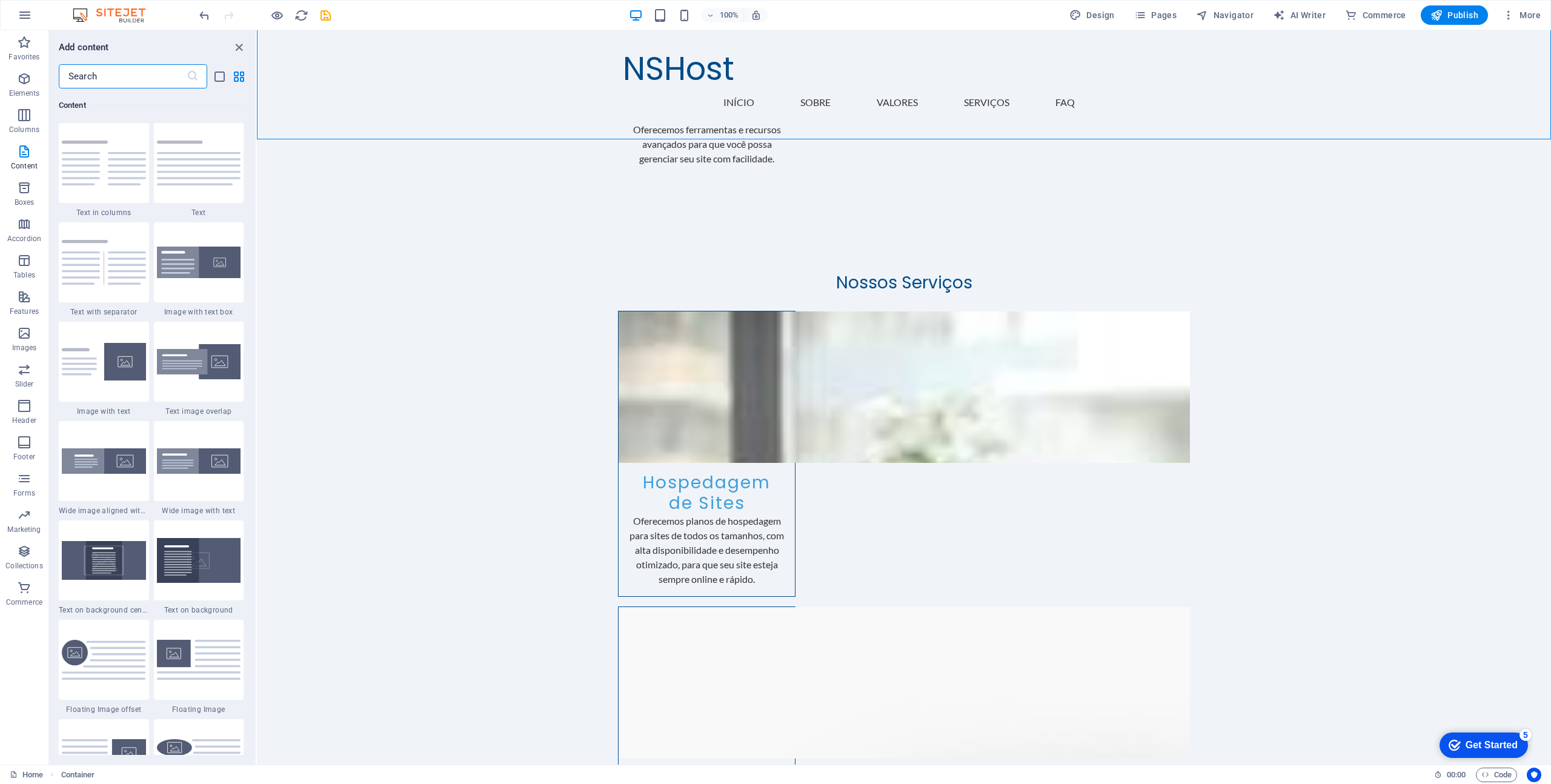
click at [90, 81] on input "text" at bounding box center [123, 76] width 128 height 24
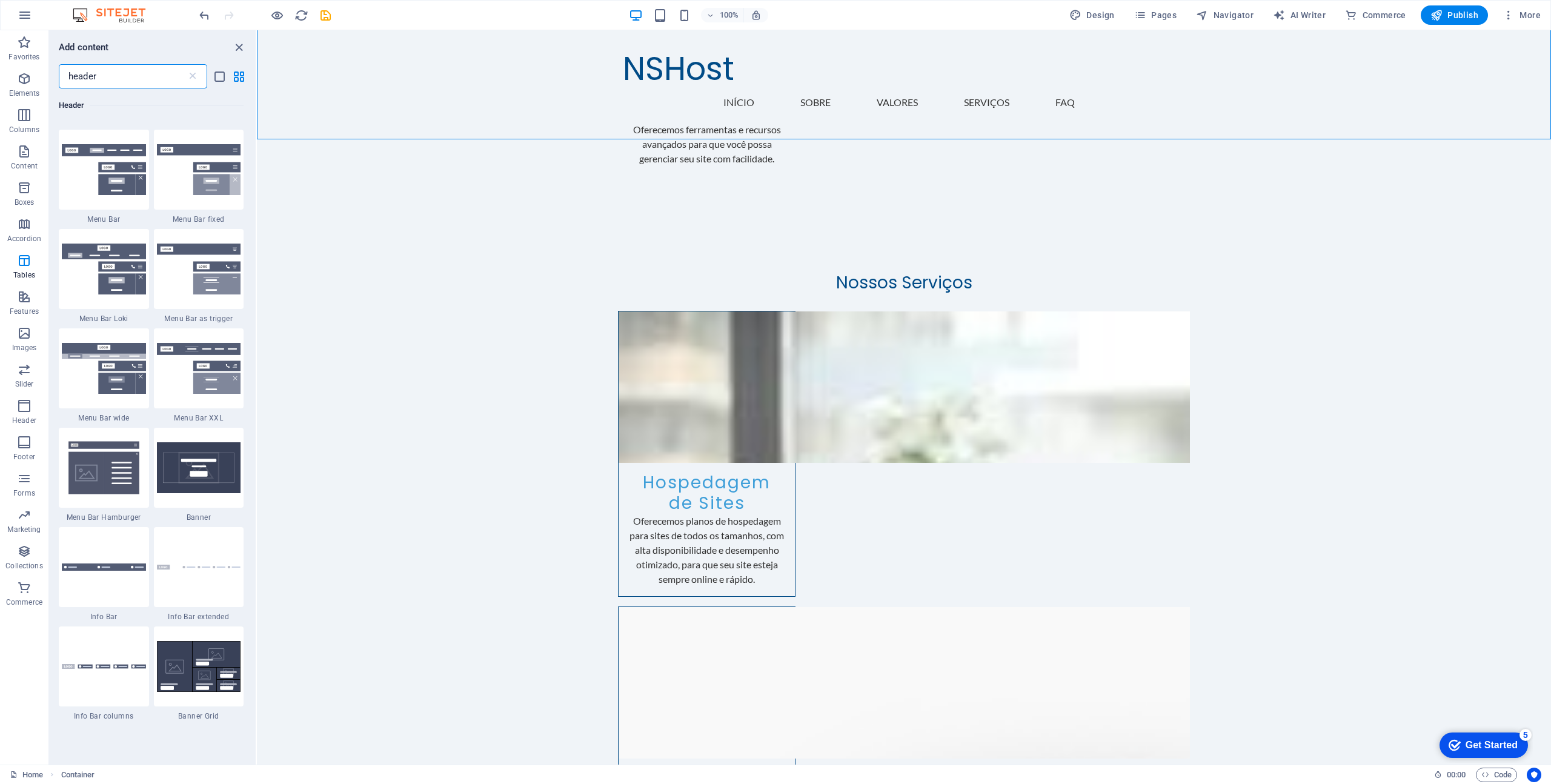
scroll to position [0, 0]
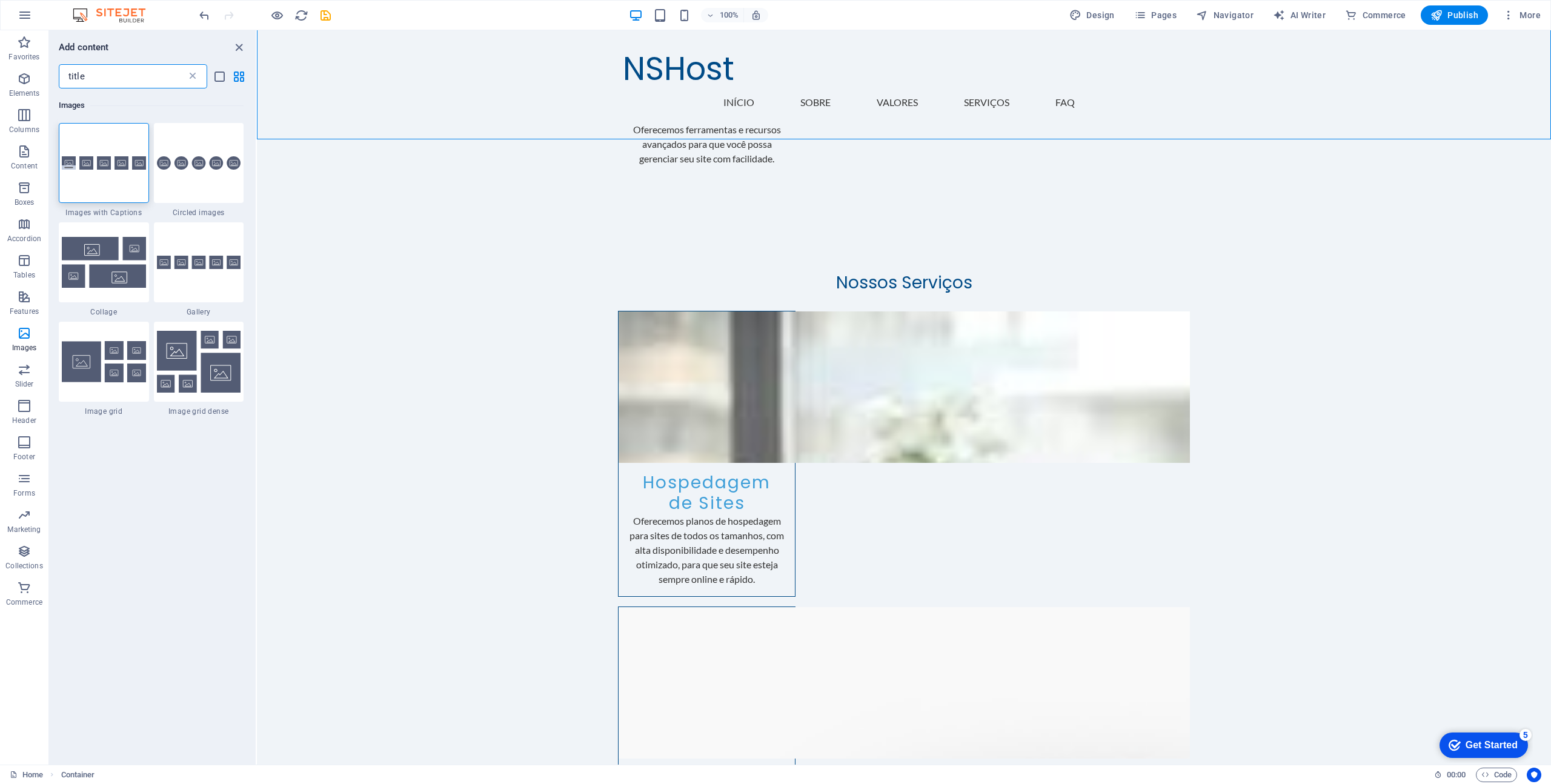
type input "title"
click at [188, 72] on icon at bounding box center [192, 76] width 12 height 12
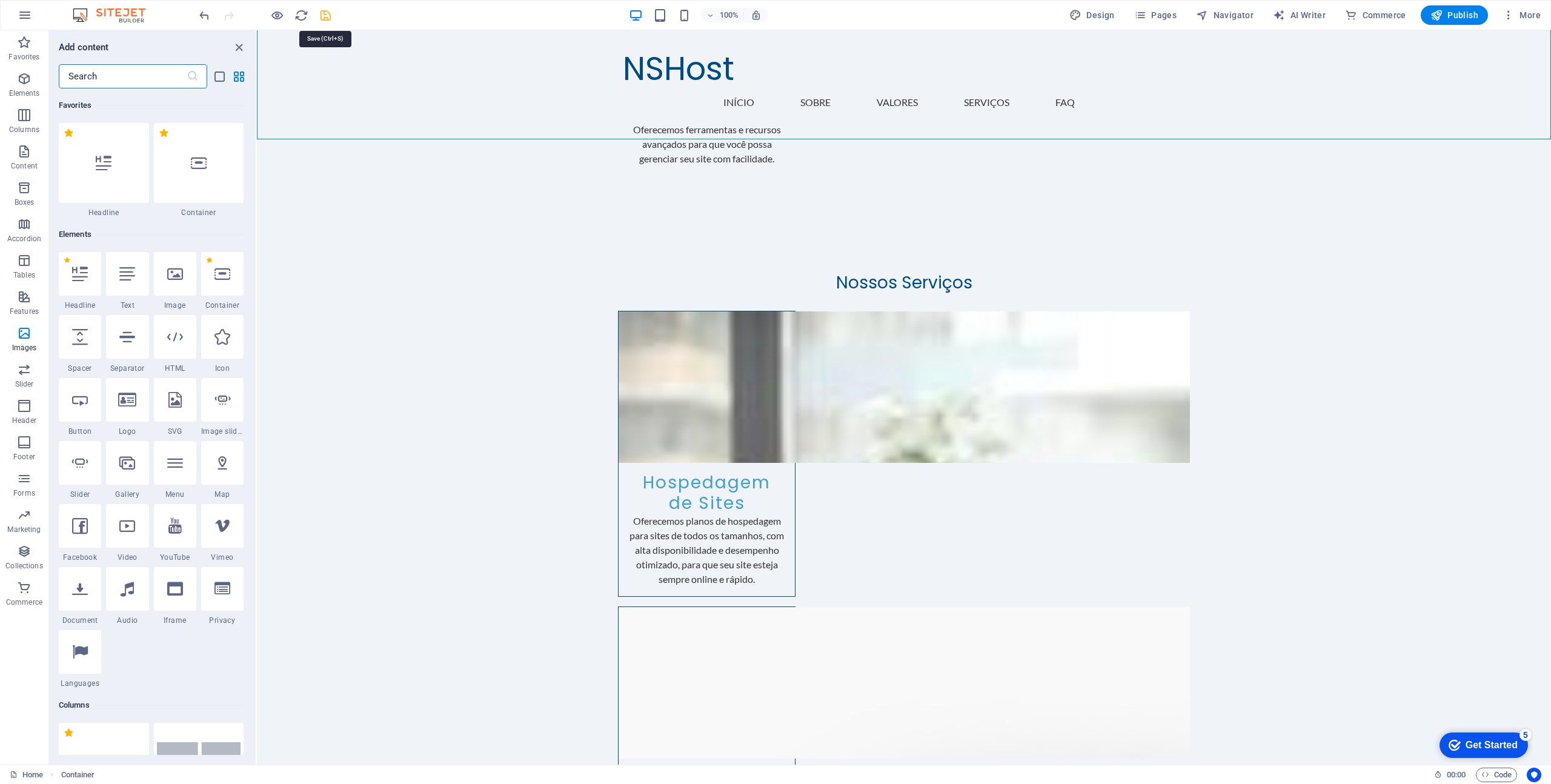
click at [330, 16] on icon "save" at bounding box center [326, 15] width 14 height 14
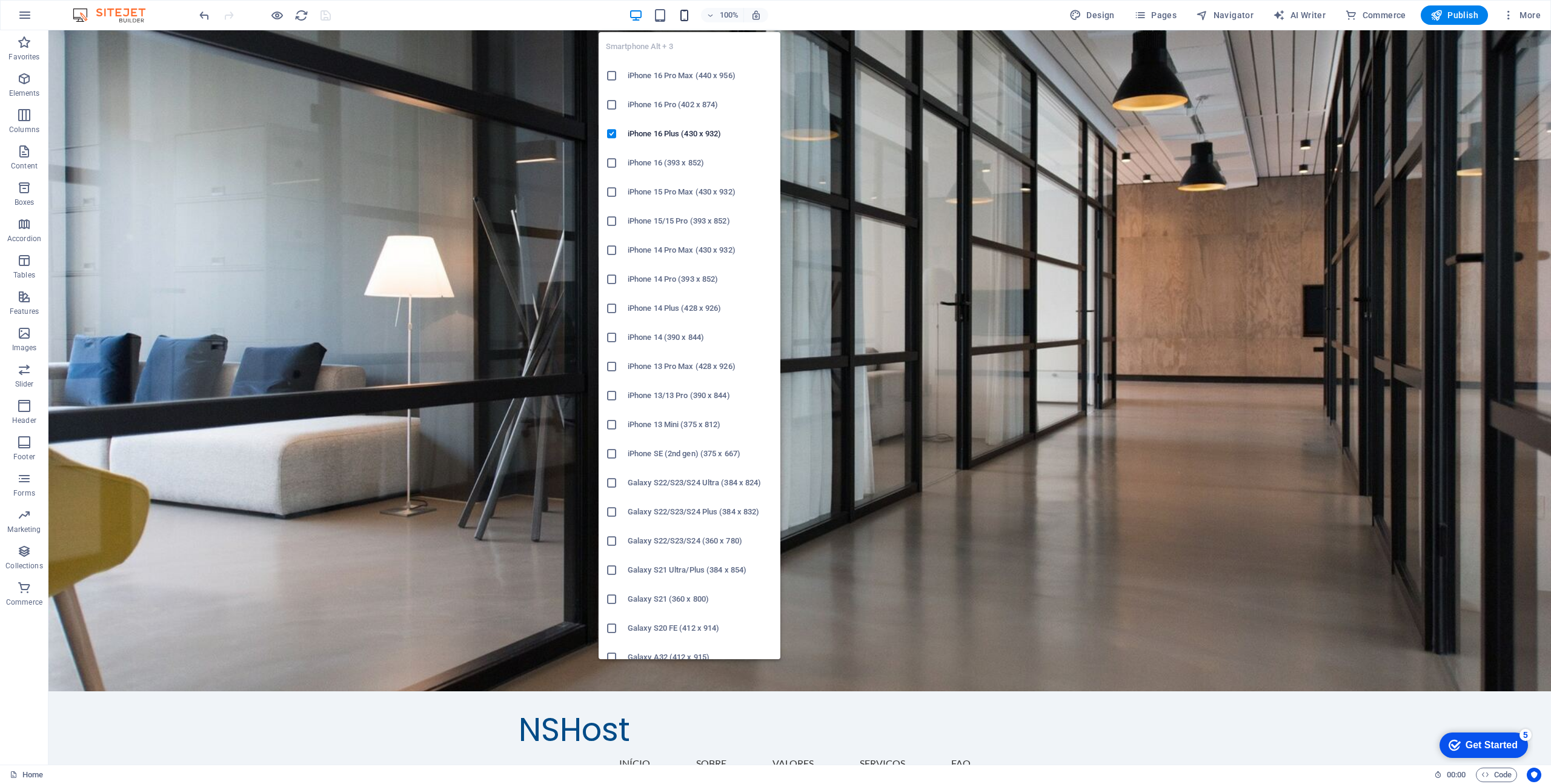
click at [684, 15] on icon "button" at bounding box center [684, 15] width 14 height 14
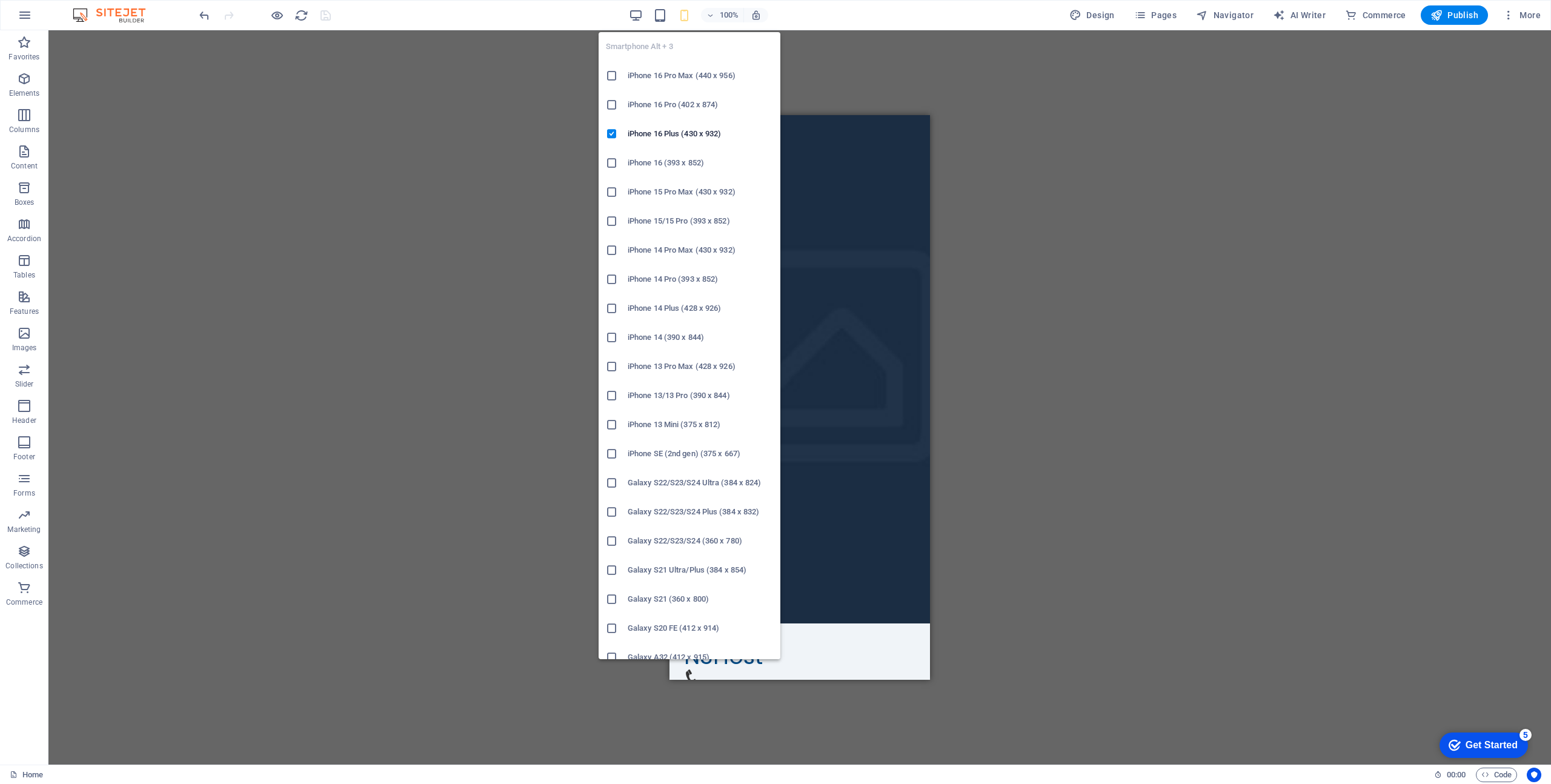
click at [684, 15] on icon "button" at bounding box center [684, 15] width 14 height 14
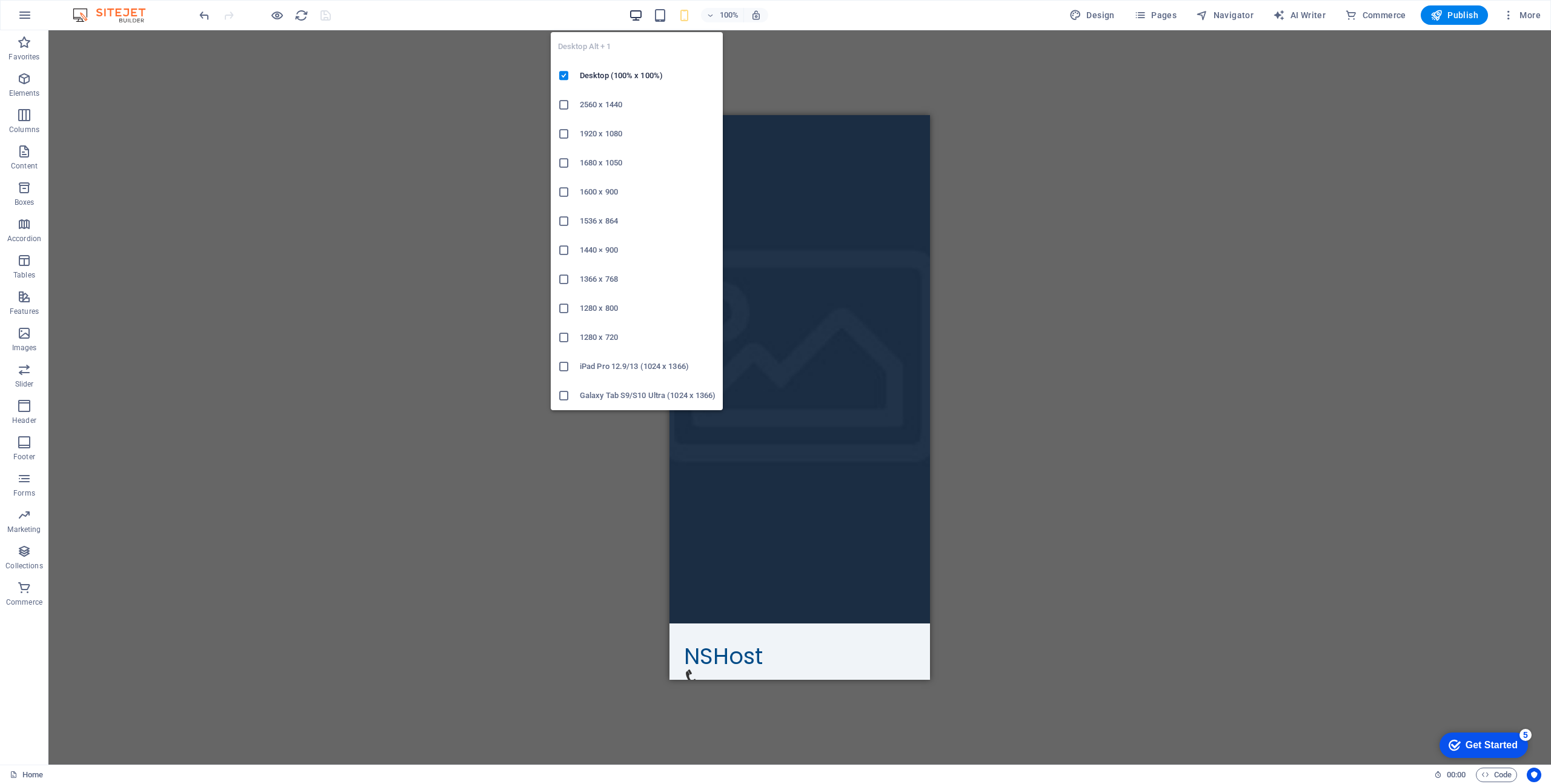
click at [640, 15] on icon "button" at bounding box center [636, 15] width 14 height 14
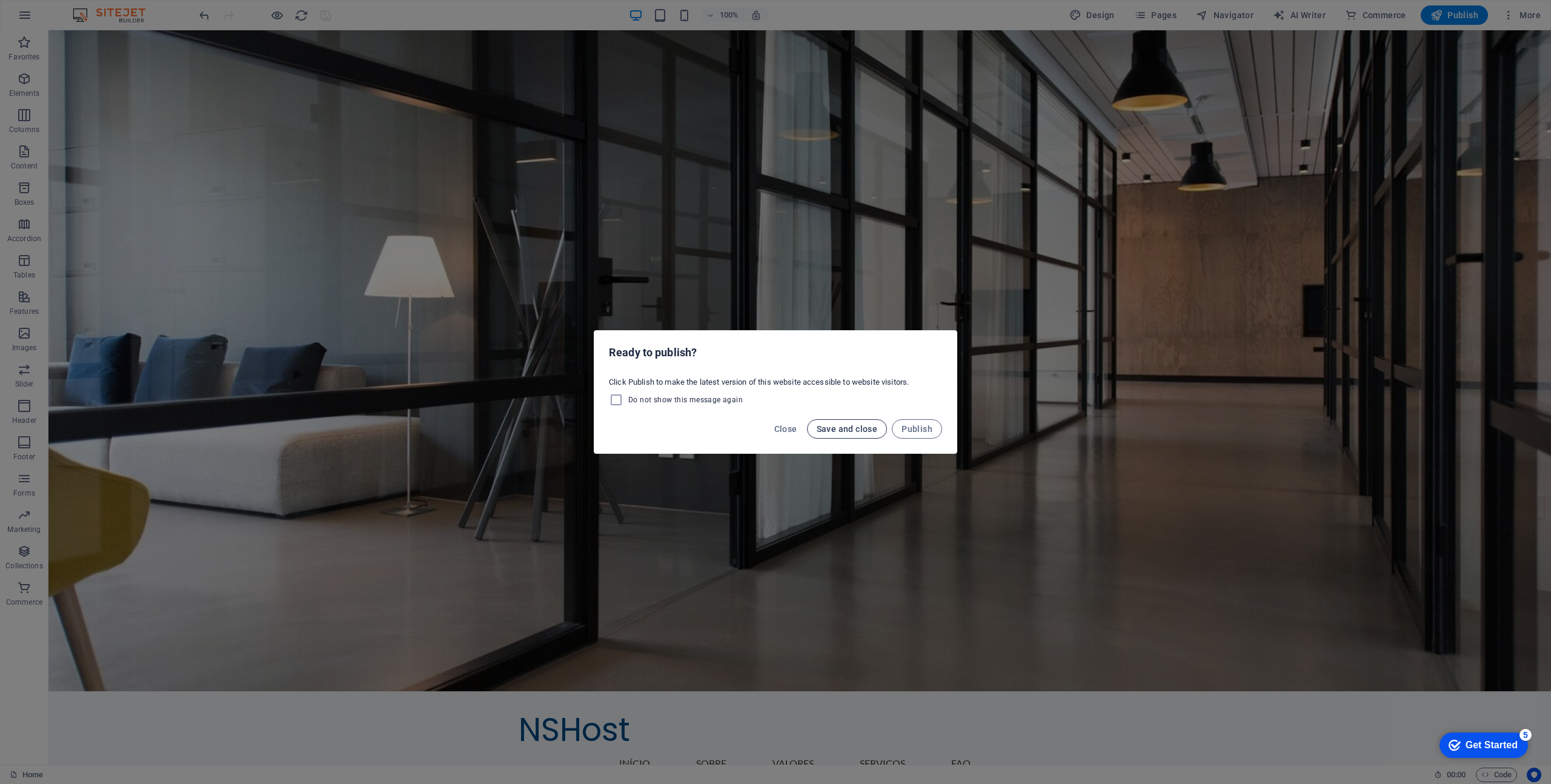
click at [860, 427] on span "Save and close" at bounding box center [847, 429] width 61 height 10
